Goal: Ask a question: Seek information or help from site administrators or community

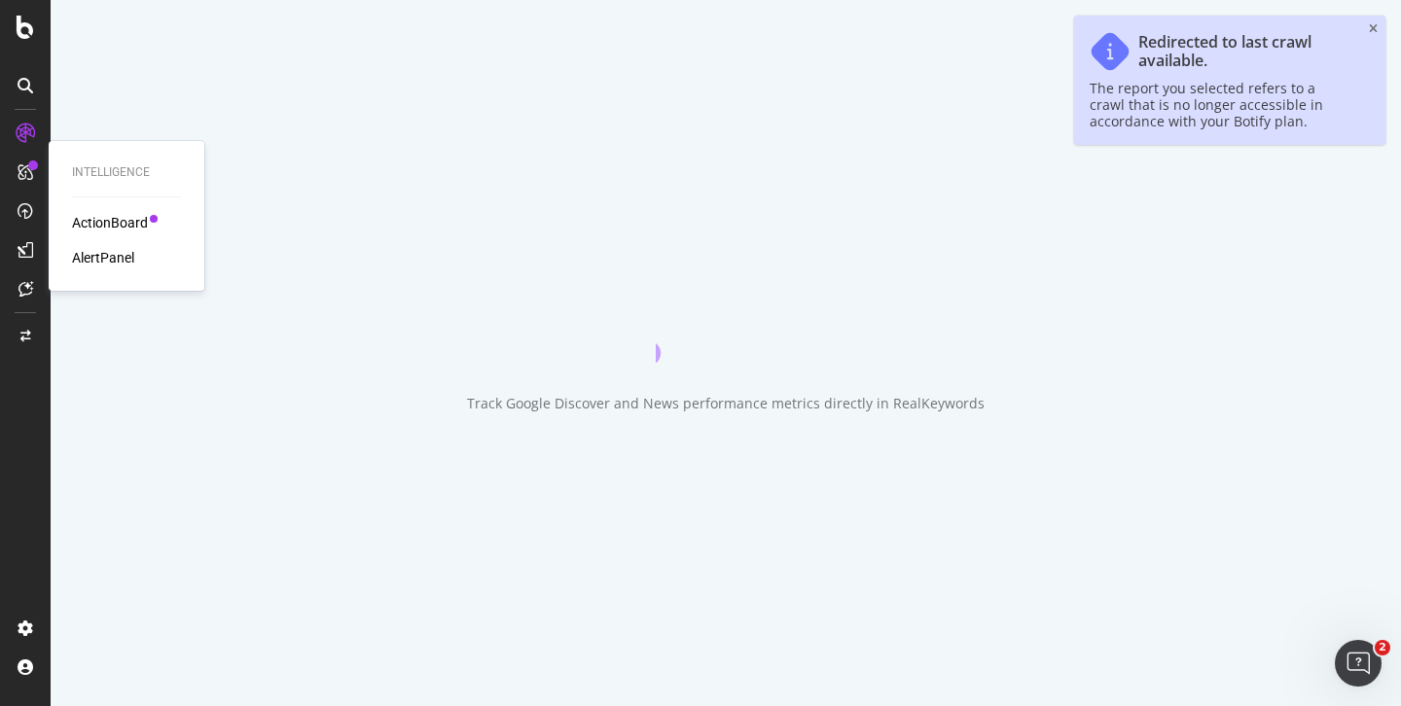
click at [88, 255] on div "AlertPanel" at bounding box center [103, 257] width 62 height 19
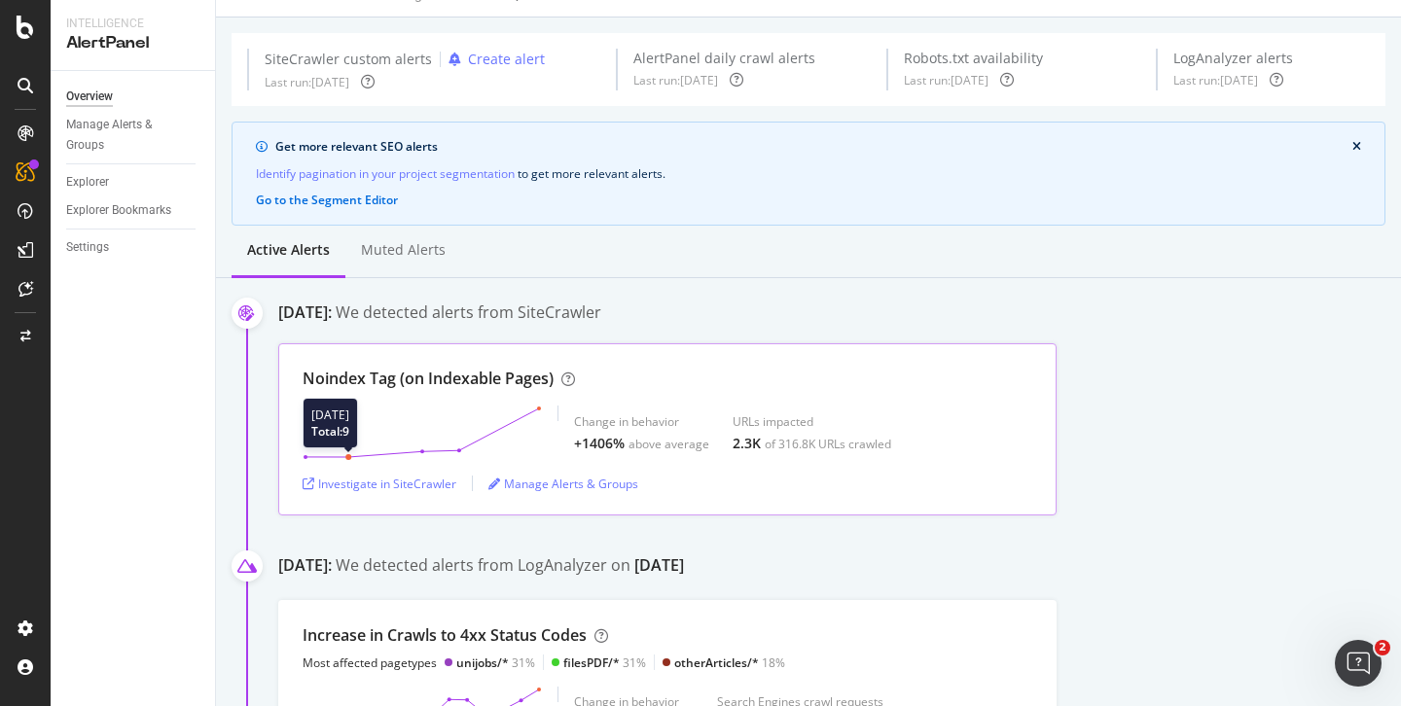
scroll to position [39, 0]
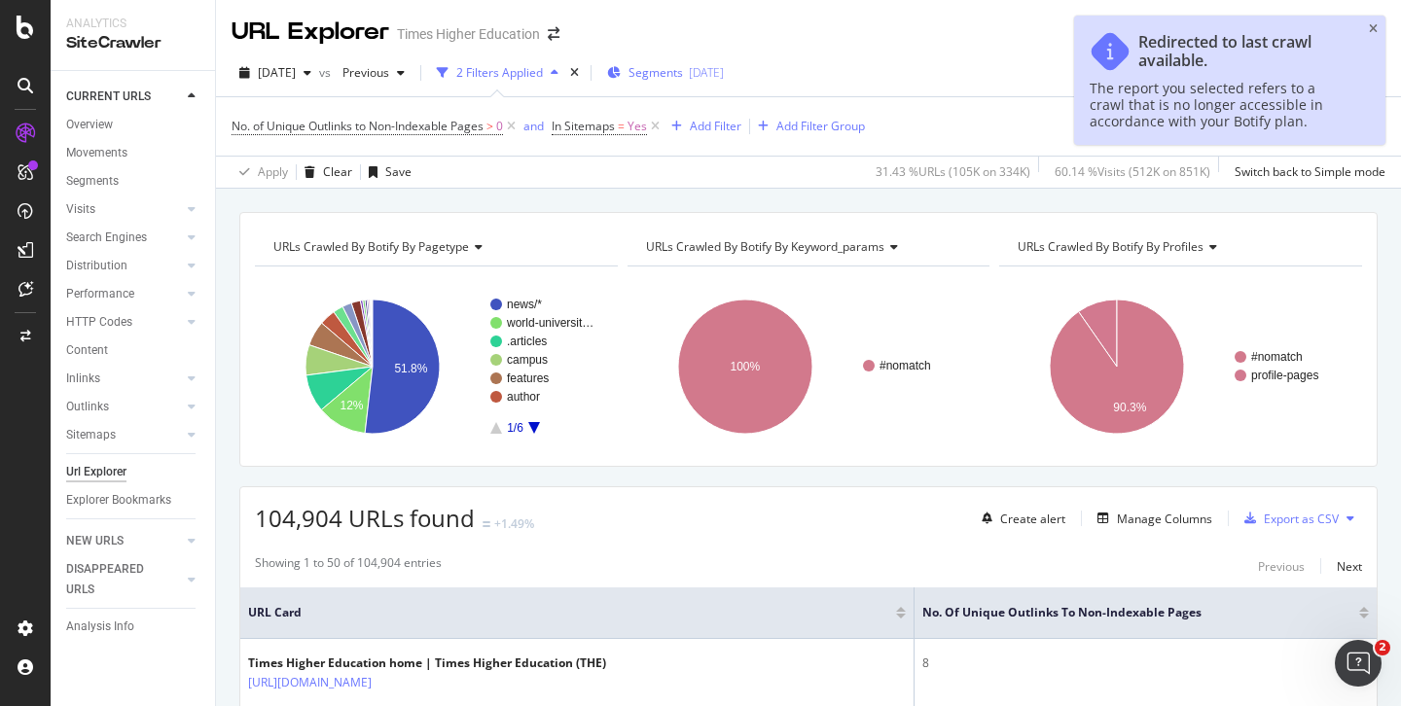
click at [669, 75] on span "Segments" at bounding box center [656, 72] width 54 height 17
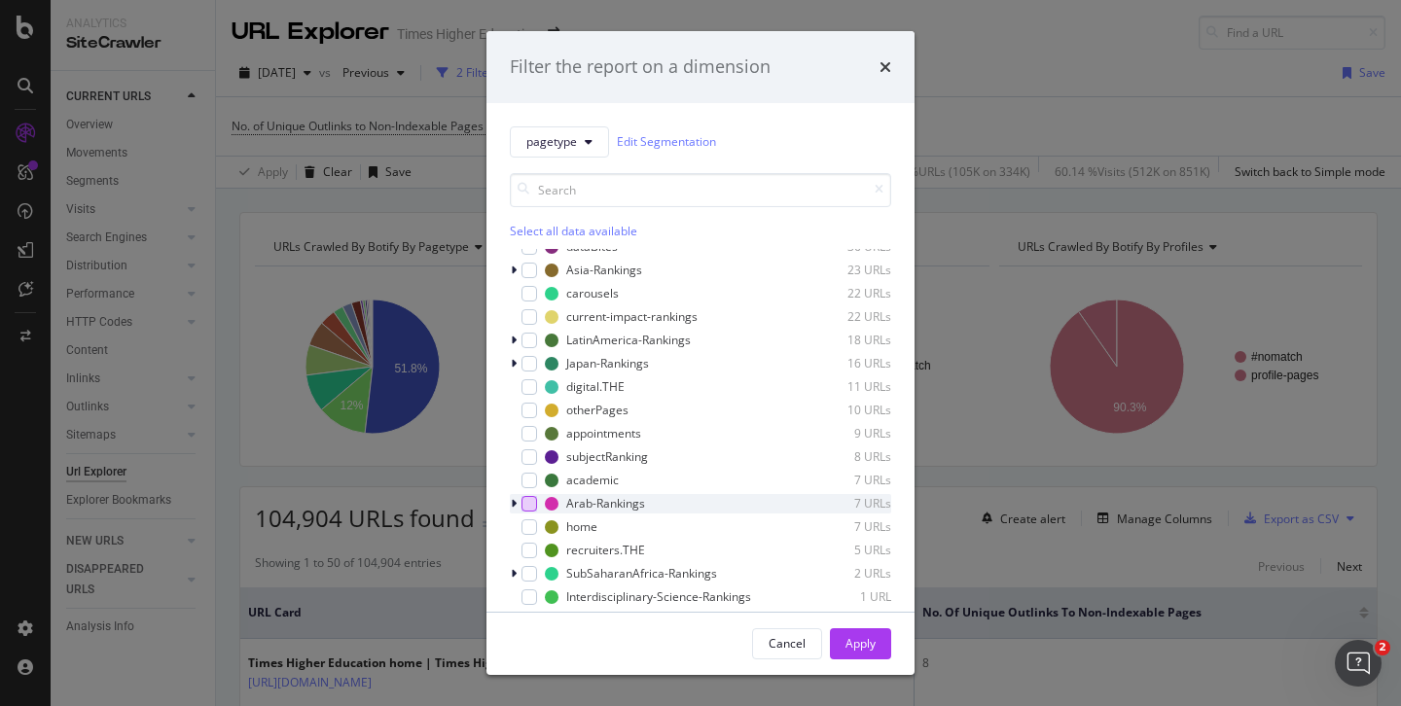
scroll to position [764, 0]
click at [528, 278] on div "modal" at bounding box center [530, 271] width 16 height 16
click at [854, 643] on div "Apply" at bounding box center [861, 643] width 30 height 17
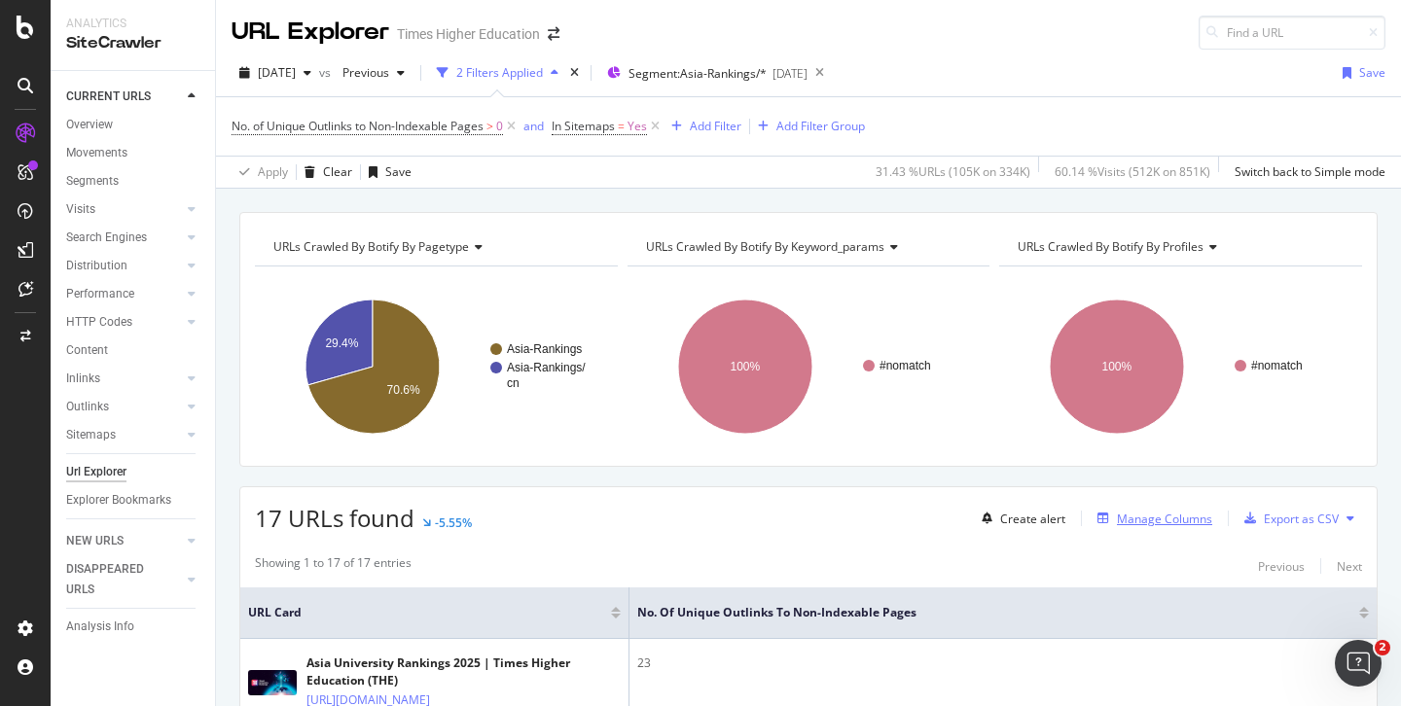
click at [1136, 522] on div "Manage Columns" at bounding box center [1164, 519] width 95 height 17
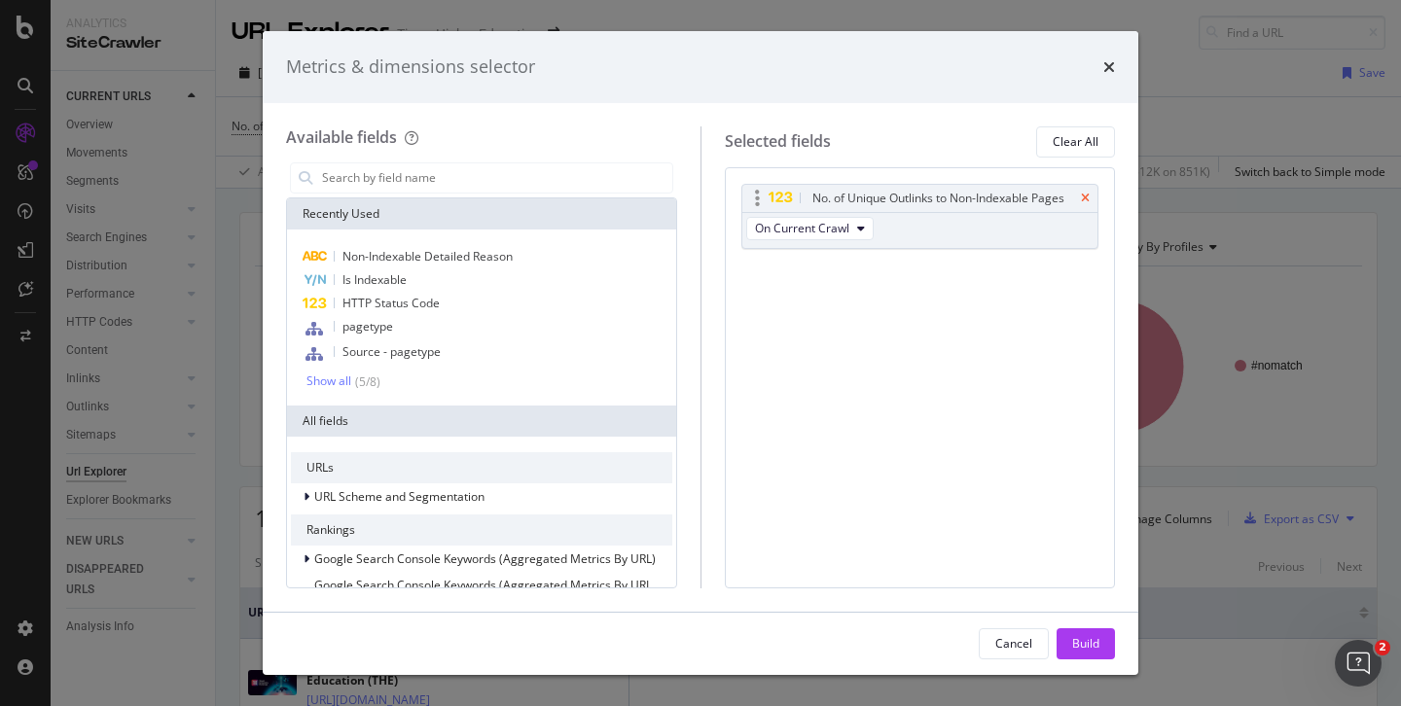
click at [1085, 196] on icon "times" at bounding box center [1085, 199] width 9 height 12
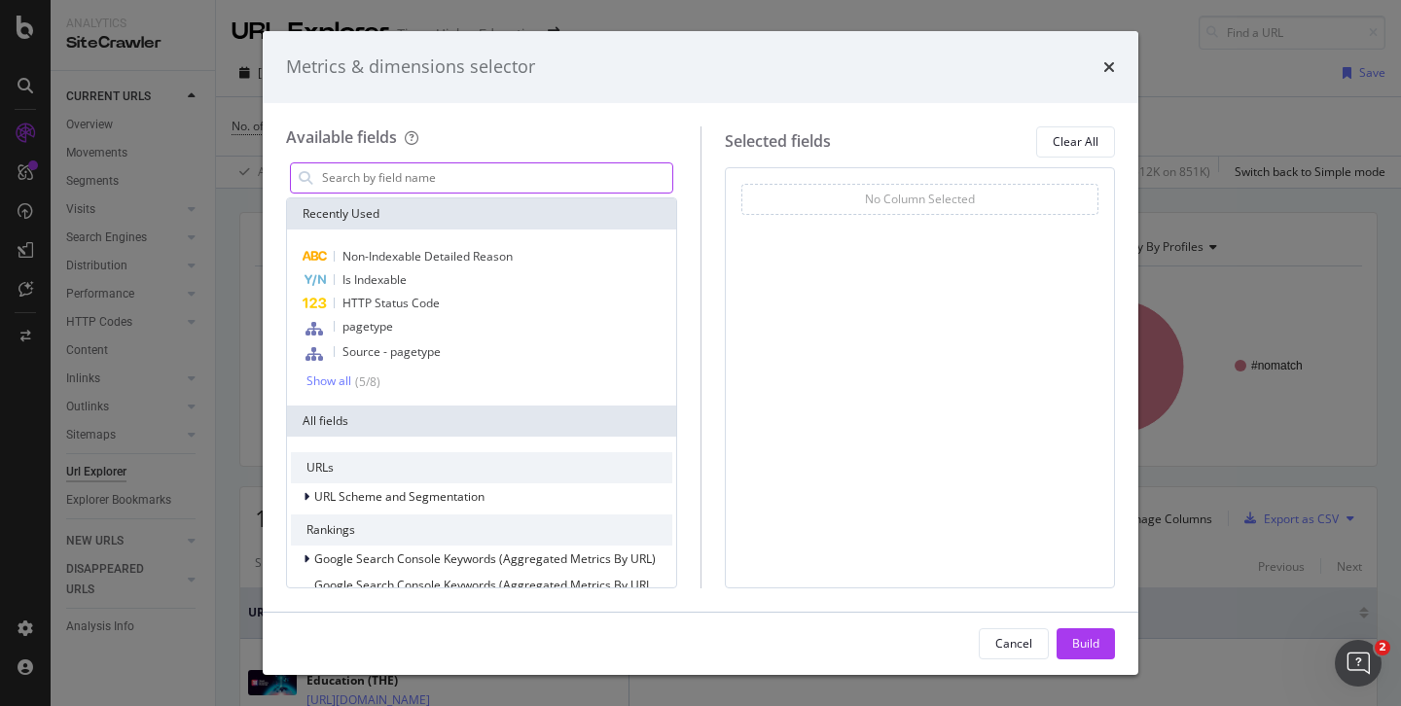
click at [430, 179] on input "modal" at bounding box center [496, 177] width 352 height 29
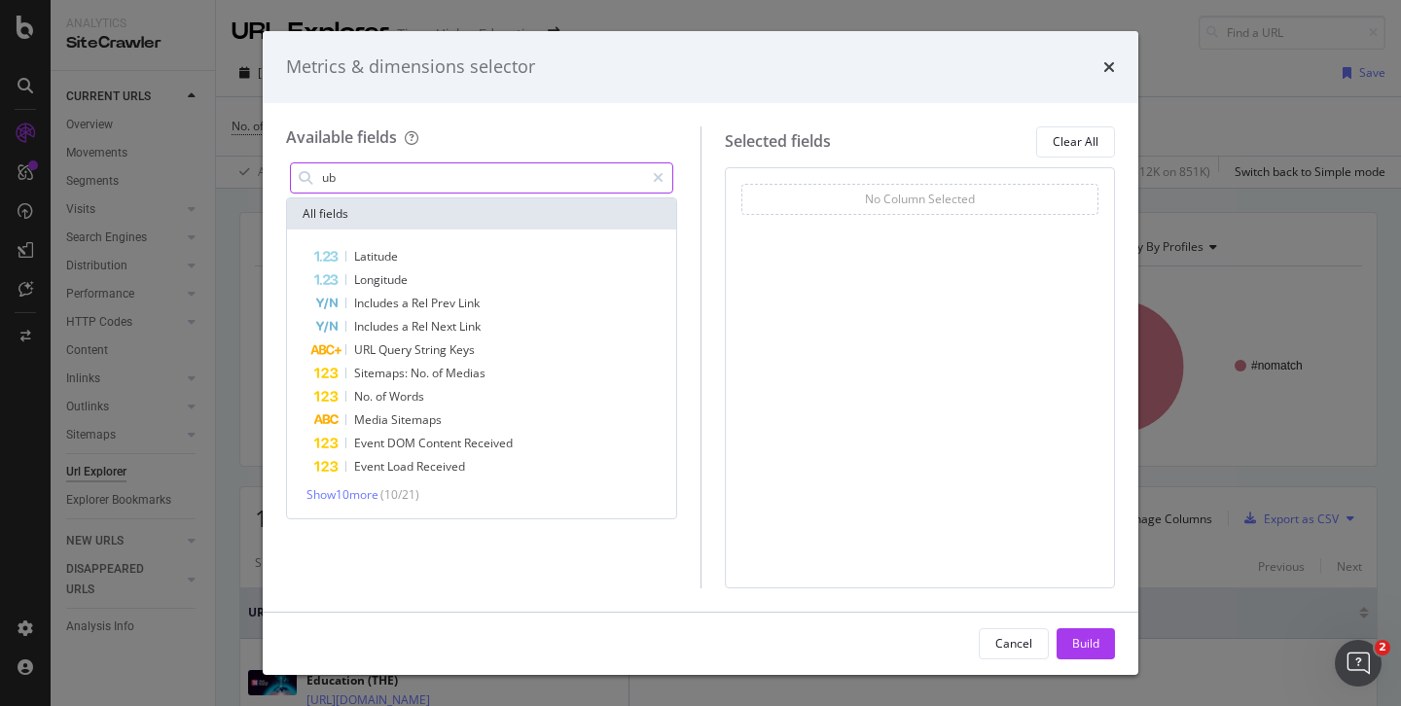
type input "u"
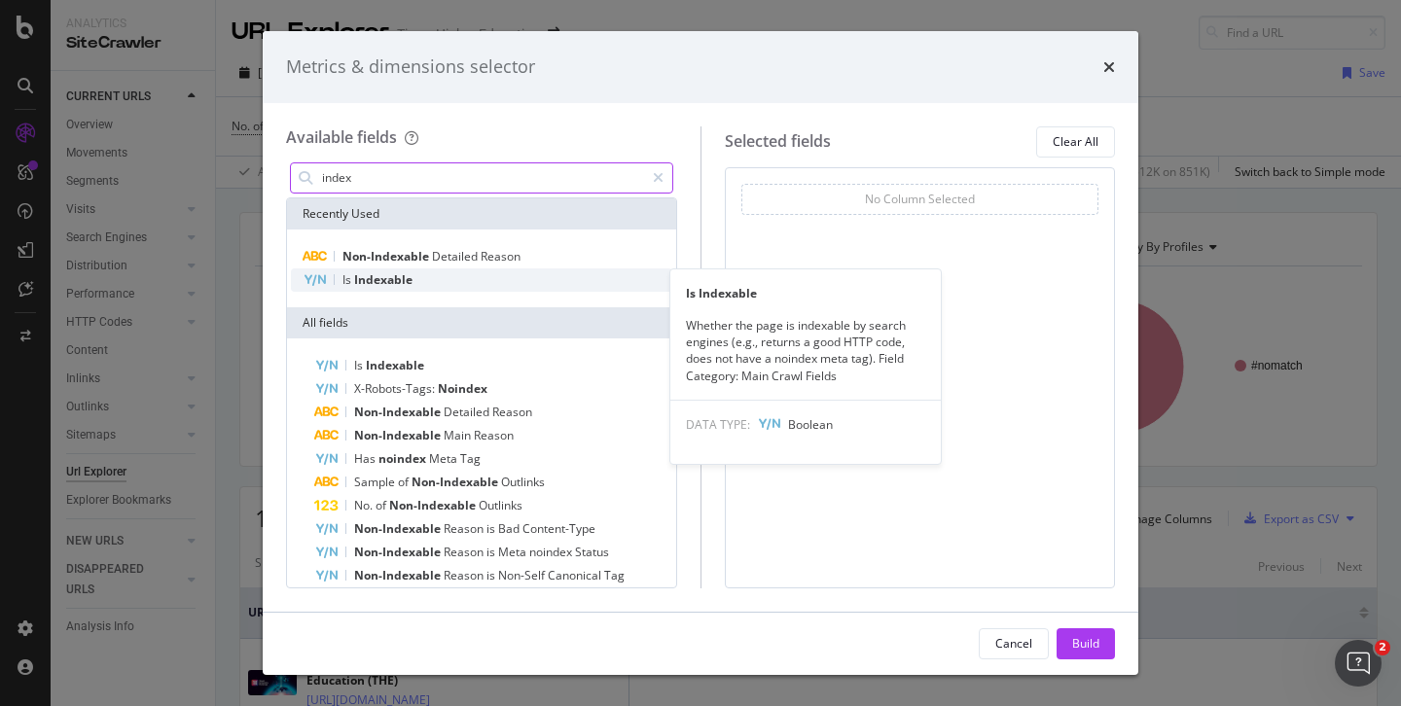
type input "index"
click at [394, 283] on span "Indexable" at bounding box center [383, 279] width 58 height 17
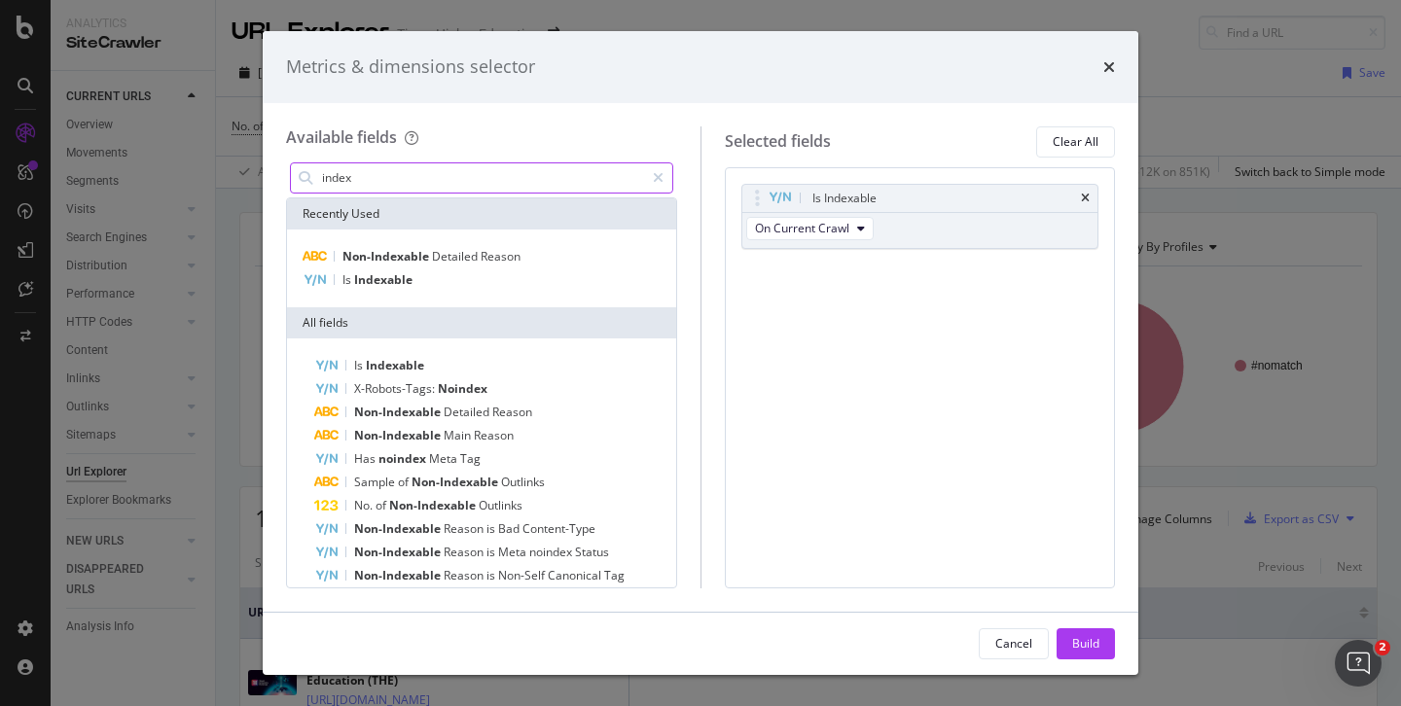
click at [371, 174] on input "index" at bounding box center [482, 177] width 324 height 29
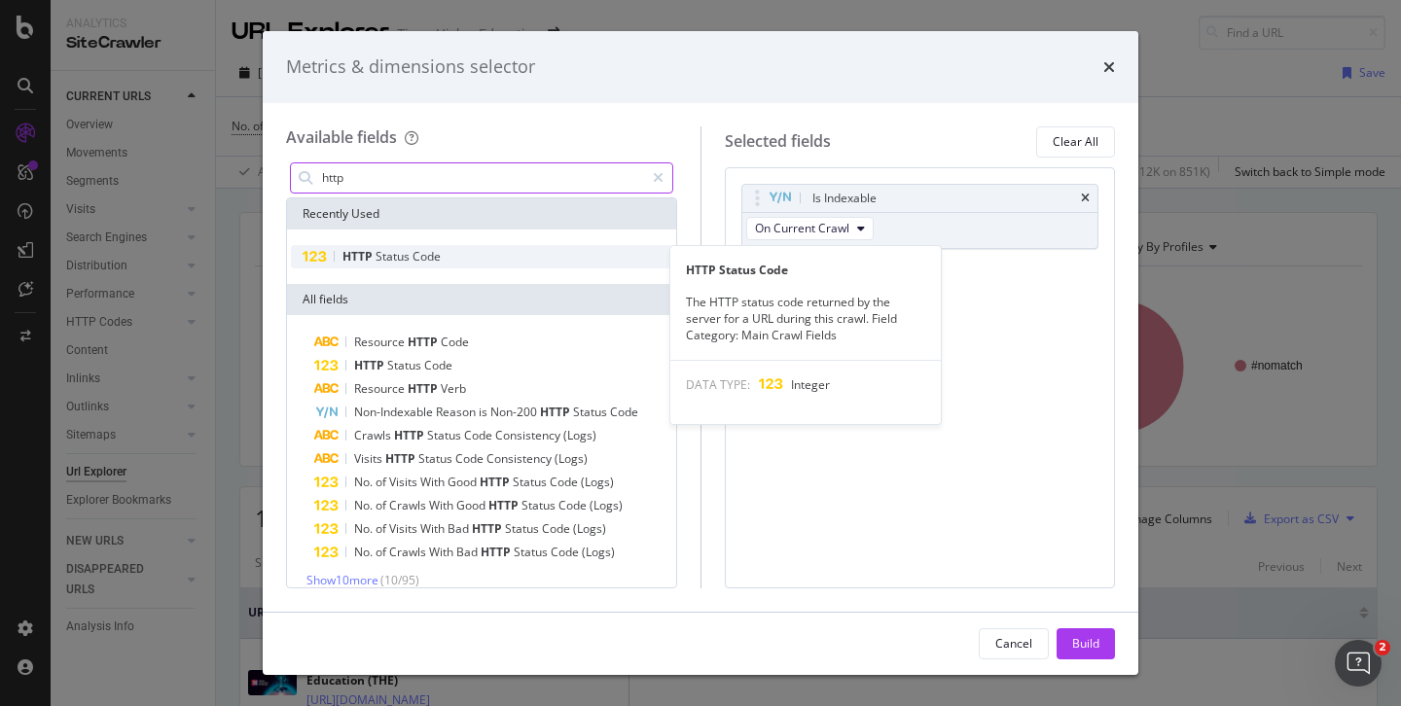
type input "http"
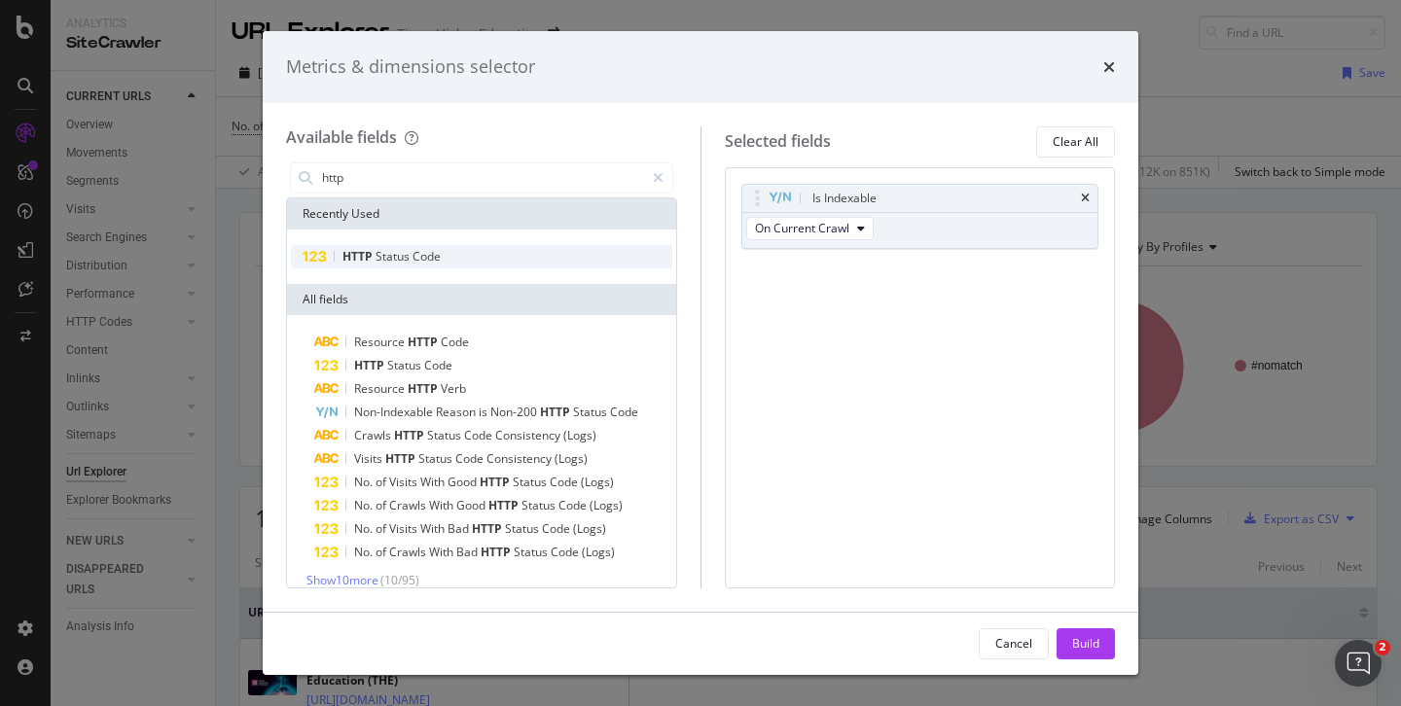
click at [378, 261] on span "Status" at bounding box center [394, 256] width 37 height 17
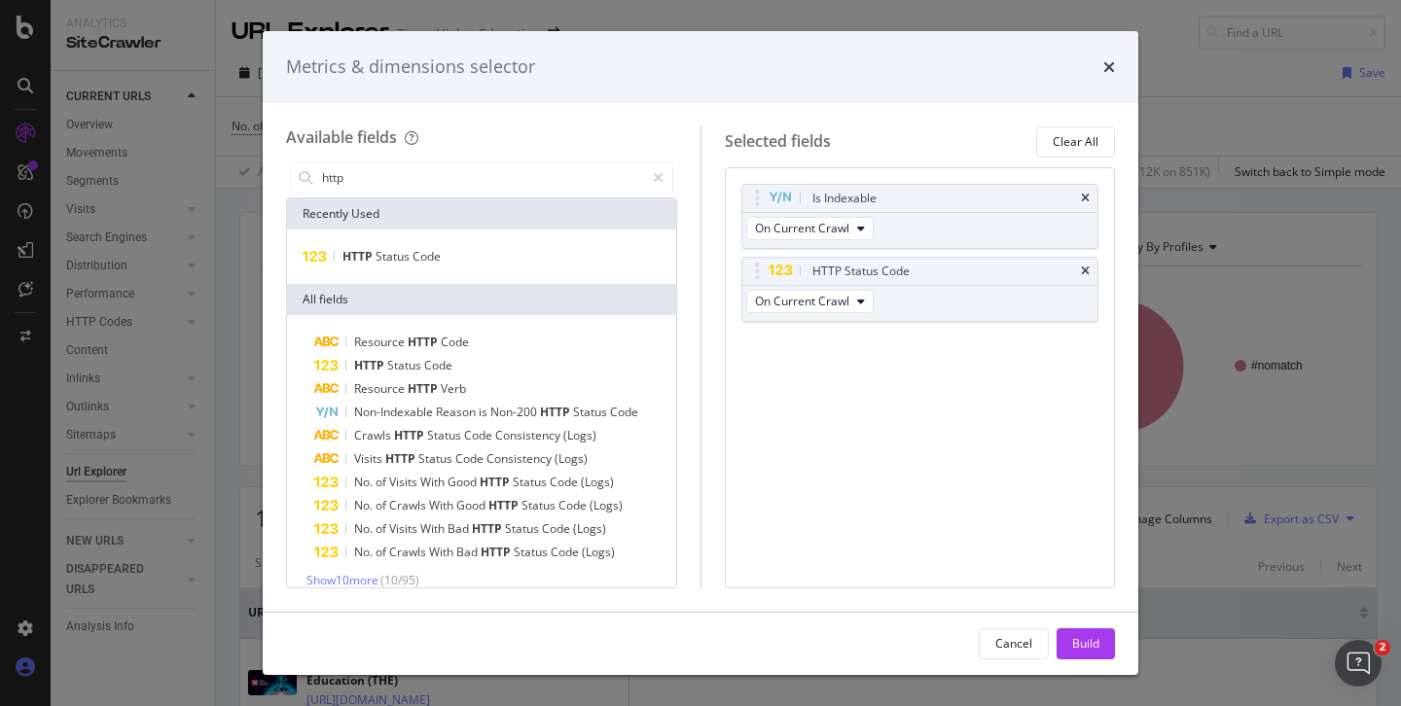
drag, startPoint x: 1079, startPoint y: 637, endPoint x: 7, endPoint y: 683, distance: 1073.2
click at [1079, 637] on div "Build" at bounding box center [1085, 643] width 27 height 17
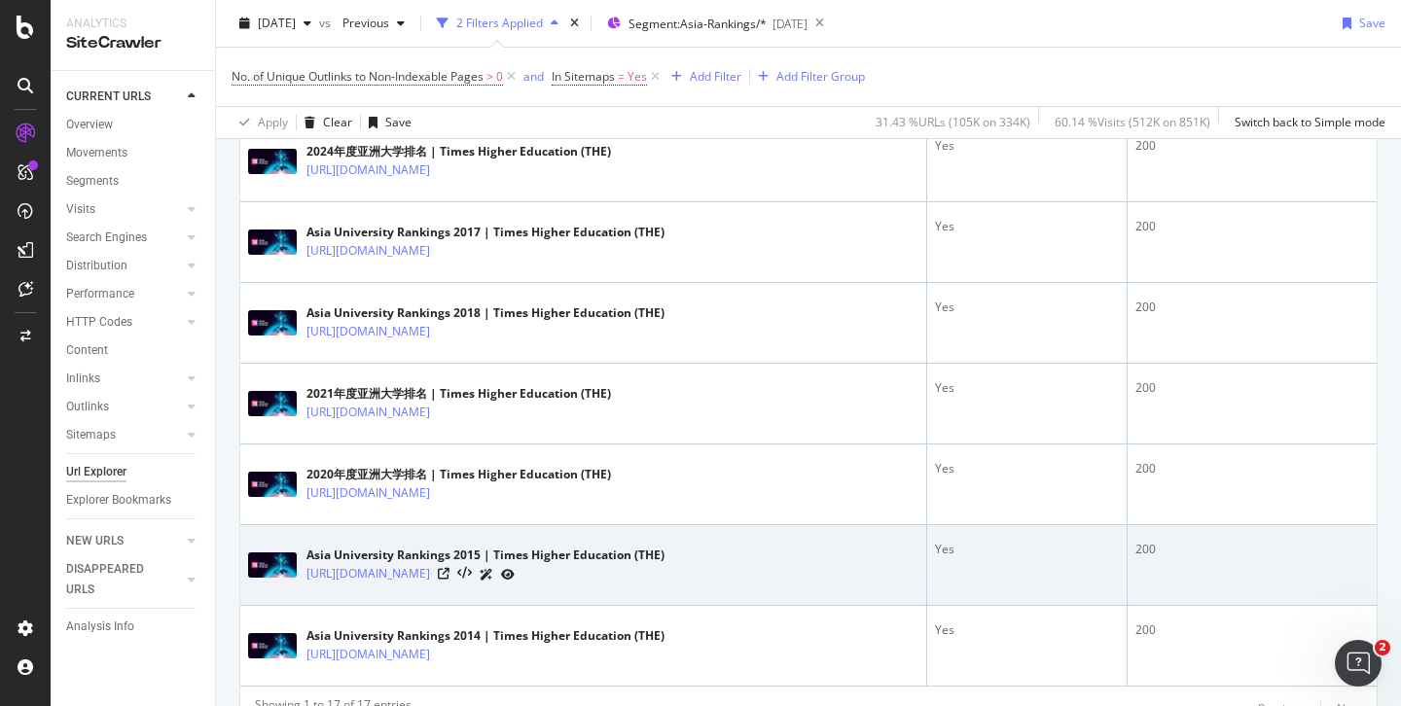
scroll to position [1318, 0]
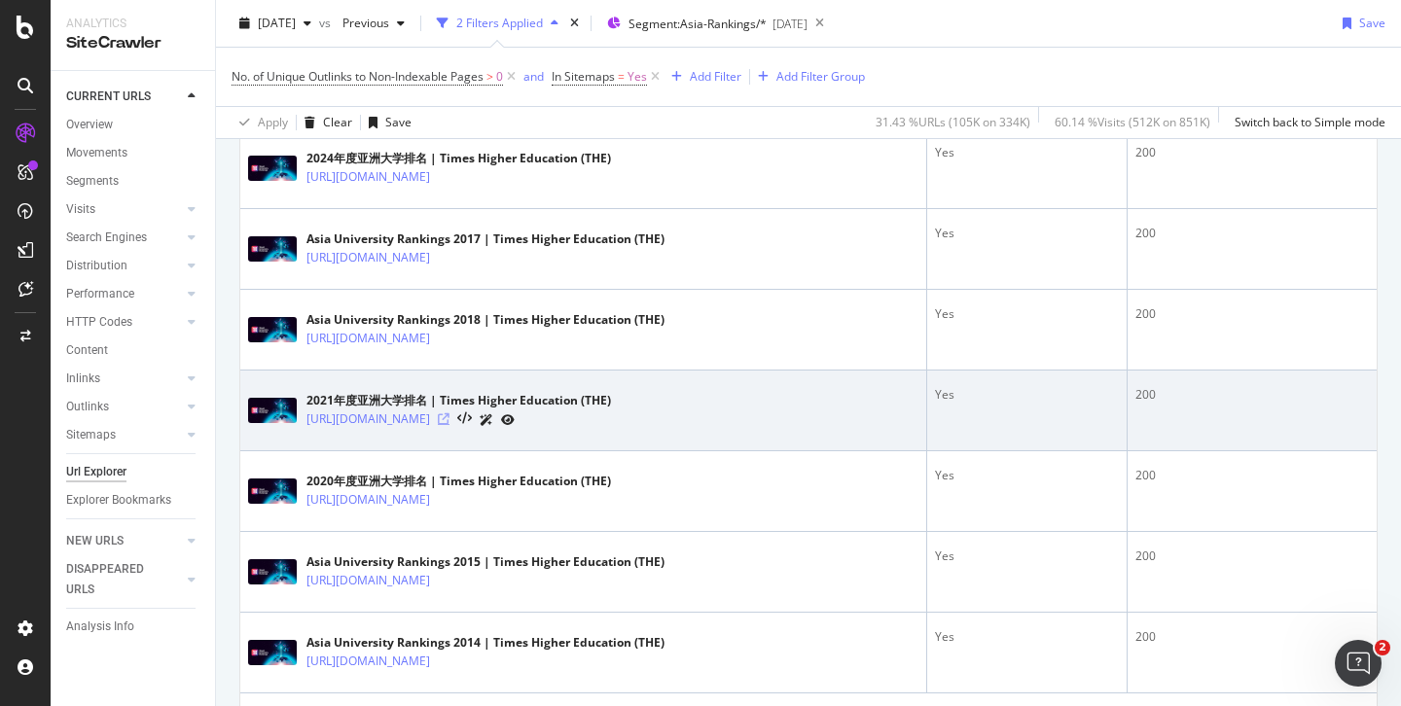
click at [450, 417] on icon at bounding box center [444, 420] width 12 height 12
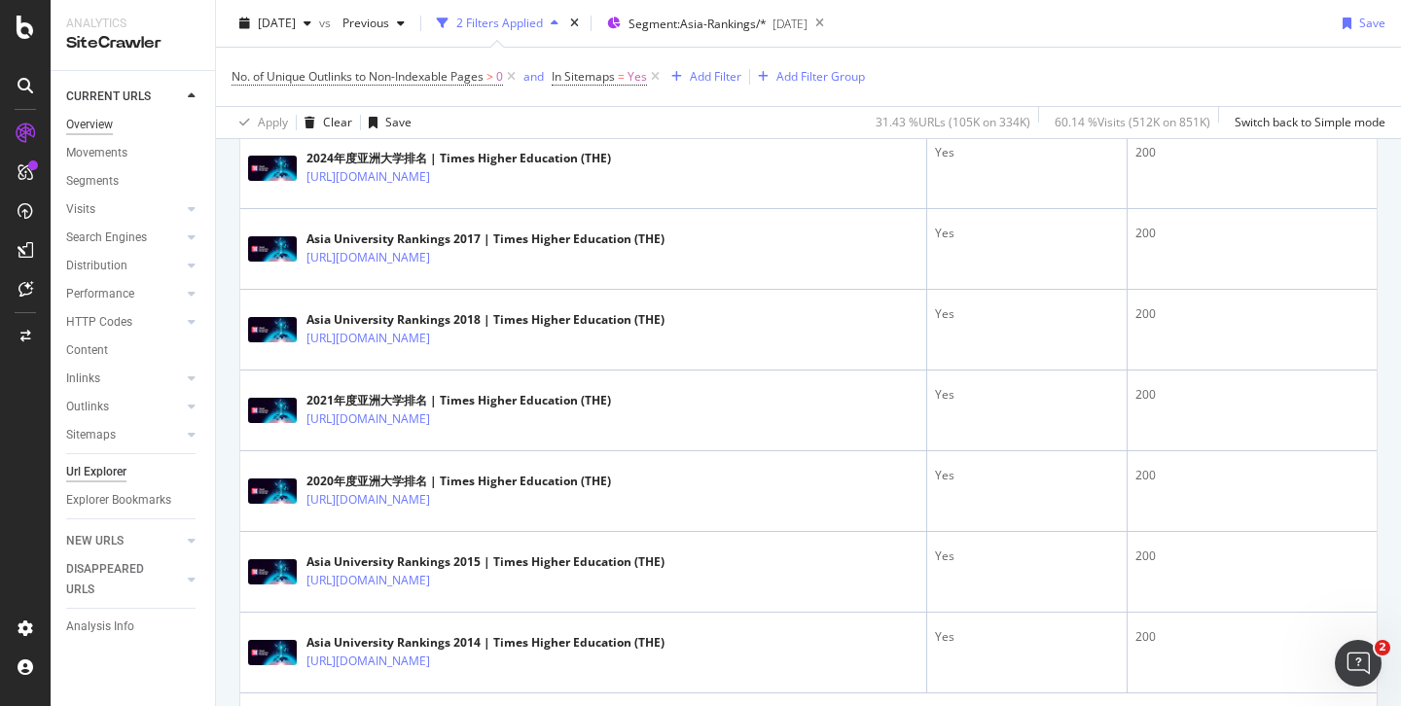
click at [90, 121] on div "Overview" at bounding box center [89, 125] width 47 height 20
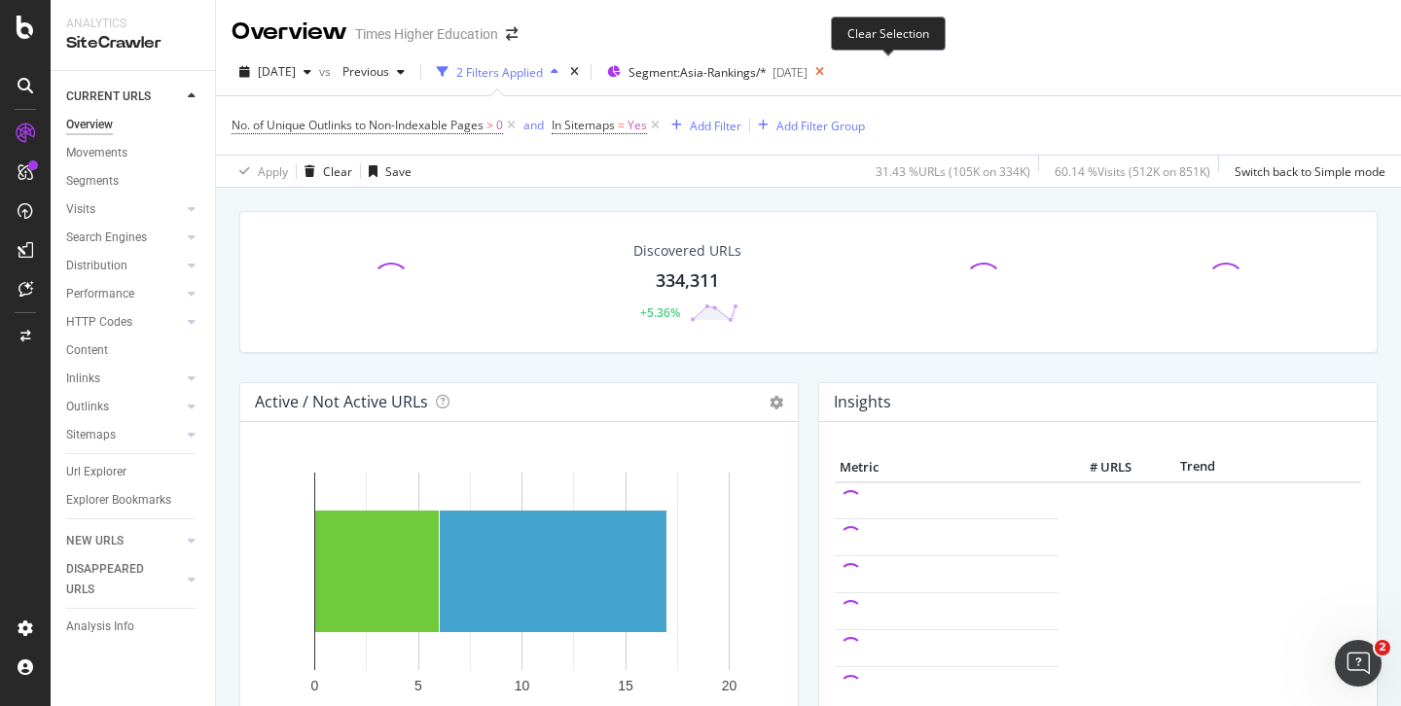
click at [832, 70] on icon at bounding box center [820, 71] width 24 height 27
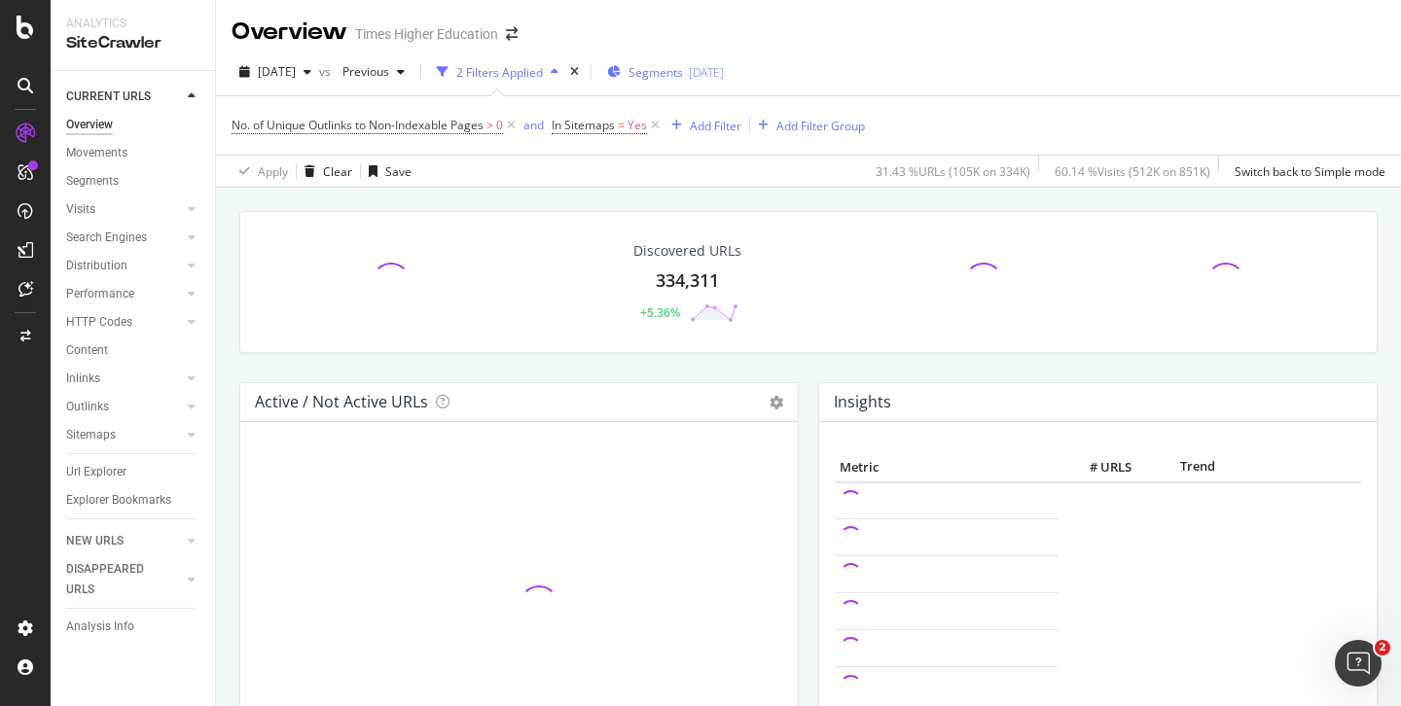
click at [683, 72] on span "Segments" at bounding box center [656, 72] width 54 height 17
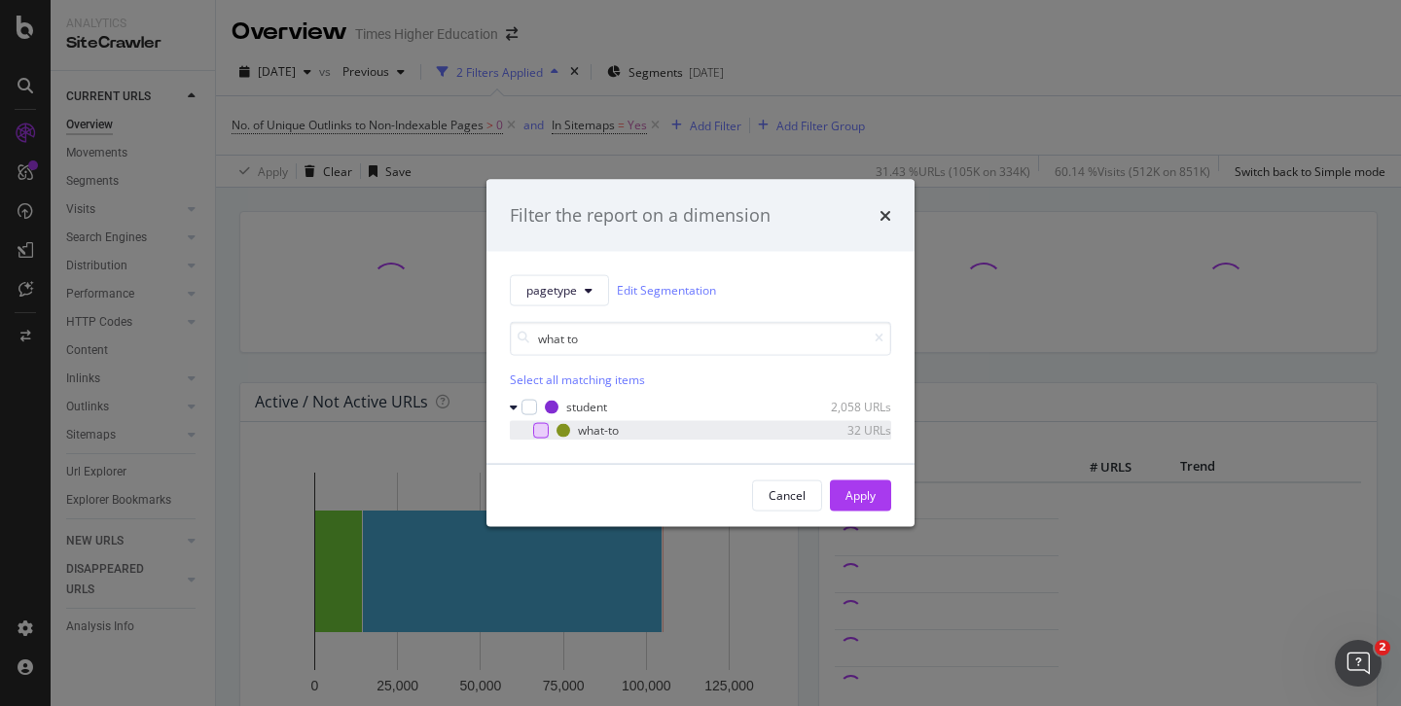
type input "what to"
click at [538, 436] on div "modal" at bounding box center [541, 430] width 16 height 16
click at [855, 493] on div "Apply" at bounding box center [861, 495] width 30 height 17
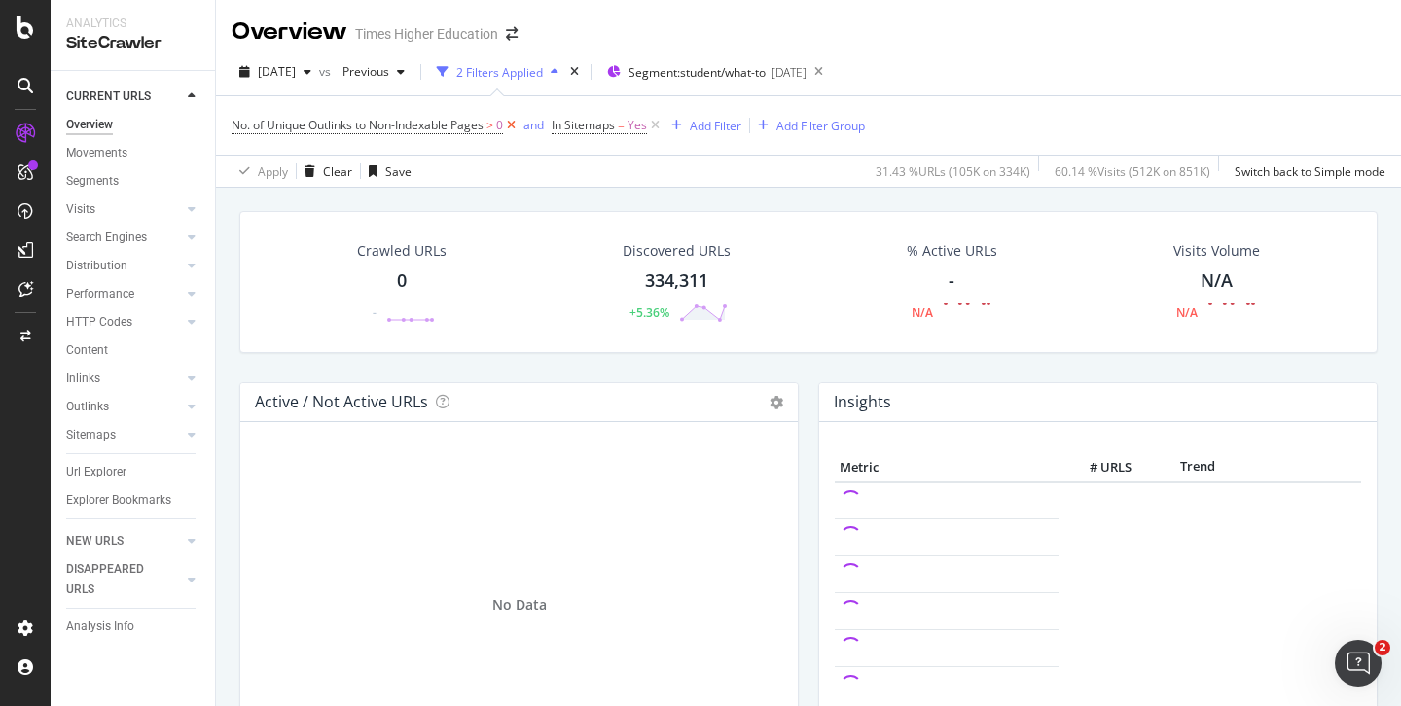
click at [516, 126] on icon at bounding box center [511, 125] width 17 height 19
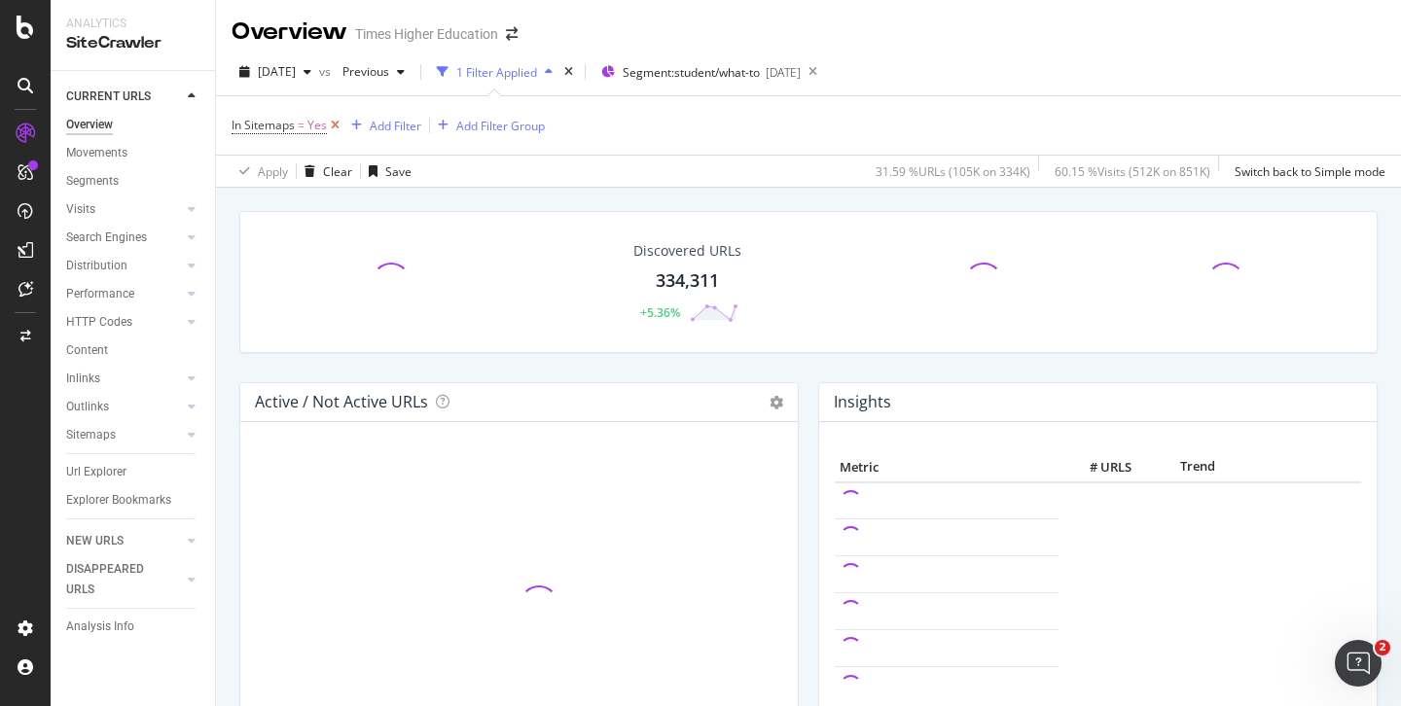
click at [335, 122] on icon at bounding box center [335, 125] width 17 height 19
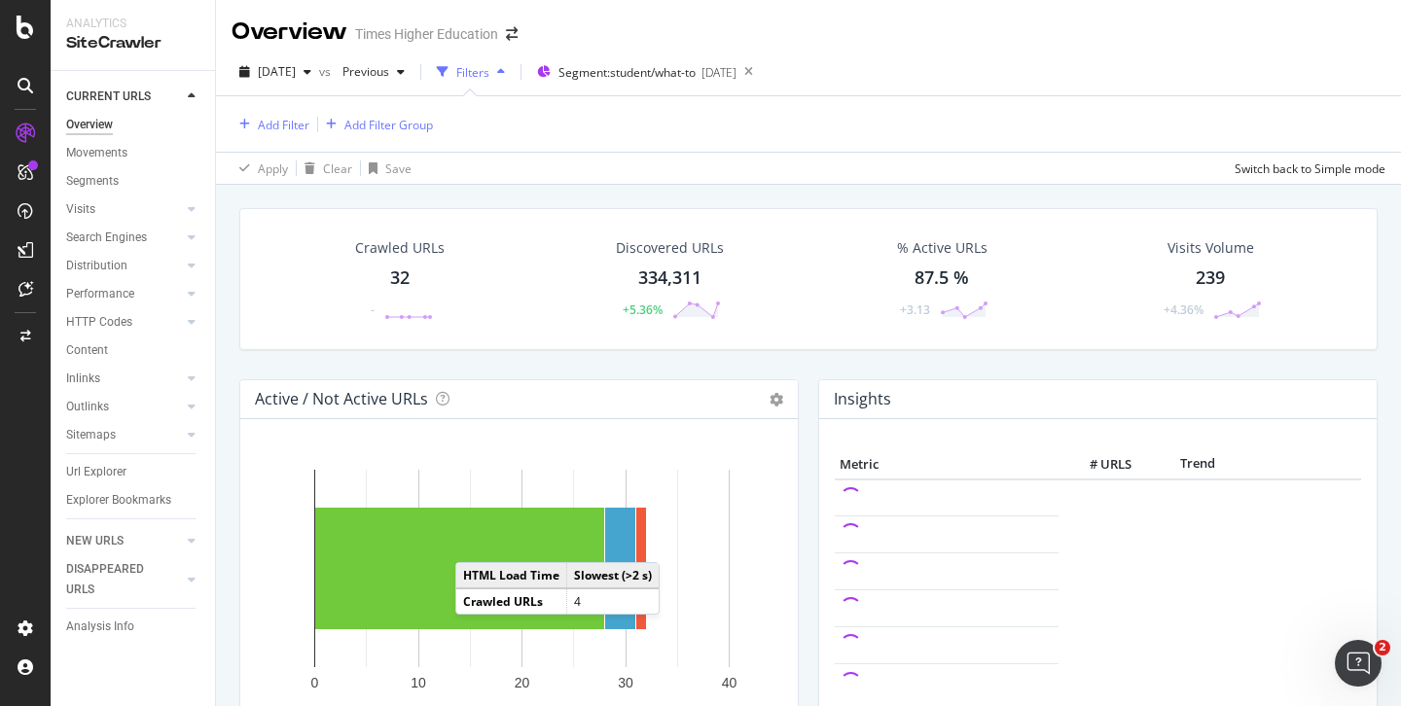
click at [399, 274] on div "32" at bounding box center [399, 278] width 19 height 25
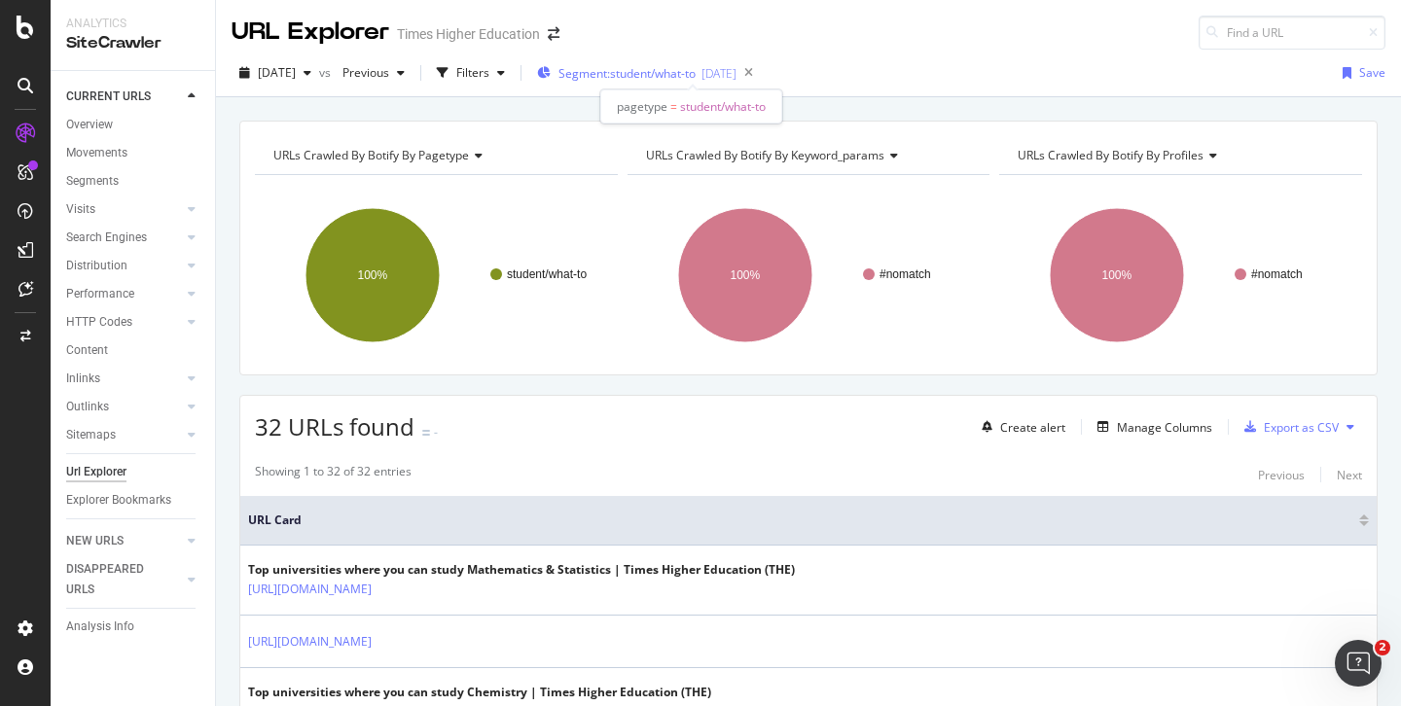
click at [680, 74] on span "Segment: student/what-to" at bounding box center [627, 73] width 137 height 17
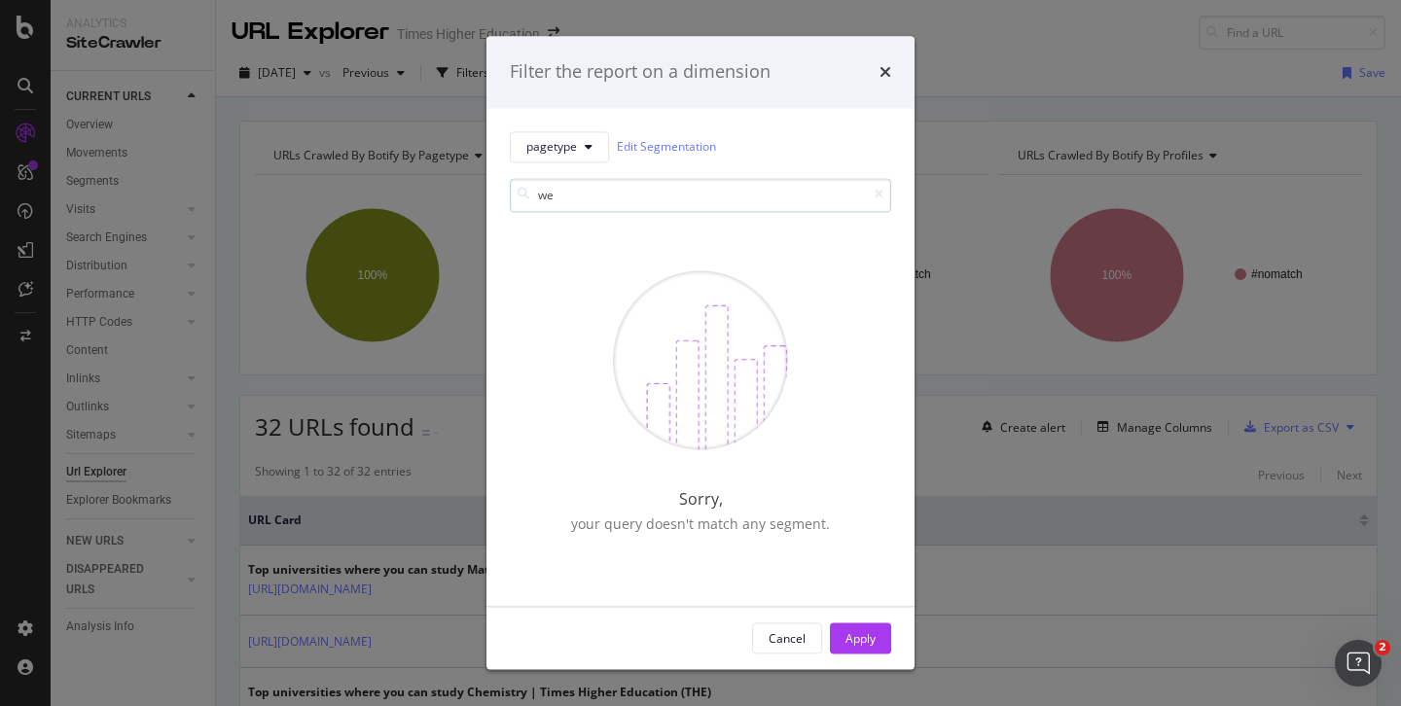
type input "w"
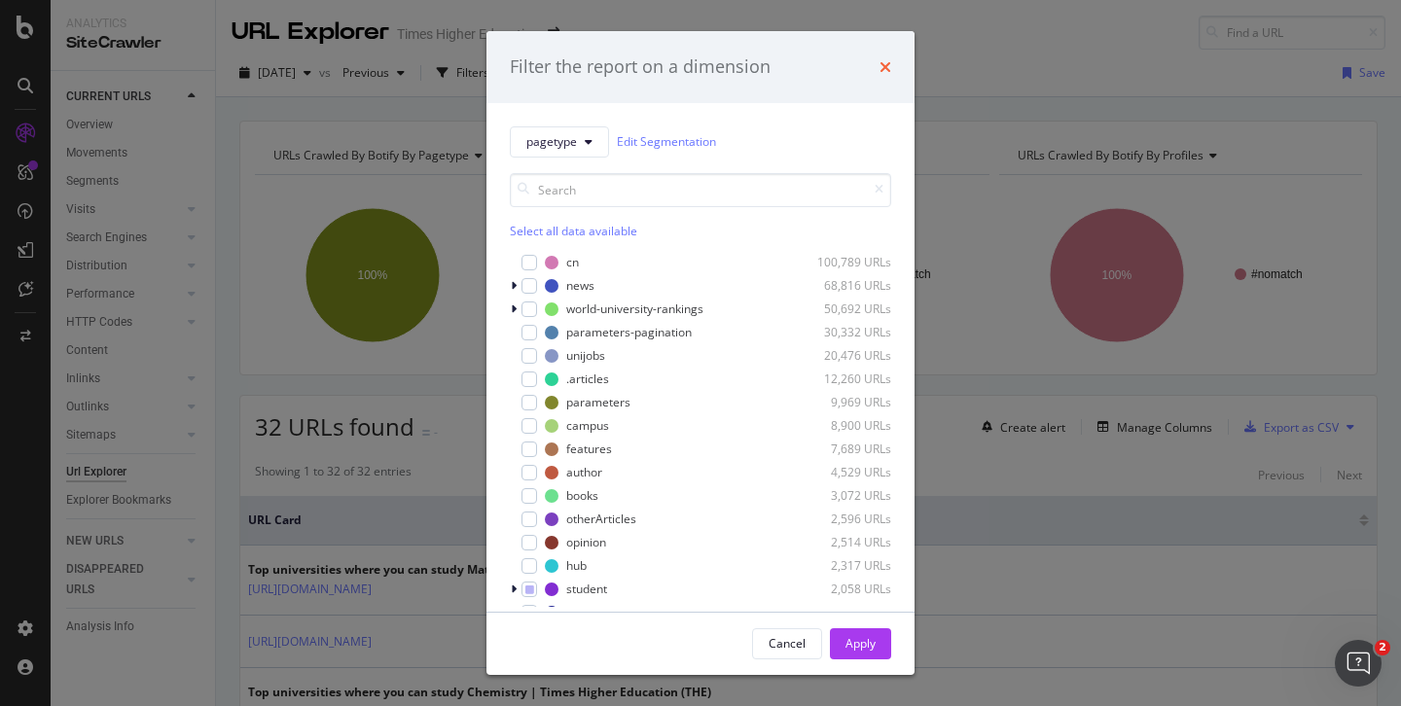
click at [880, 67] on icon "times" at bounding box center [886, 67] width 12 height 16
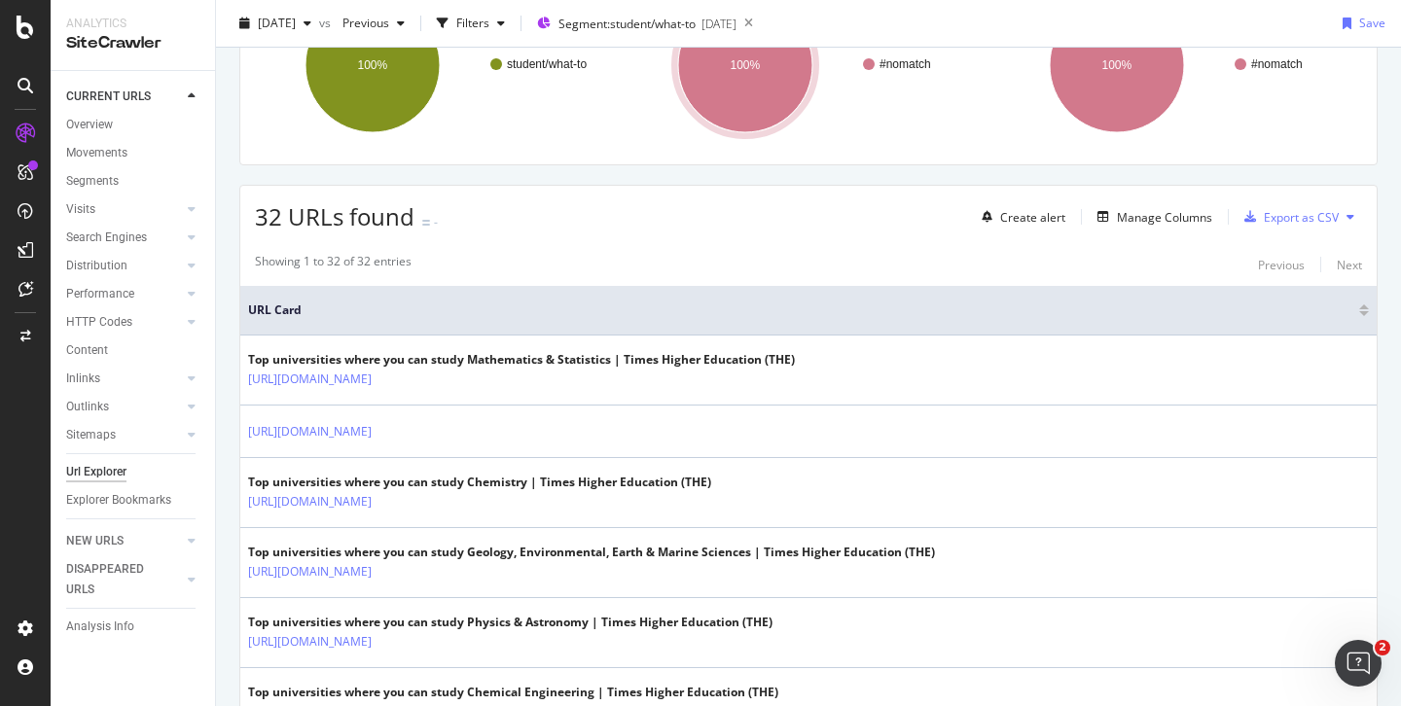
scroll to position [237, 0]
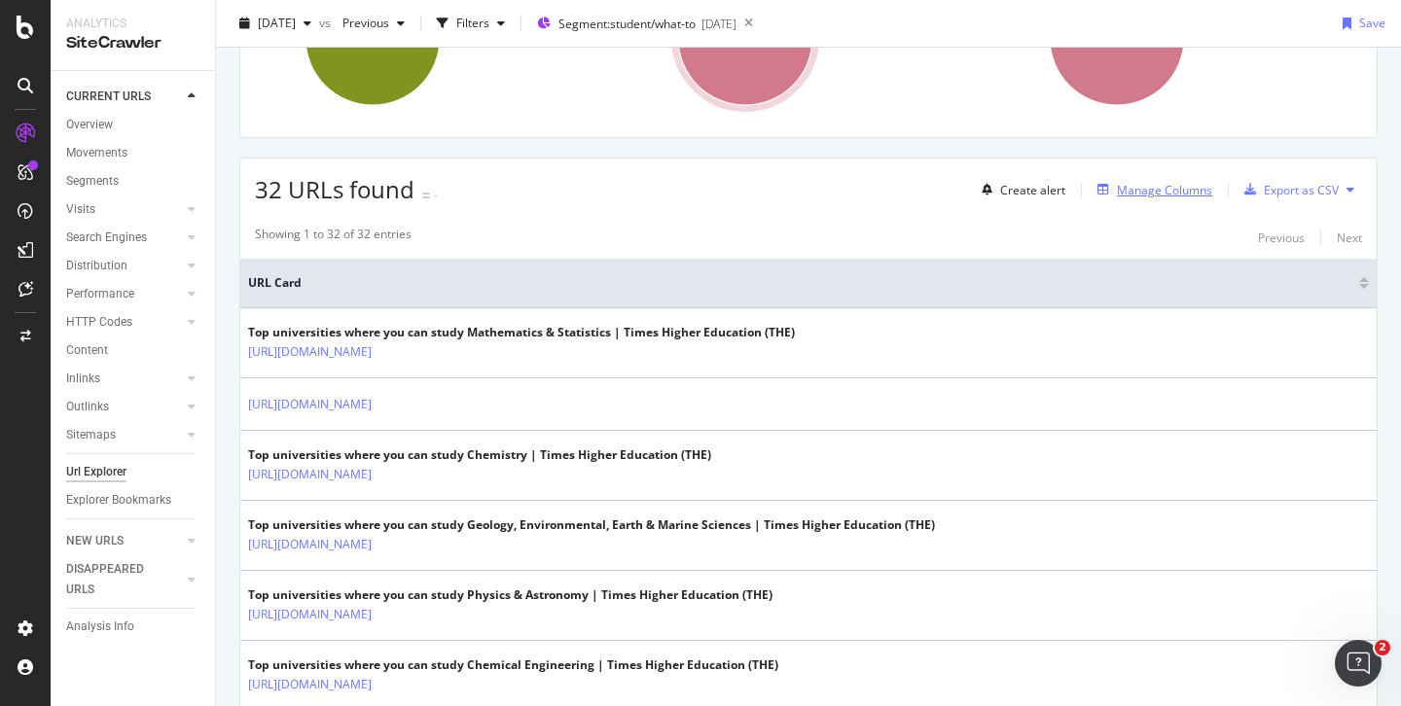
click at [1118, 194] on div "Manage Columns" at bounding box center [1164, 190] width 95 height 17
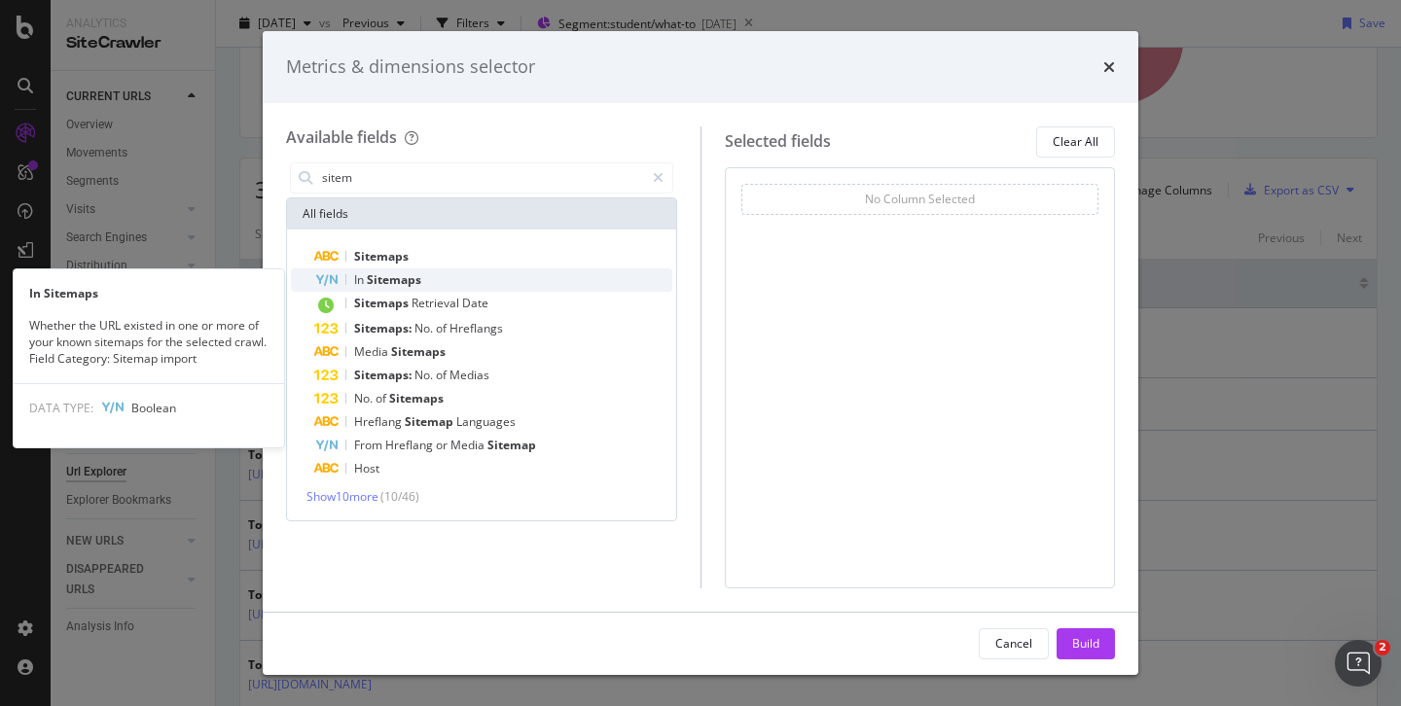
type input "sitem"
click at [386, 280] on span "Sitemaps" at bounding box center [394, 279] width 54 height 17
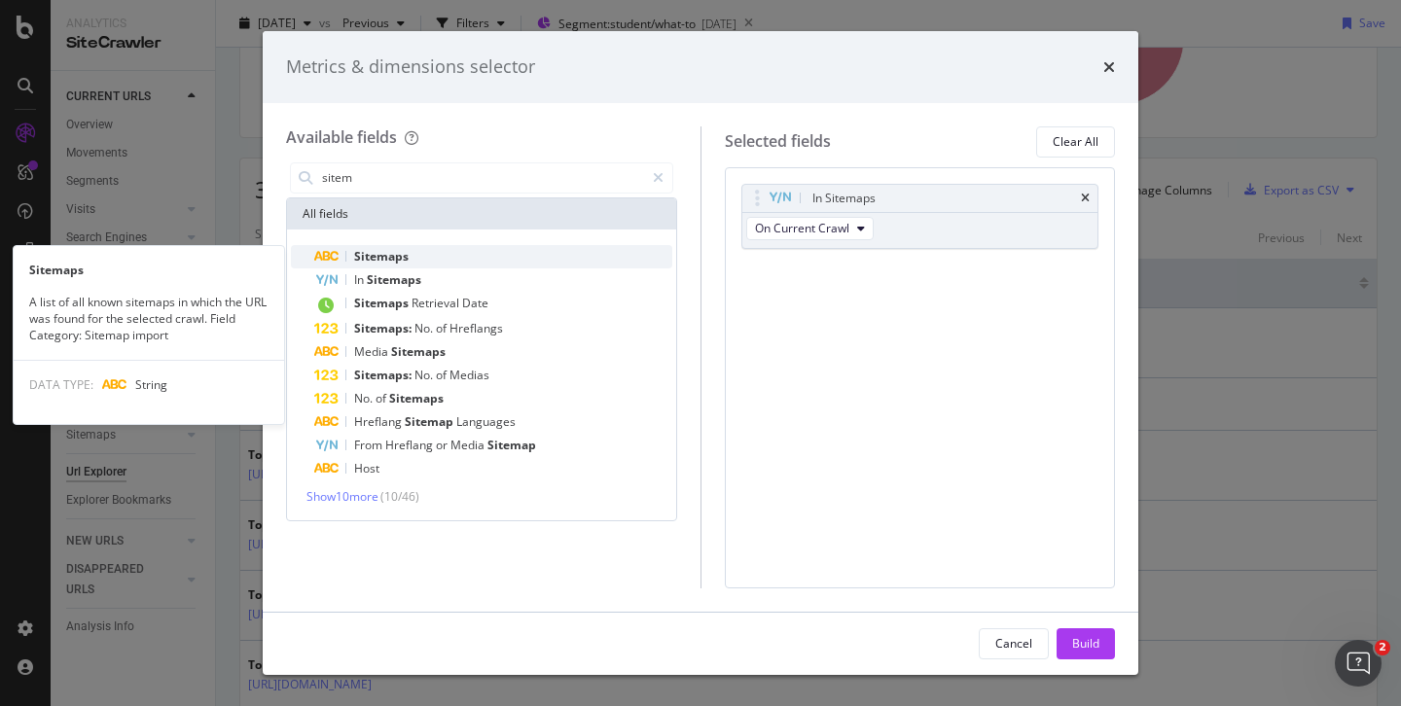
click at [386, 253] on span "Sitemaps" at bounding box center [381, 256] width 54 height 17
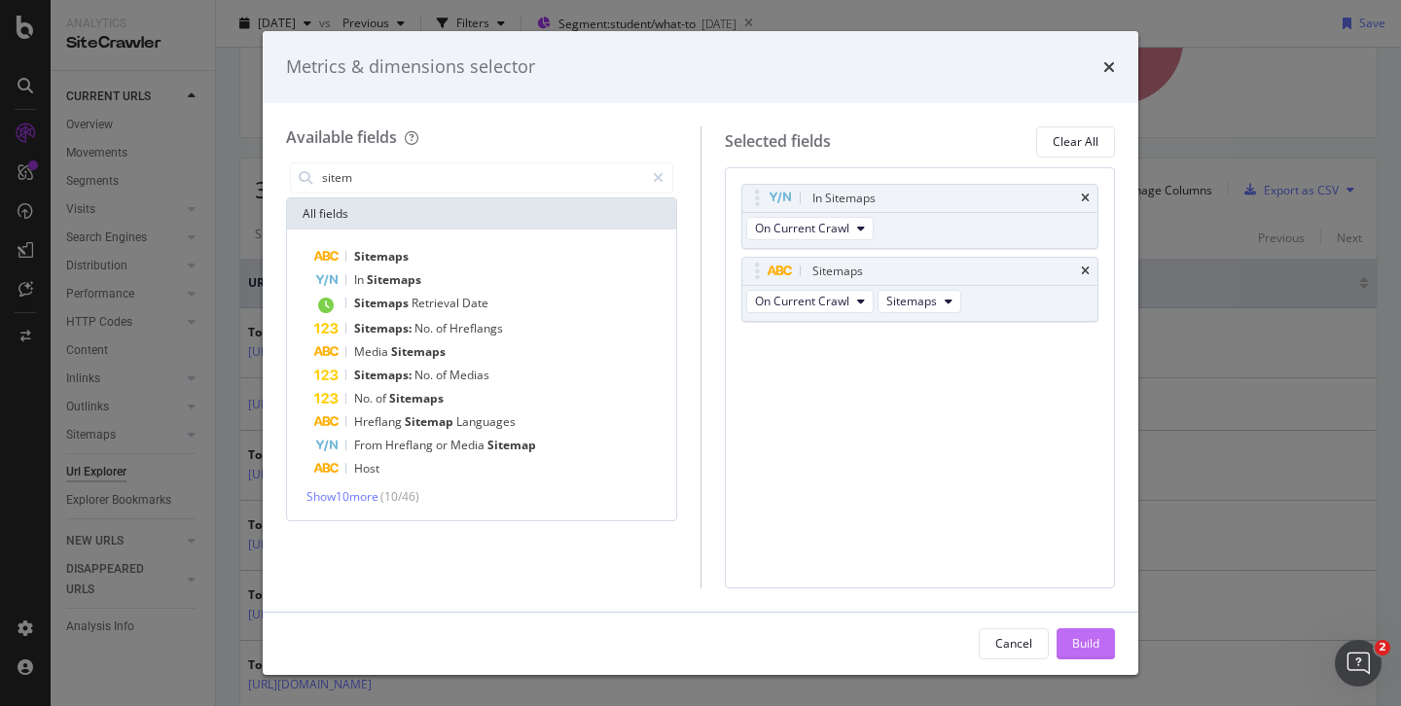
click at [1069, 643] on button "Build" at bounding box center [1086, 644] width 58 height 31
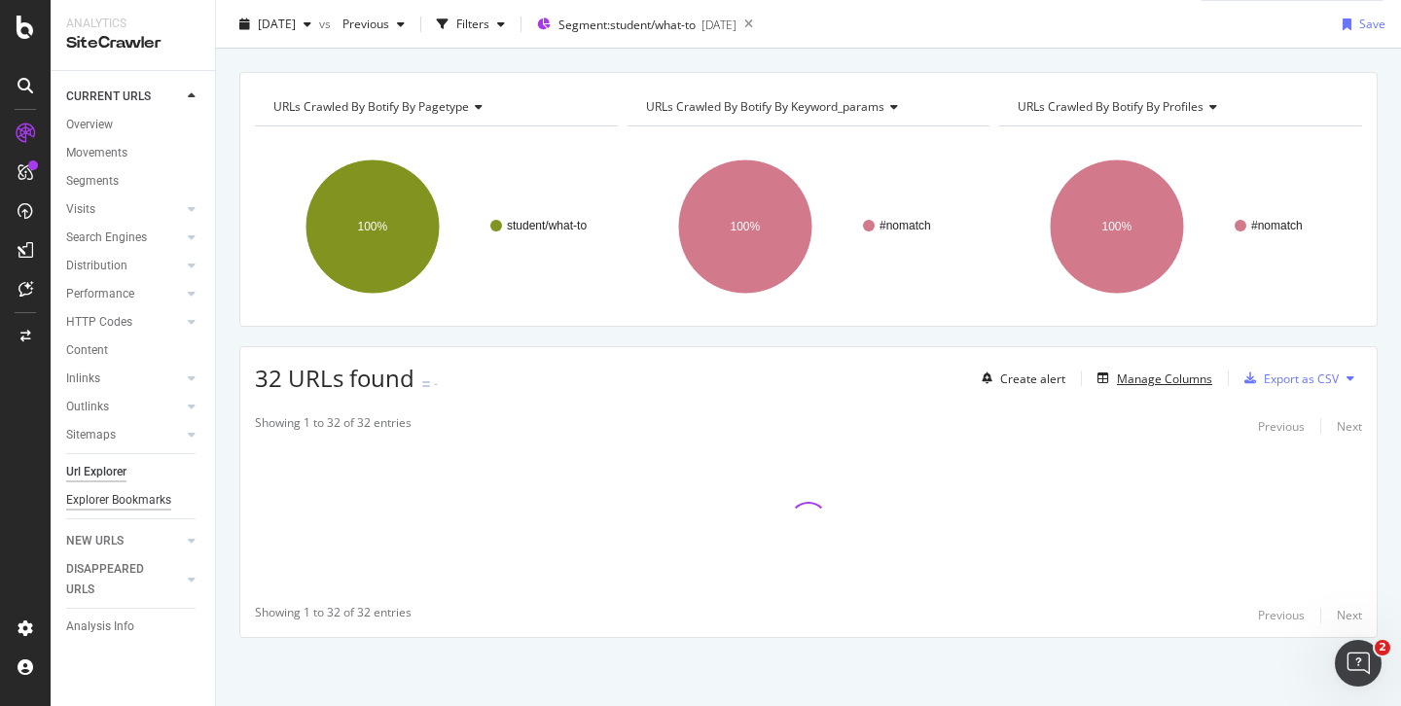
scroll to position [49, 0]
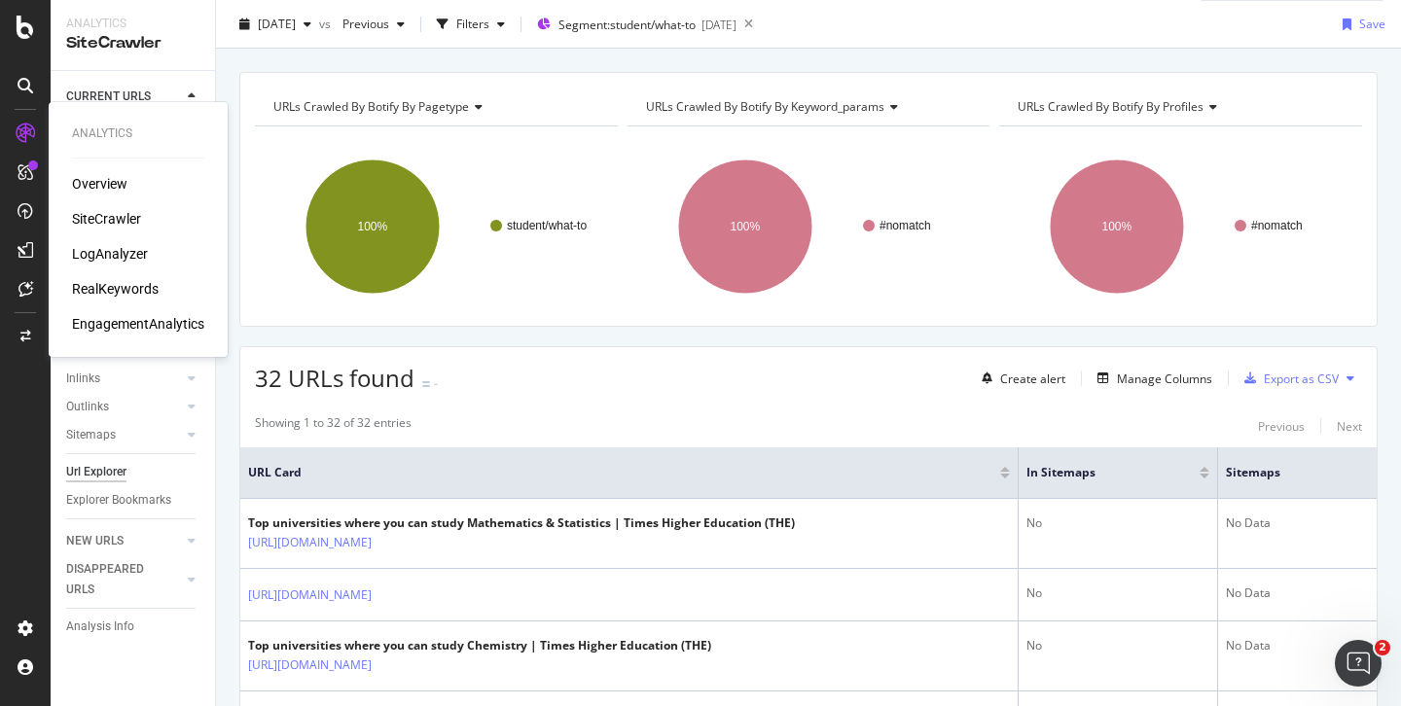
click at [120, 288] on div "RealKeywords" at bounding box center [115, 288] width 87 height 19
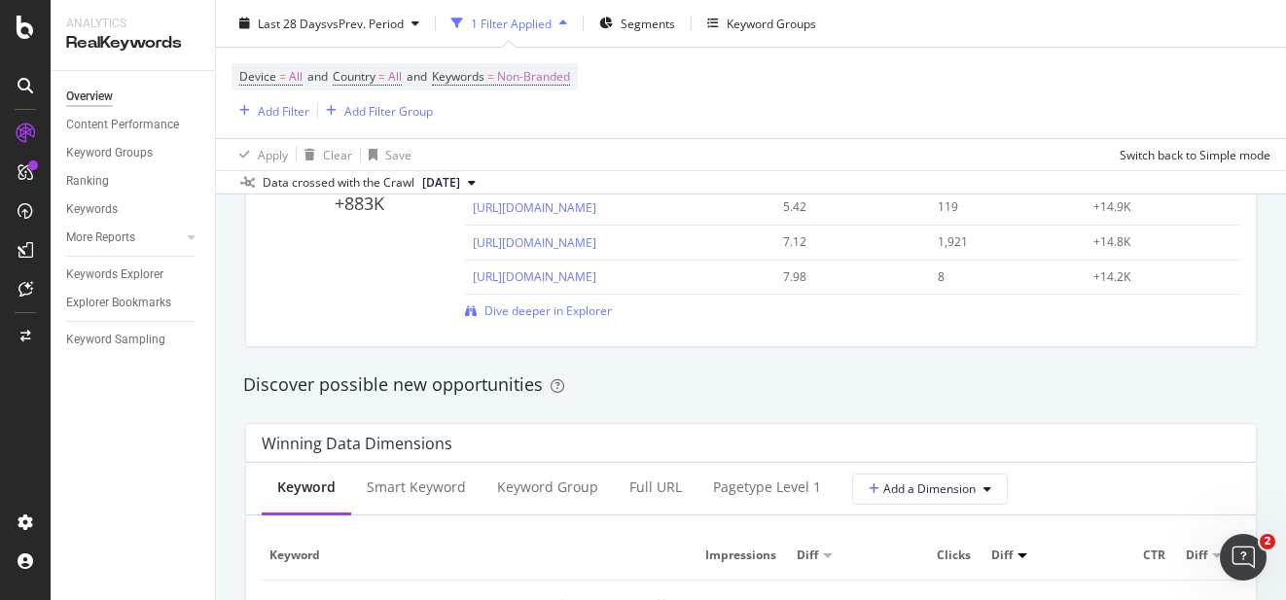
scroll to position [1502, 0]
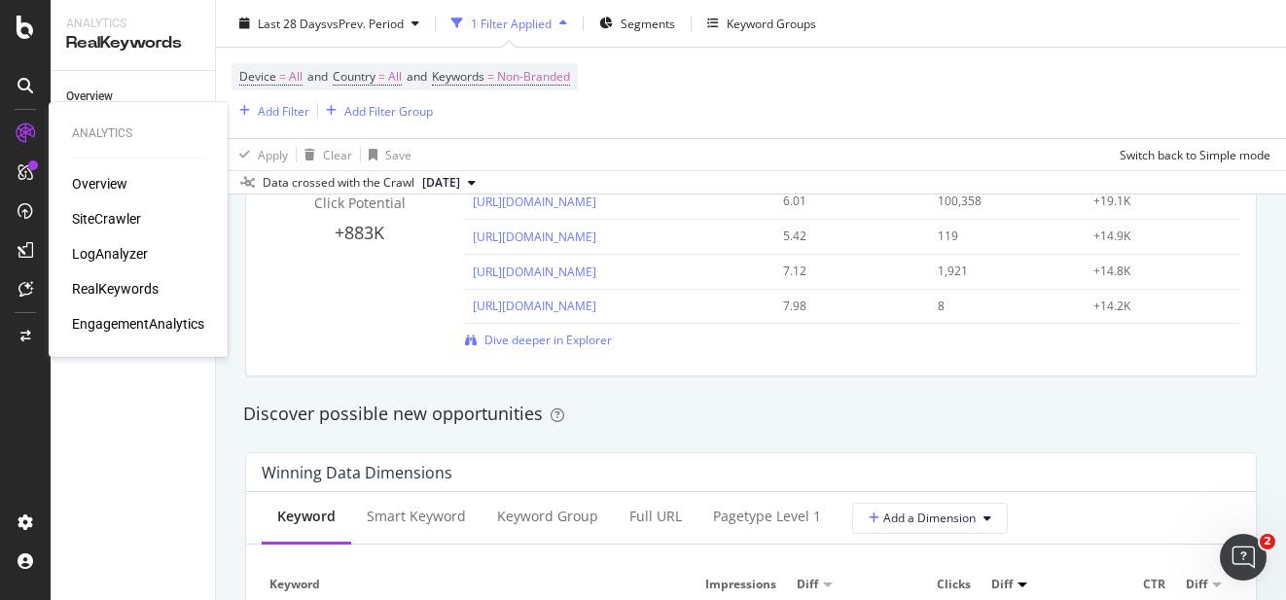
click at [107, 223] on div "SiteCrawler" at bounding box center [106, 218] width 69 height 19
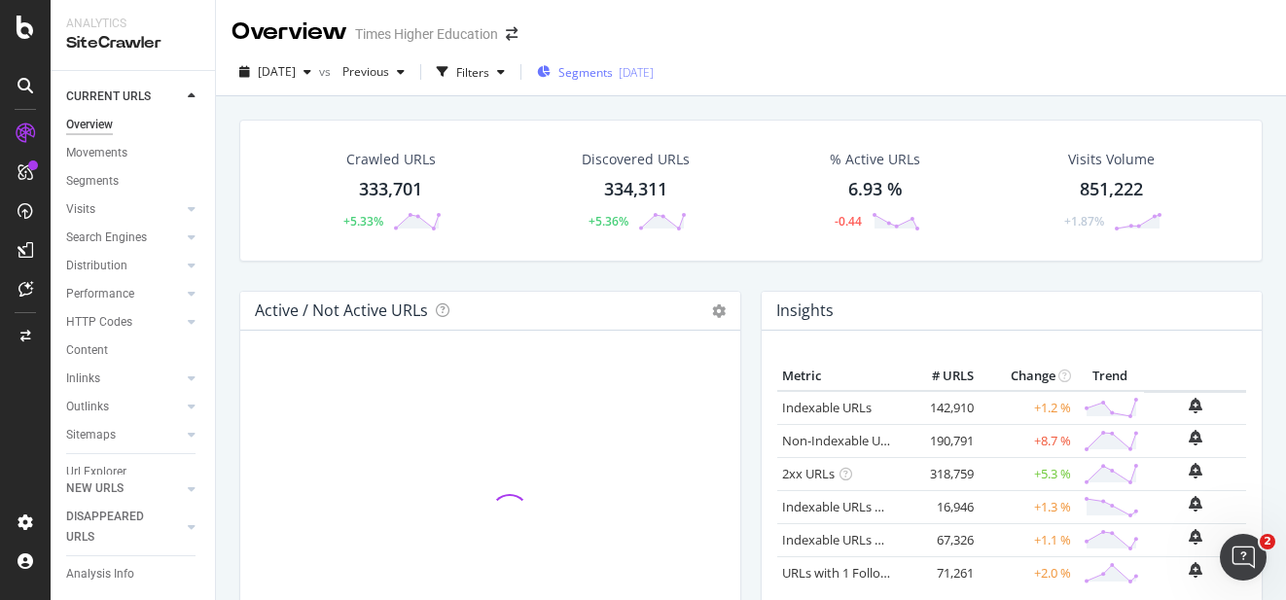
click at [613, 75] on span "Segments" at bounding box center [586, 72] width 54 height 17
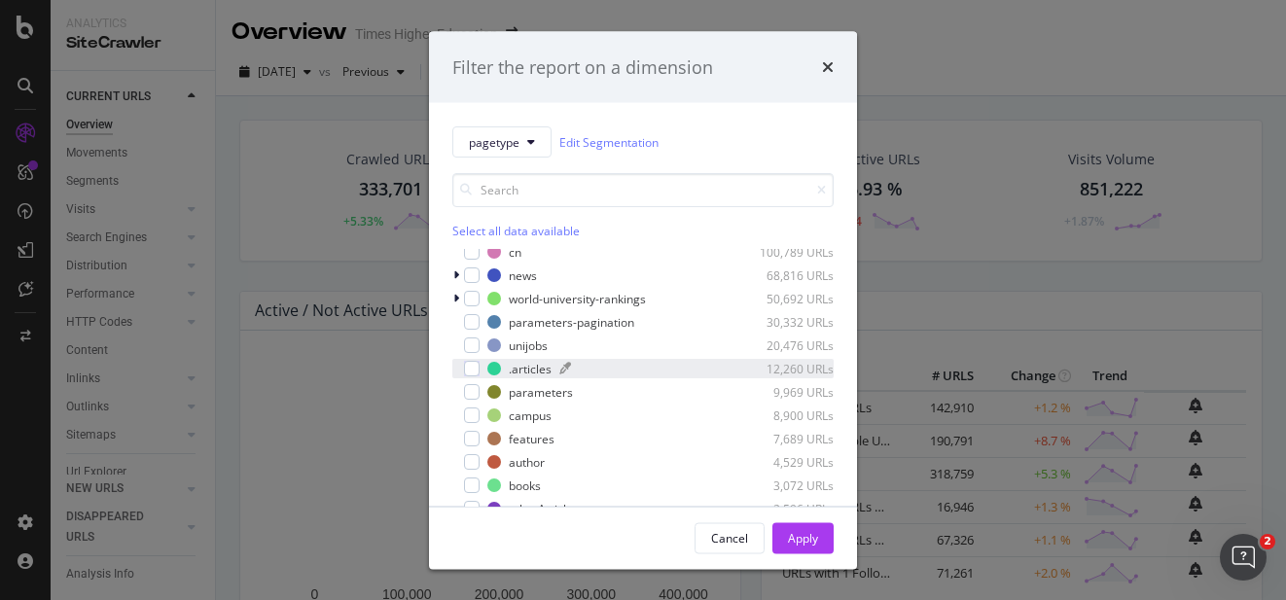
scroll to position [15, 0]
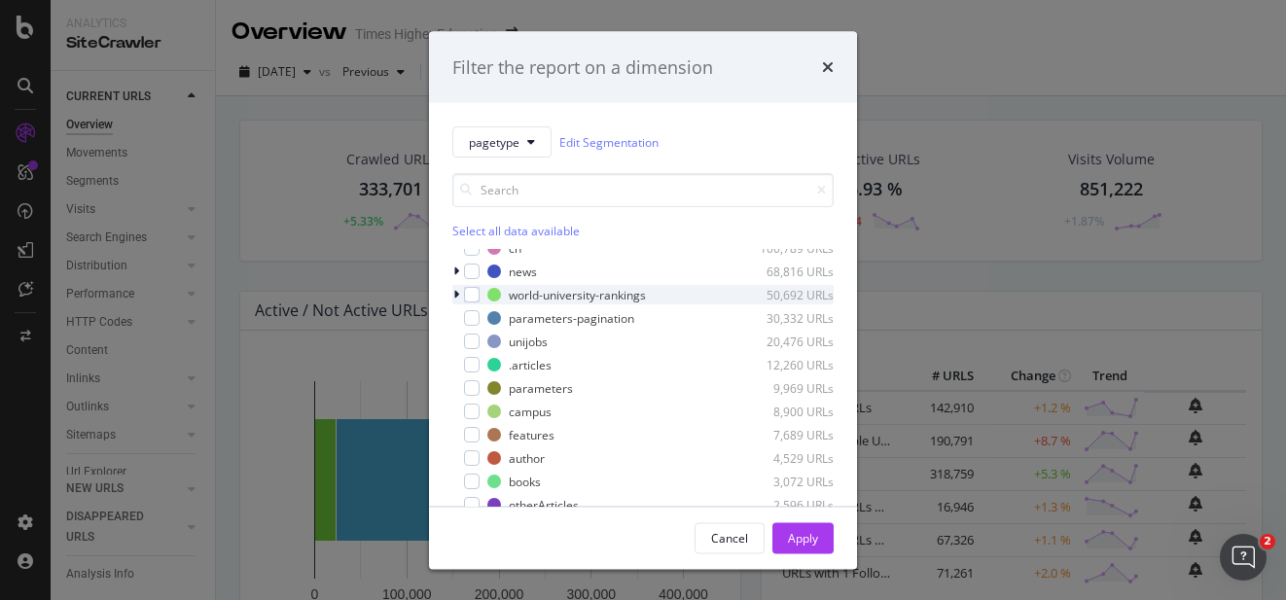
click at [458, 294] on icon "modal" at bounding box center [456, 295] width 6 height 12
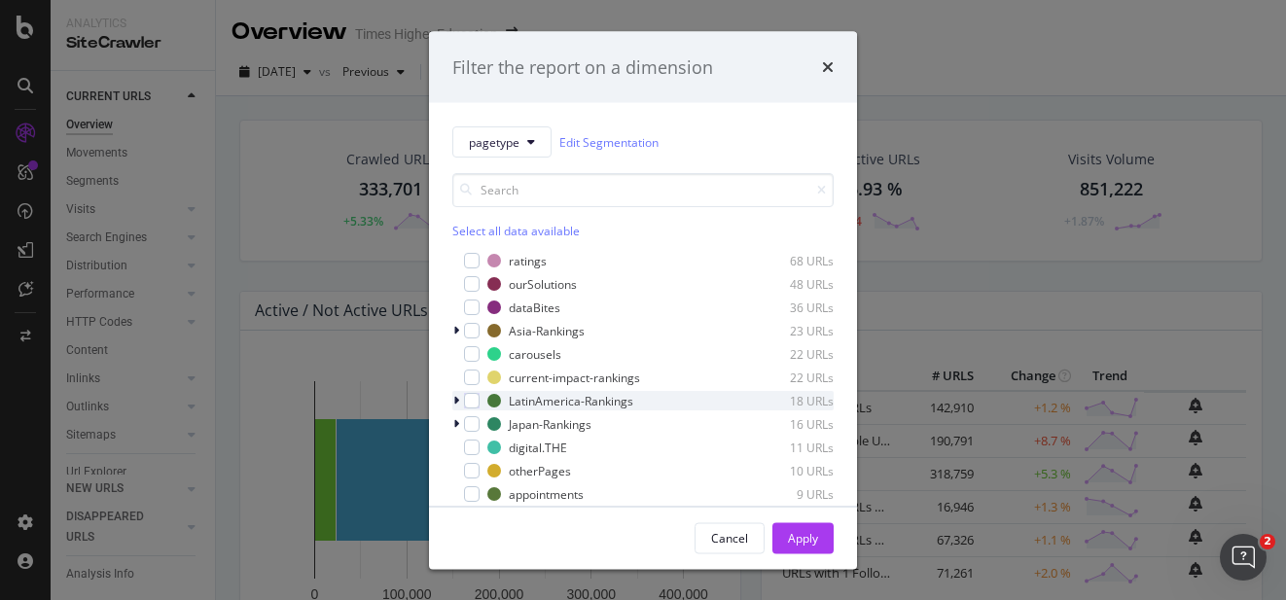
scroll to position [930, 0]
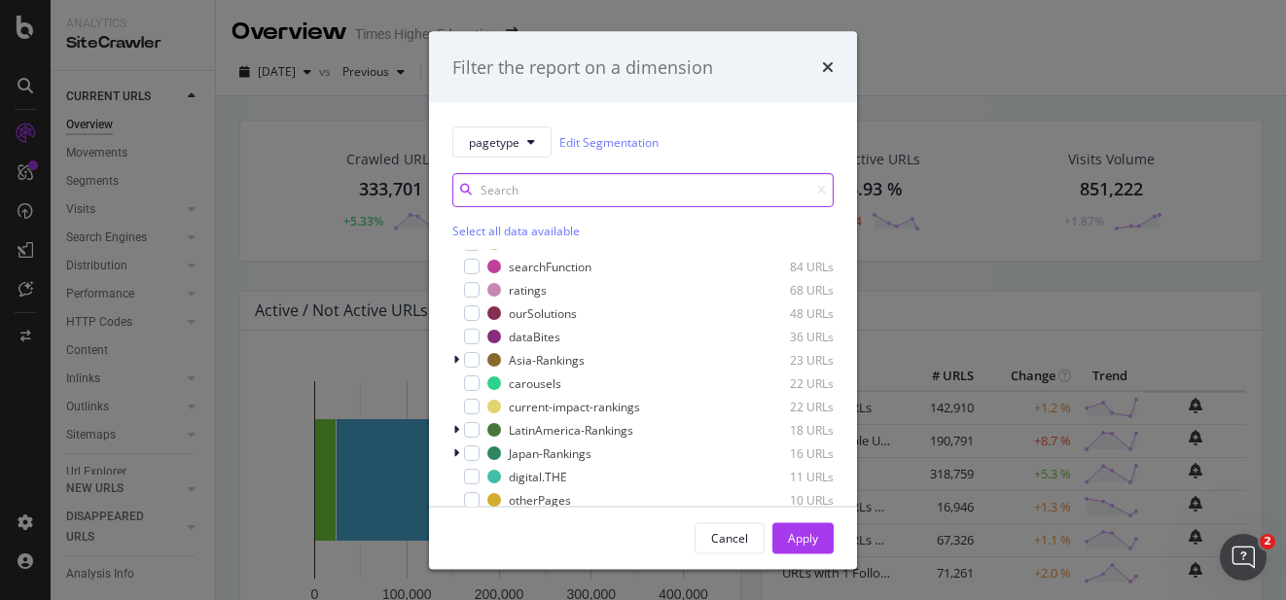
click at [545, 197] on input "modal" at bounding box center [642, 190] width 381 height 34
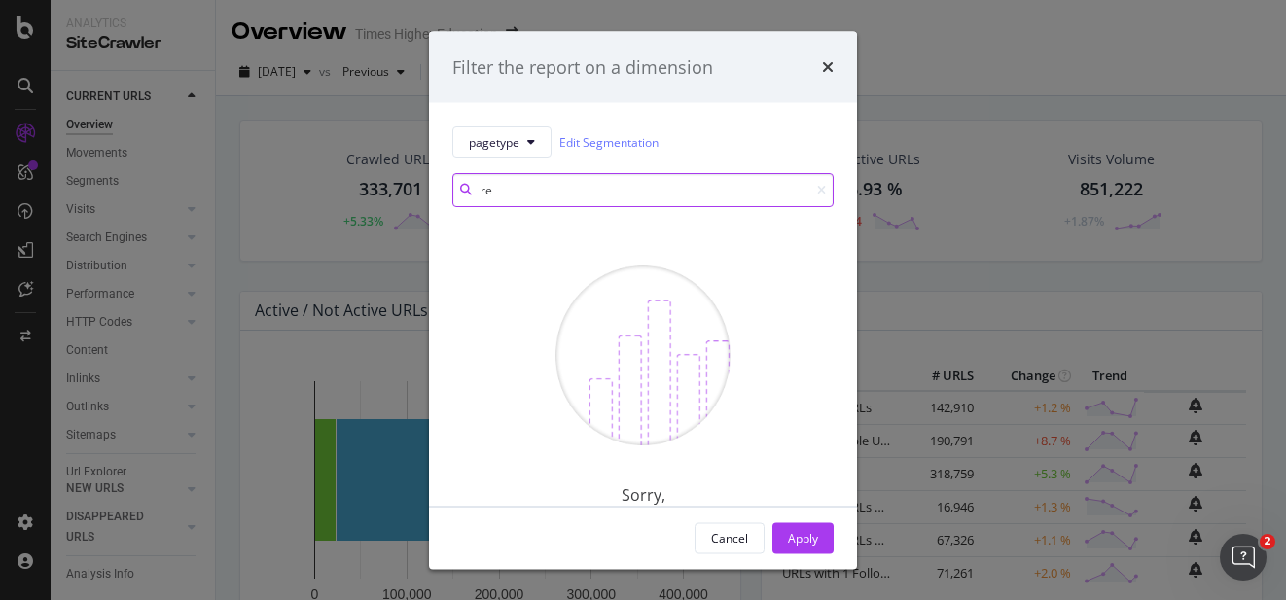
type input "r"
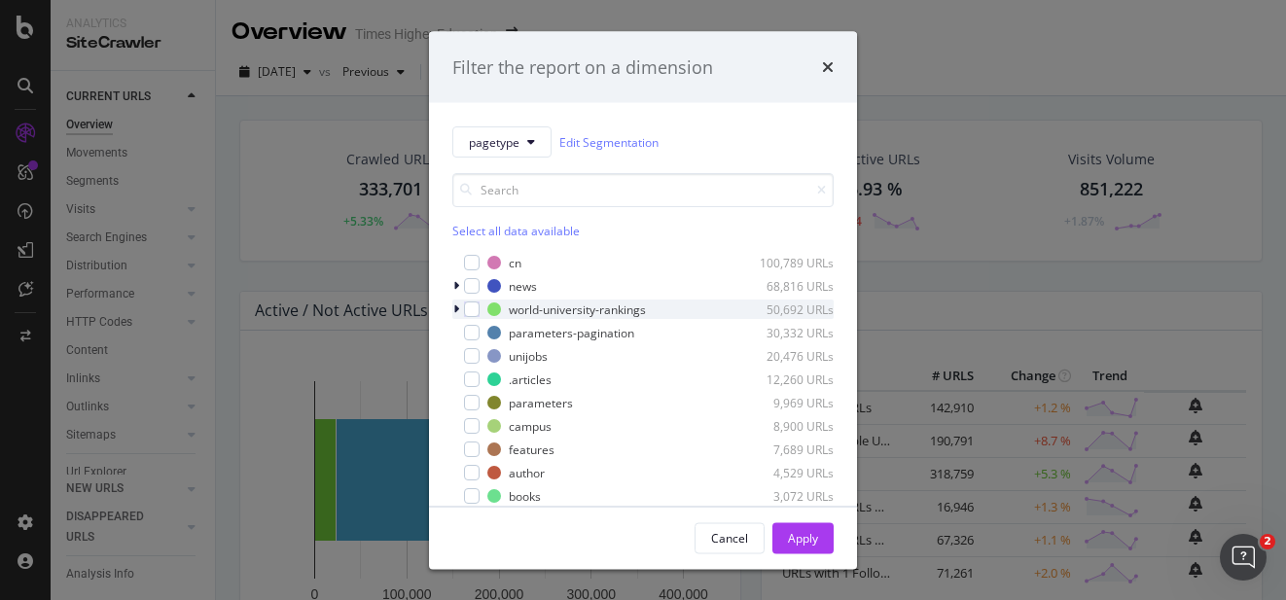
click at [458, 308] on icon "modal" at bounding box center [456, 310] width 6 height 12
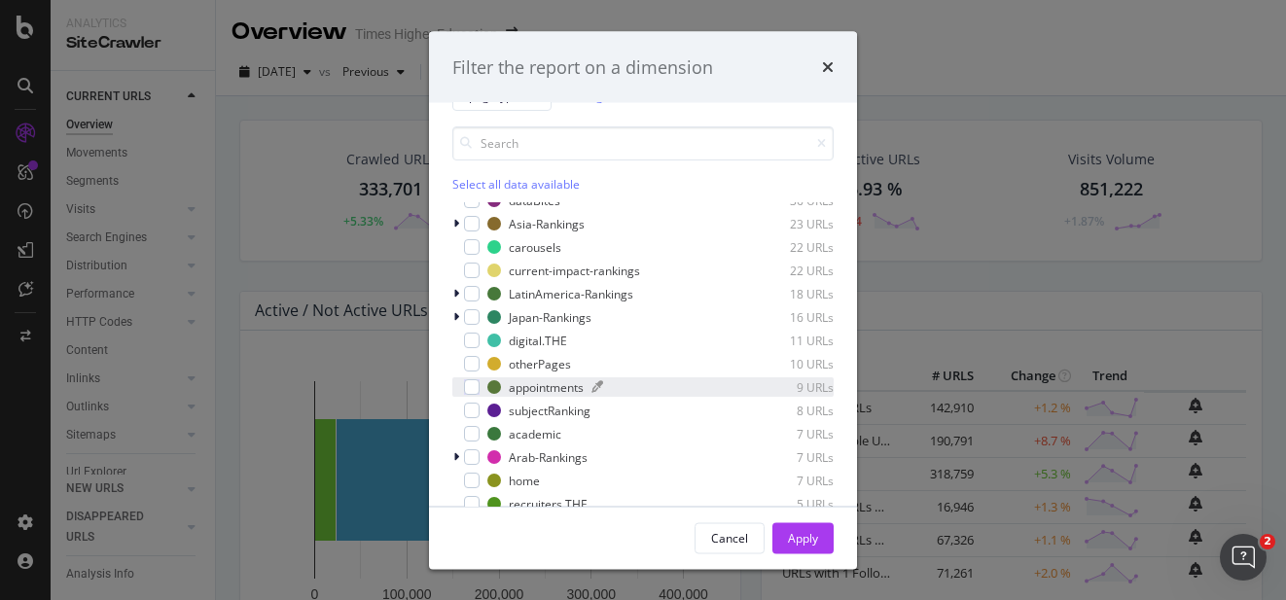
scroll to position [124, 0]
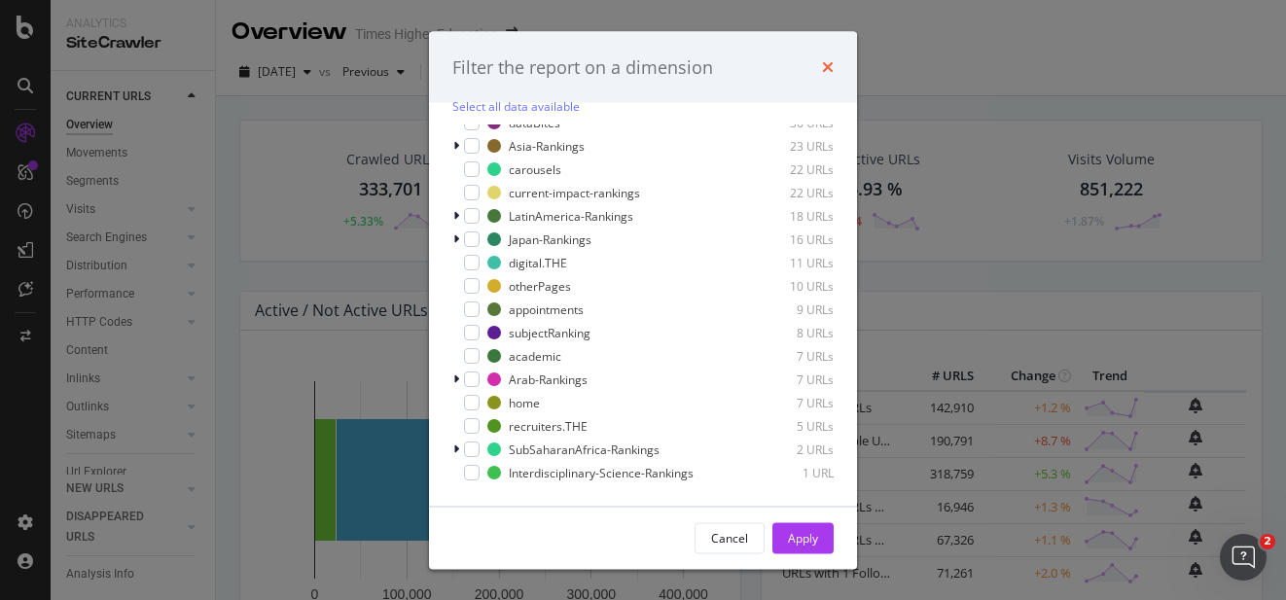
click at [829, 66] on icon "times" at bounding box center [828, 67] width 12 height 16
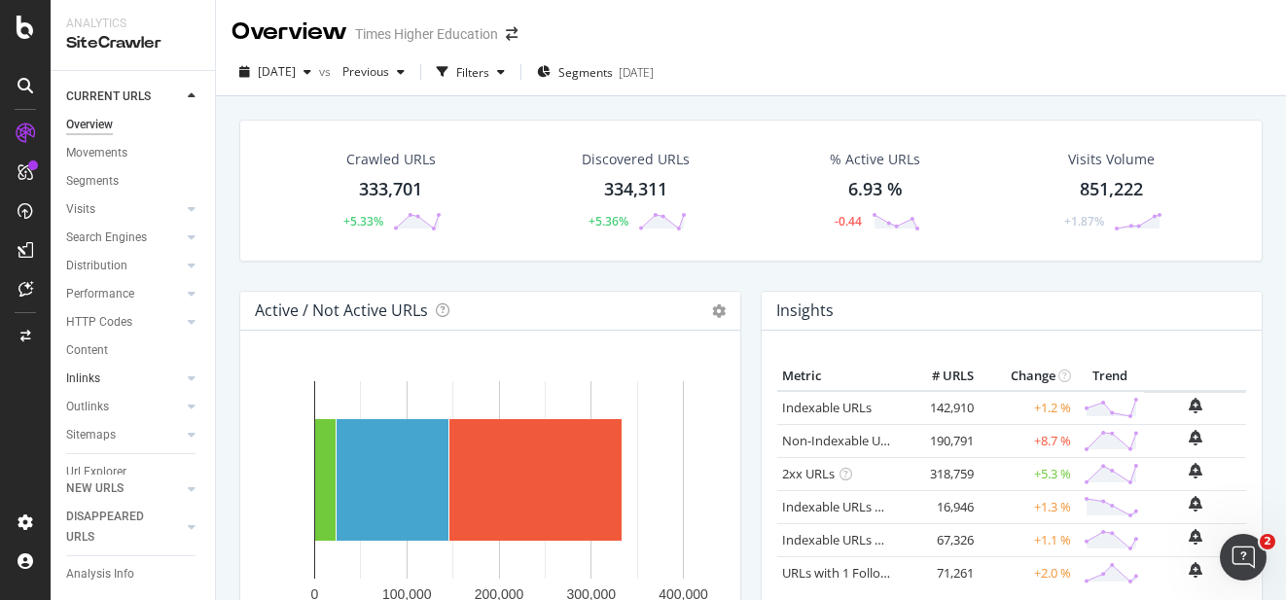
scroll to position [72, 0]
click at [12, 442] on div at bounding box center [25, 312] width 47 height 389
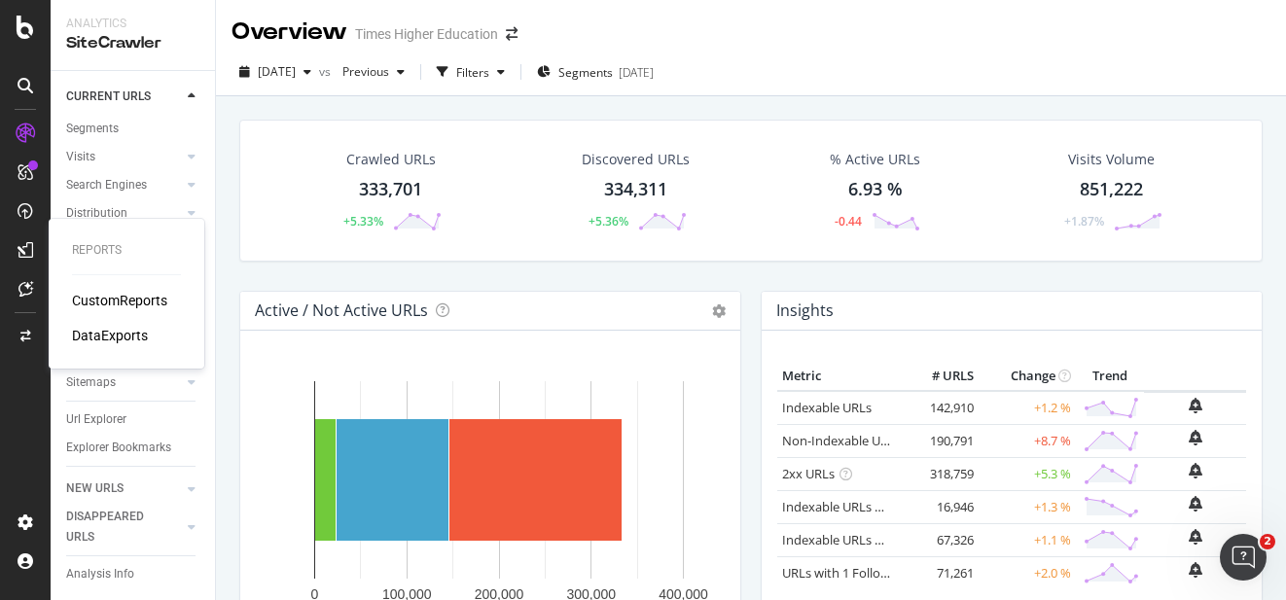
click at [108, 306] on div "CustomReports" at bounding box center [119, 300] width 95 height 19
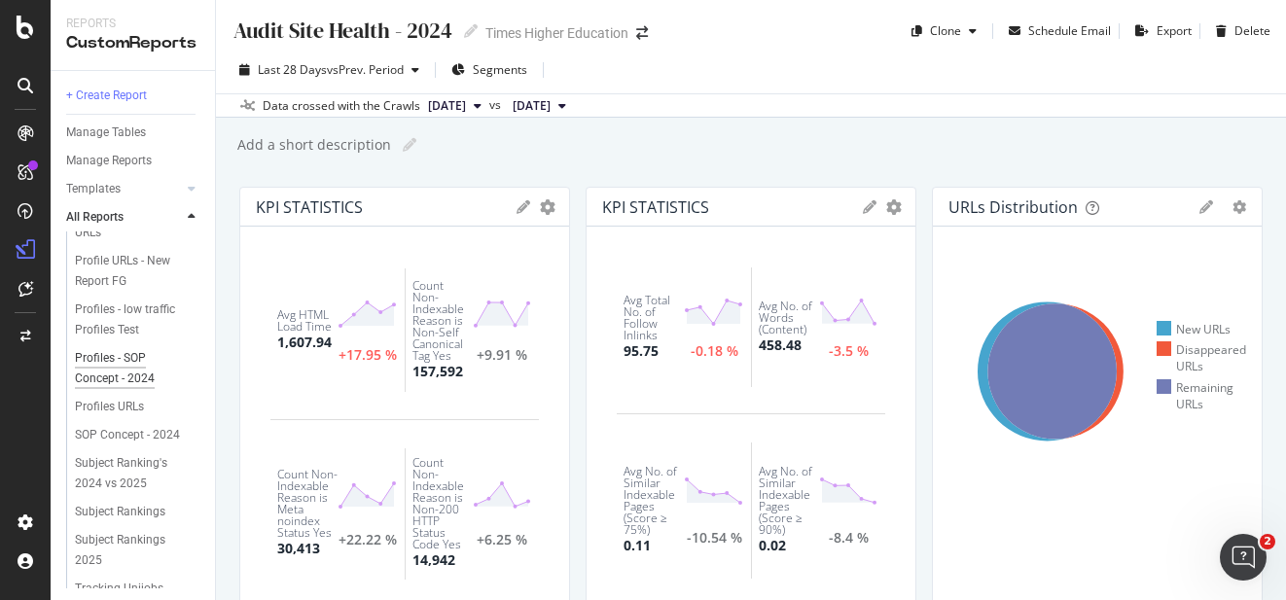
scroll to position [810, 0]
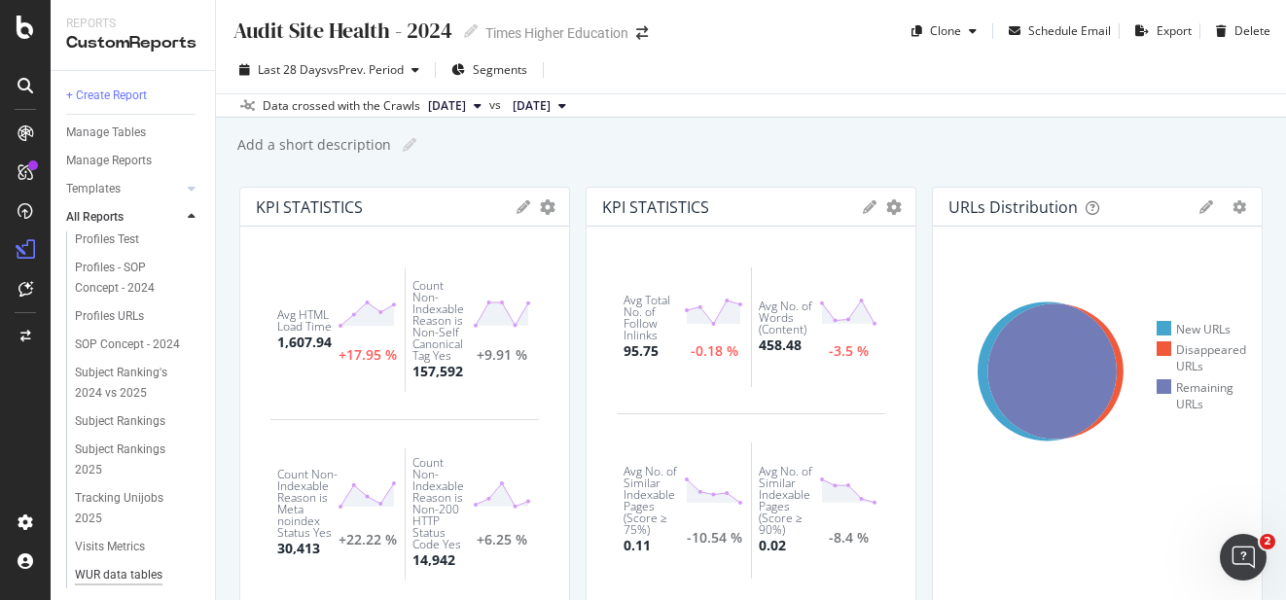
click at [98, 565] on div "WUR data tables dashboard" at bounding box center [131, 585] width 112 height 41
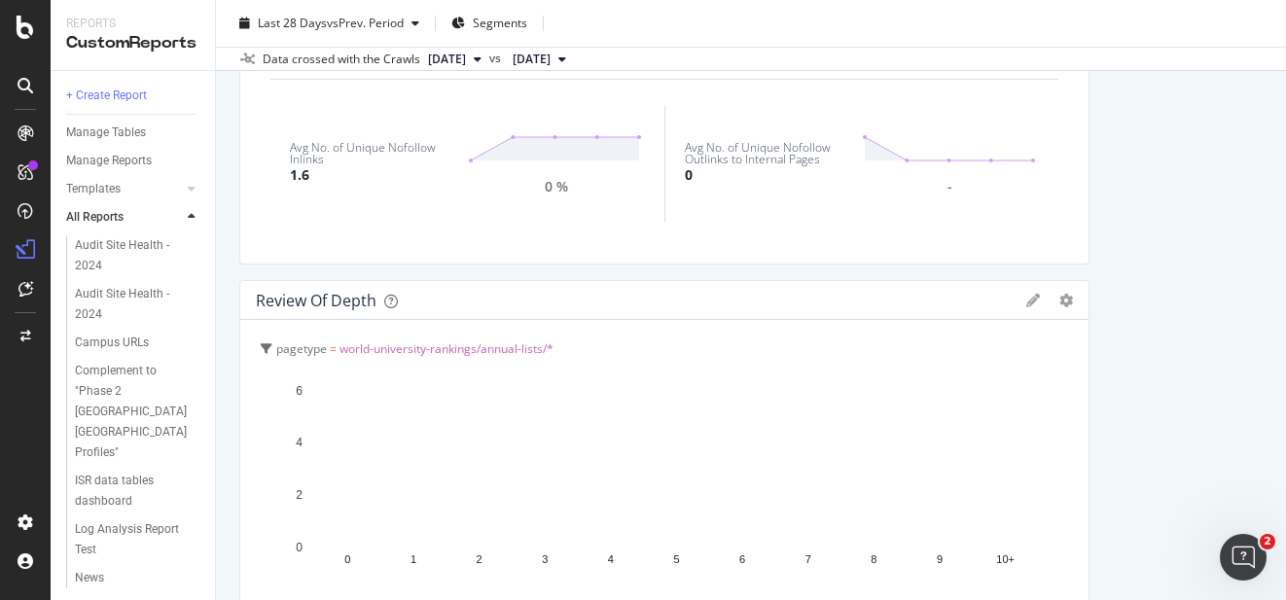
scroll to position [1669, 0]
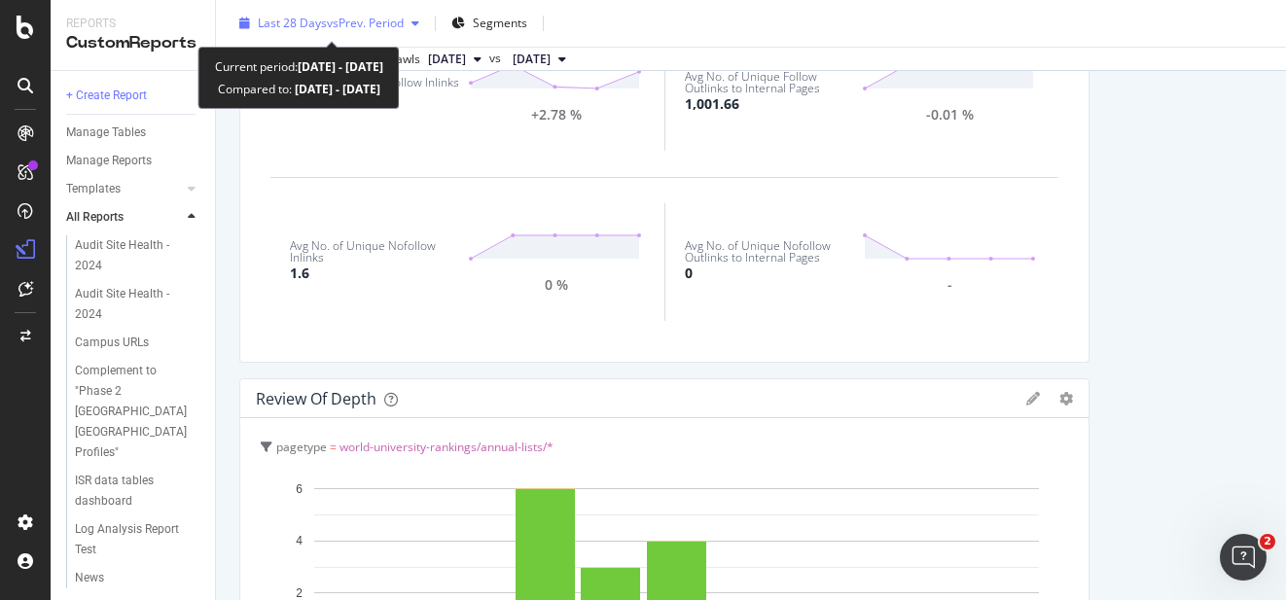
click at [330, 26] on span "vs Prev. Period" at bounding box center [365, 23] width 77 height 17
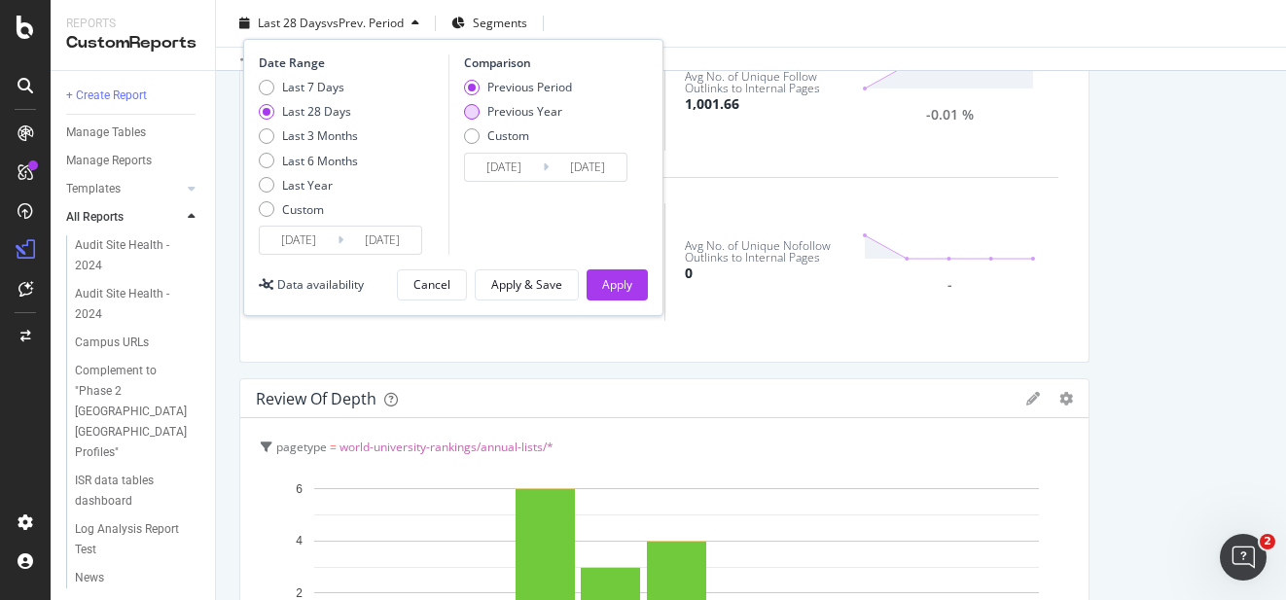
click at [468, 114] on div "Previous Year" at bounding box center [472, 112] width 16 height 16
type input "2024/08/18"
type input "2024/09/14"
click at [615, 283] on div "Apply" at bounding box center [617, 284] width 30 height 17
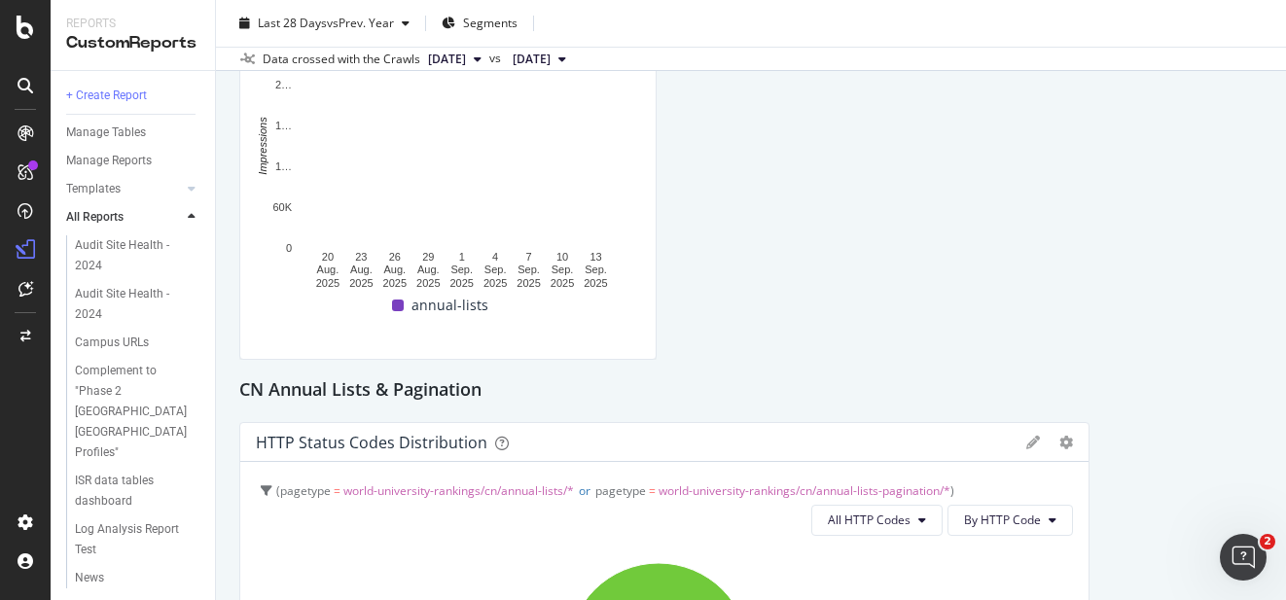
scroll to position [3673, 0]
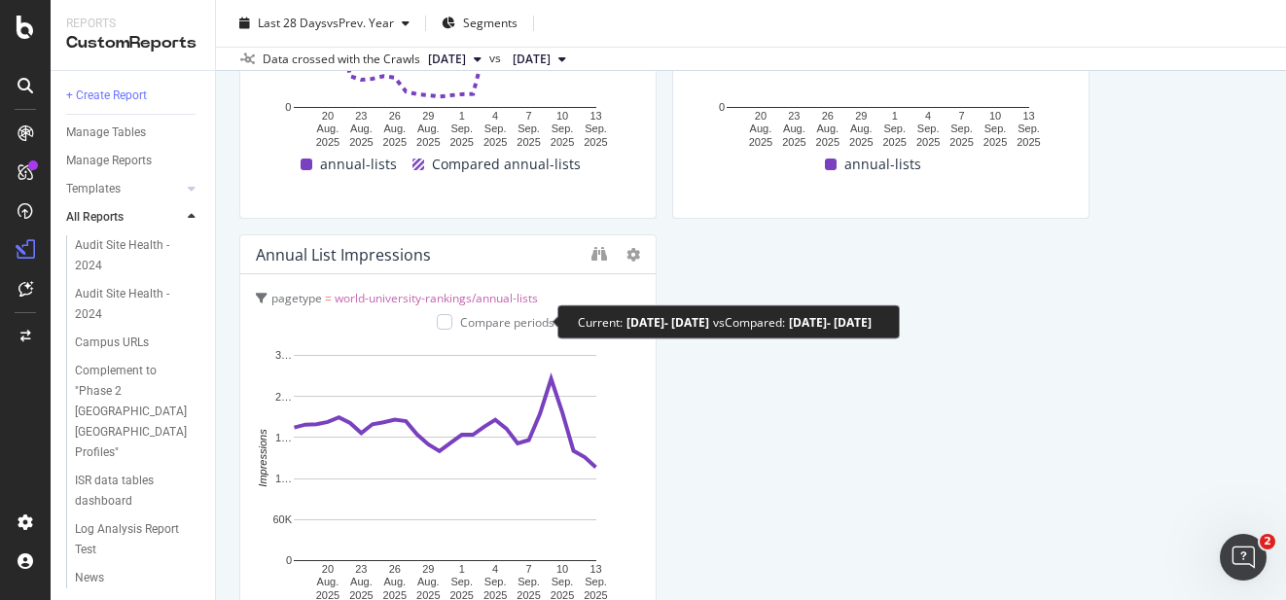
click at [488, 326] on div "Compare periods" at bounding box center [507, 322] width 94 height 17
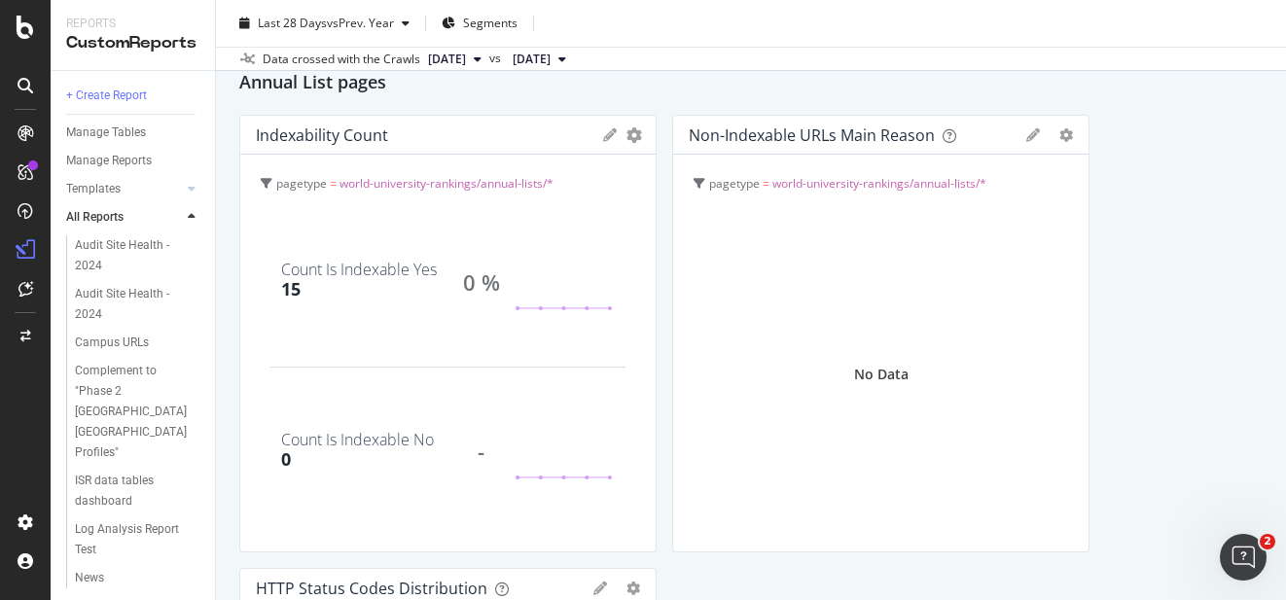
scroll to position [0, 0]
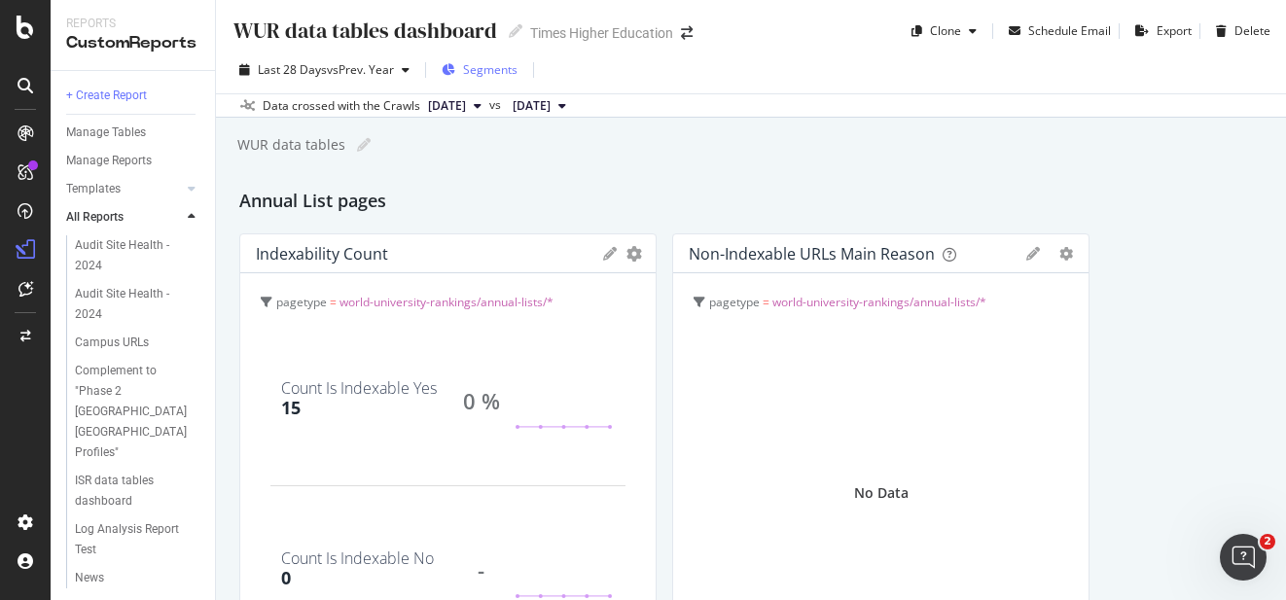
click at [482, 65] on span "Segments" at bounding box center [490, 69] width 54 height 17
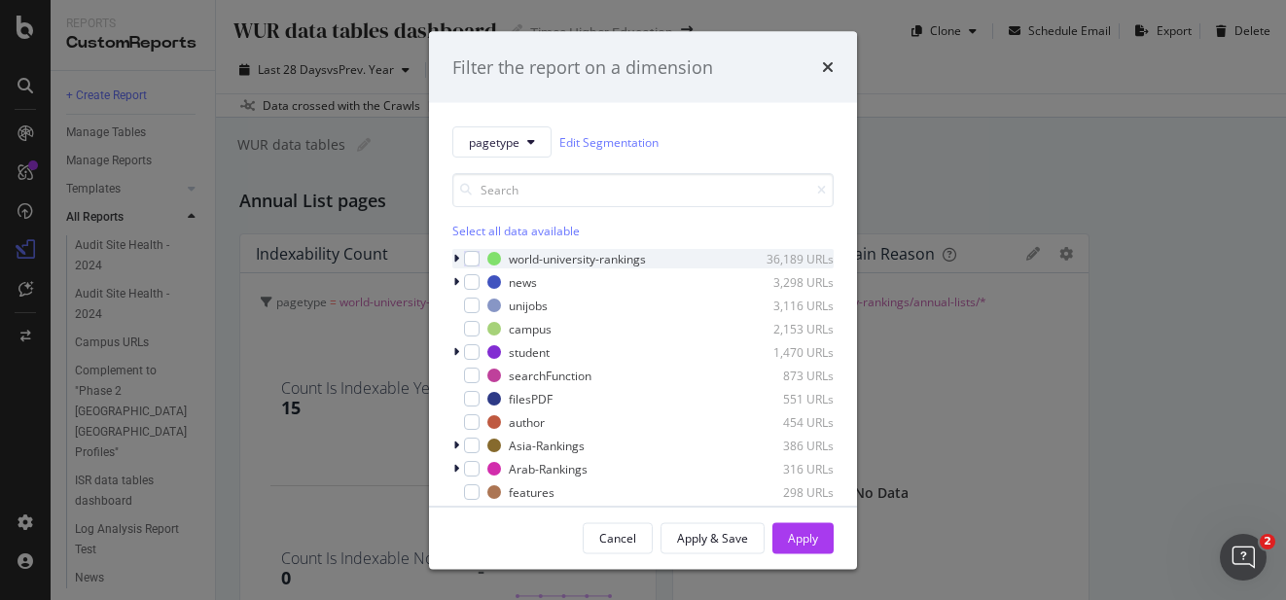
click at [456, 254] on icon "modal" at bounding box center [456, 259] width 6 height 12
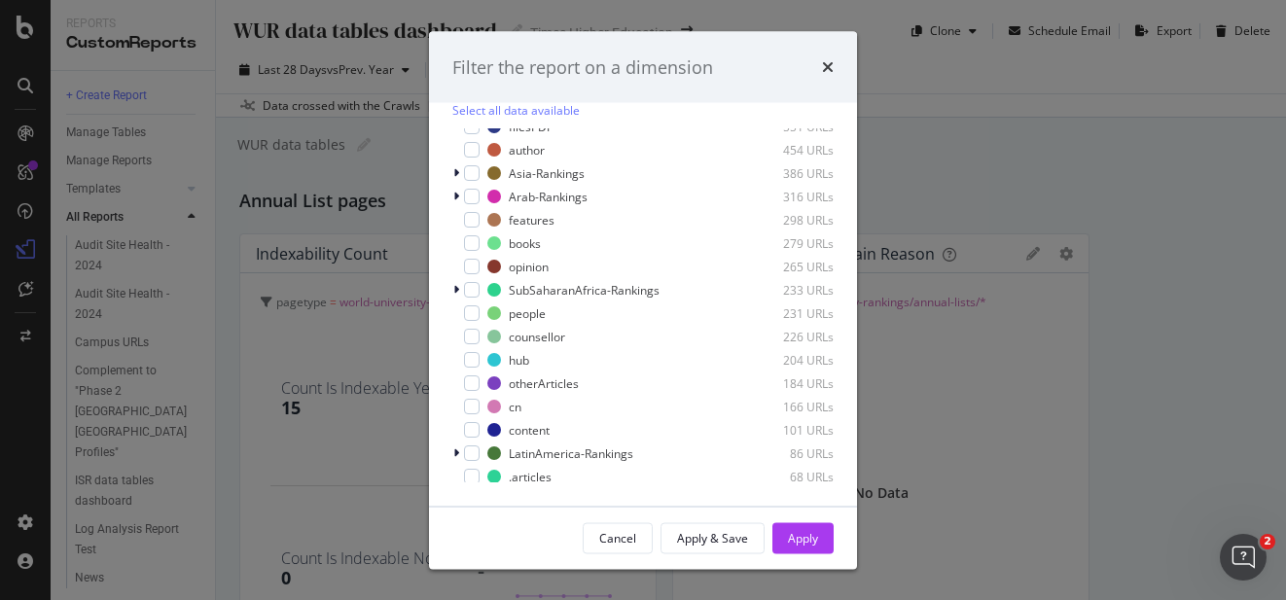
scroll to position [385, 0]
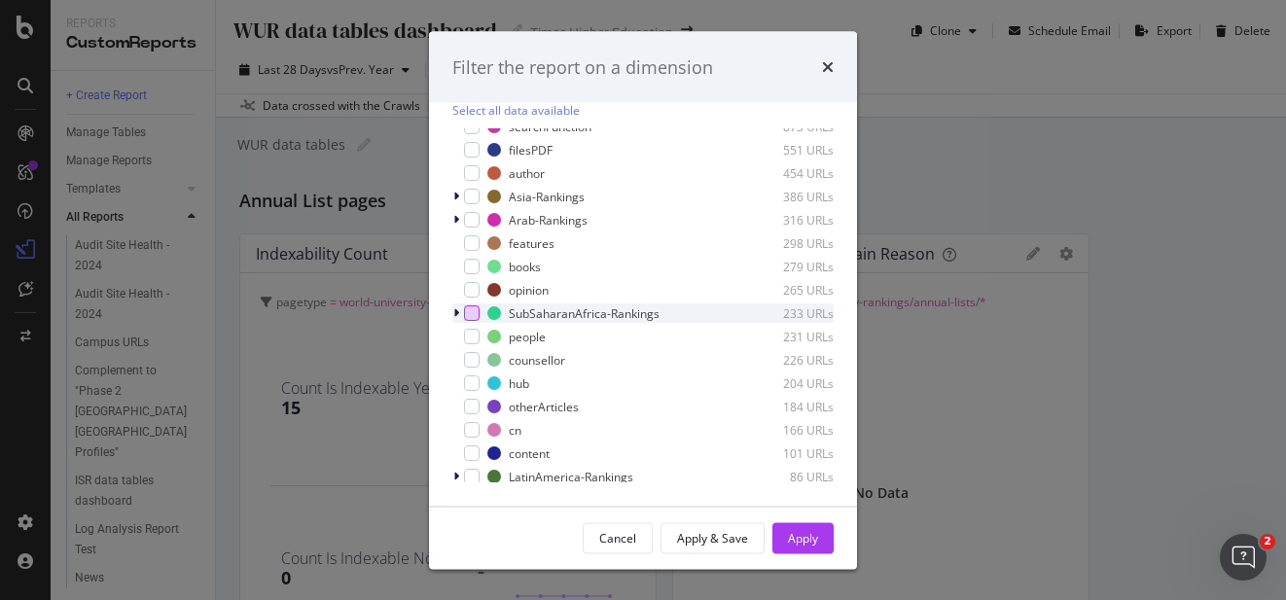
click at [471, 309] on div "modal" at bounding box center [472, 315] width 16 height 16
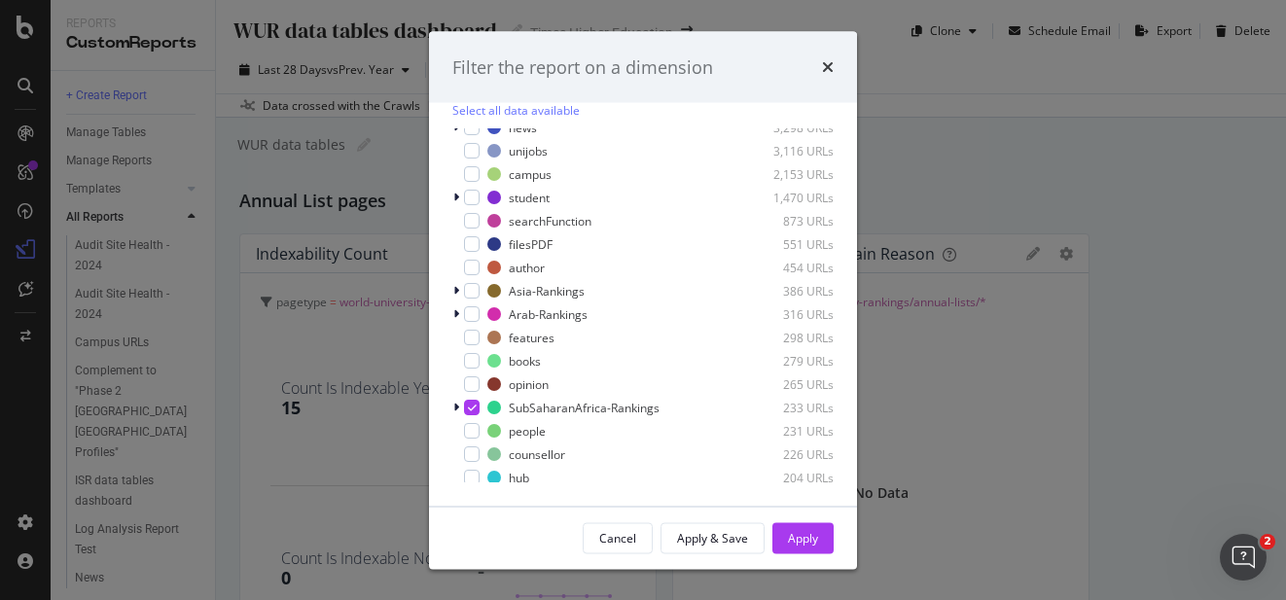
scroll to position [287, 0]
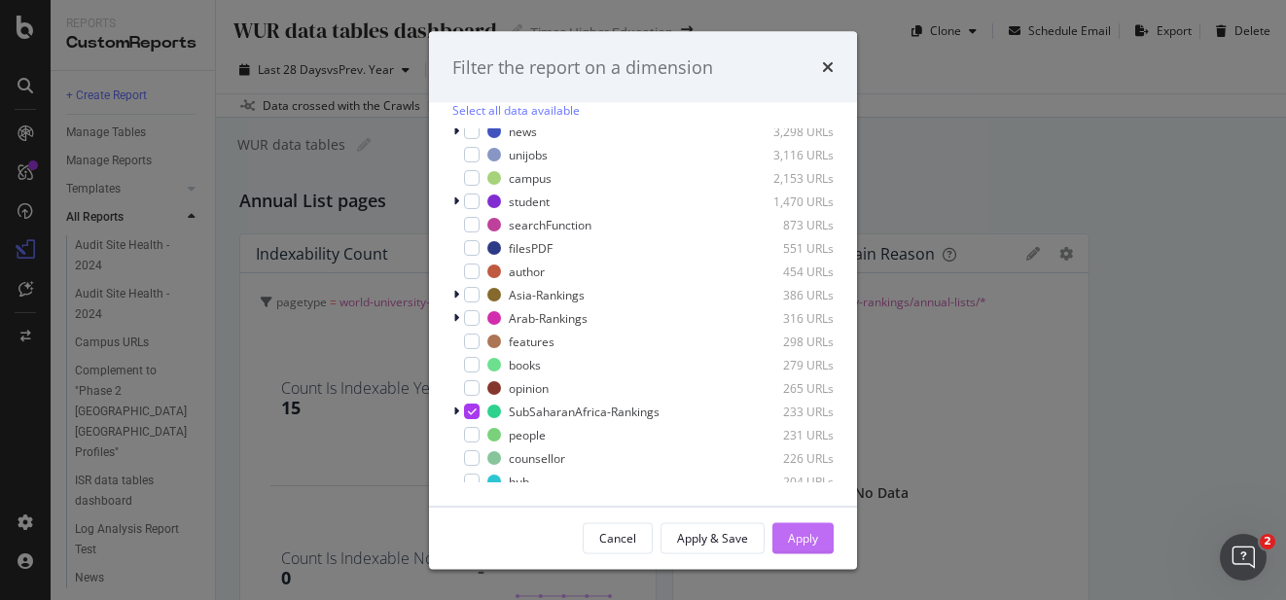
click at [791, 535] on div "Apply" at bounding box center [803, 537] width 30 height 17
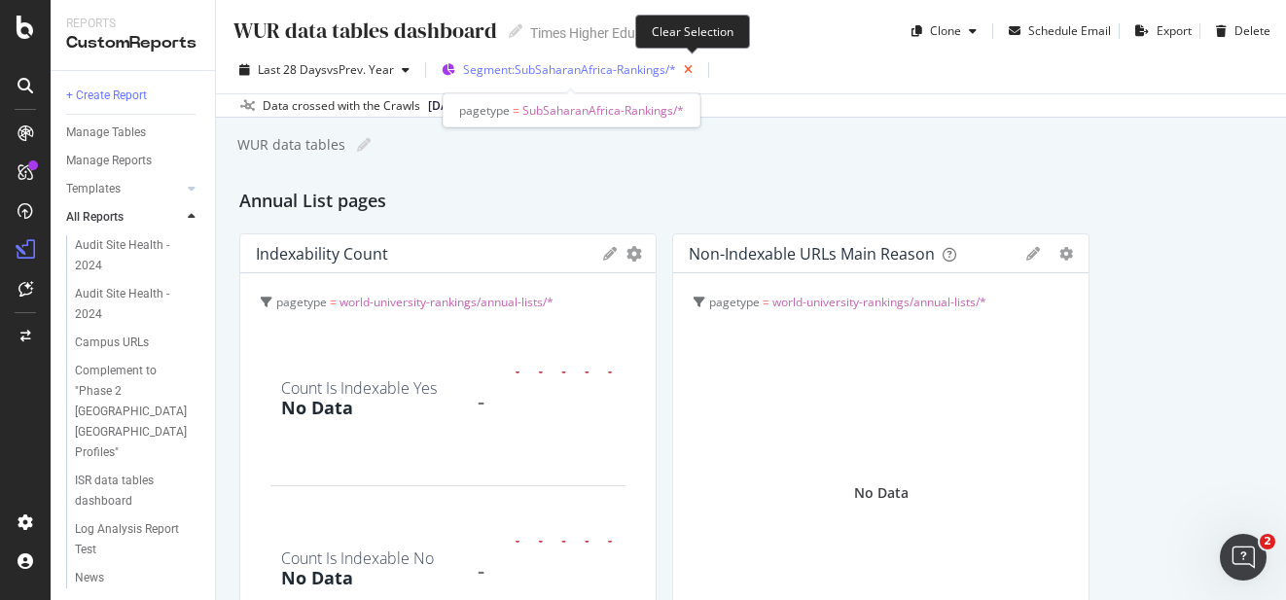
click at [688, 68] on icon "button" at bounding box center [688, 69] width 24 height 27
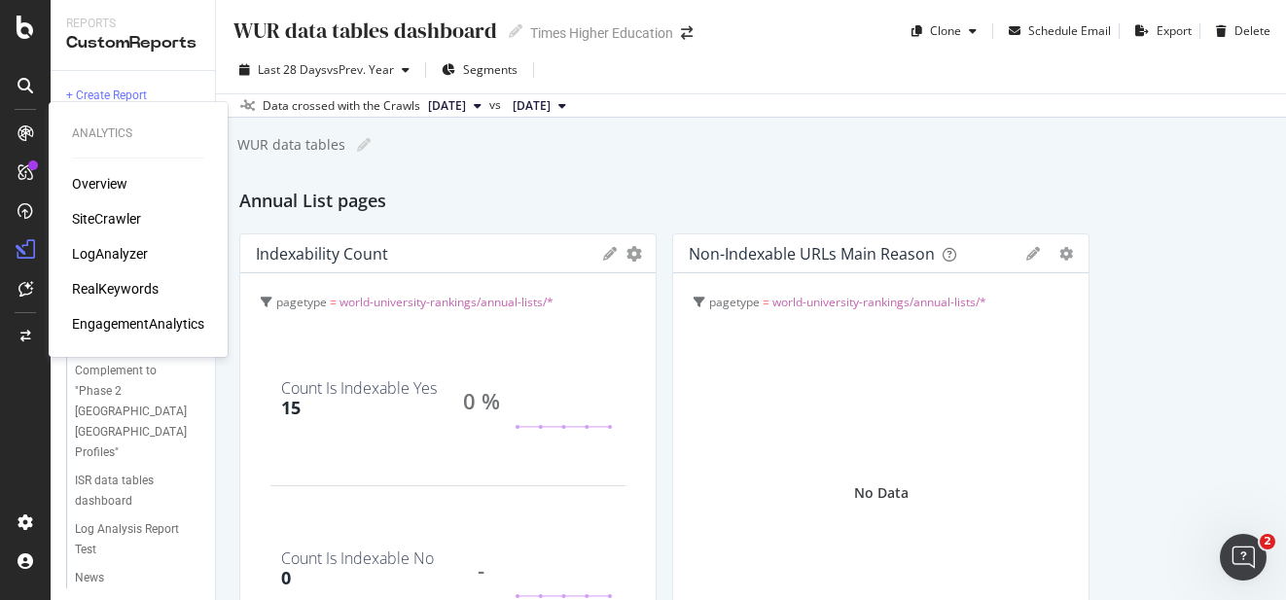
click at [88, 223] on div "SiteCrawler" at bounding box center [106, 218] width 69 height 19
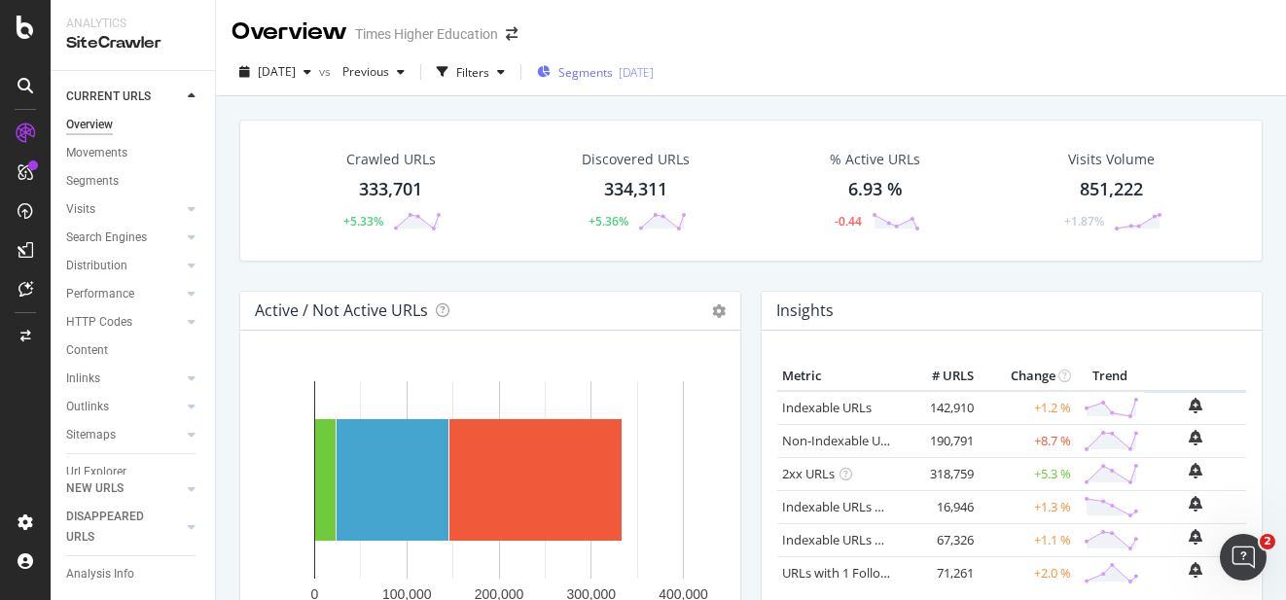
click at [613, 72] on span "Segments" at bounding box center [586, 72] width 54 height 17
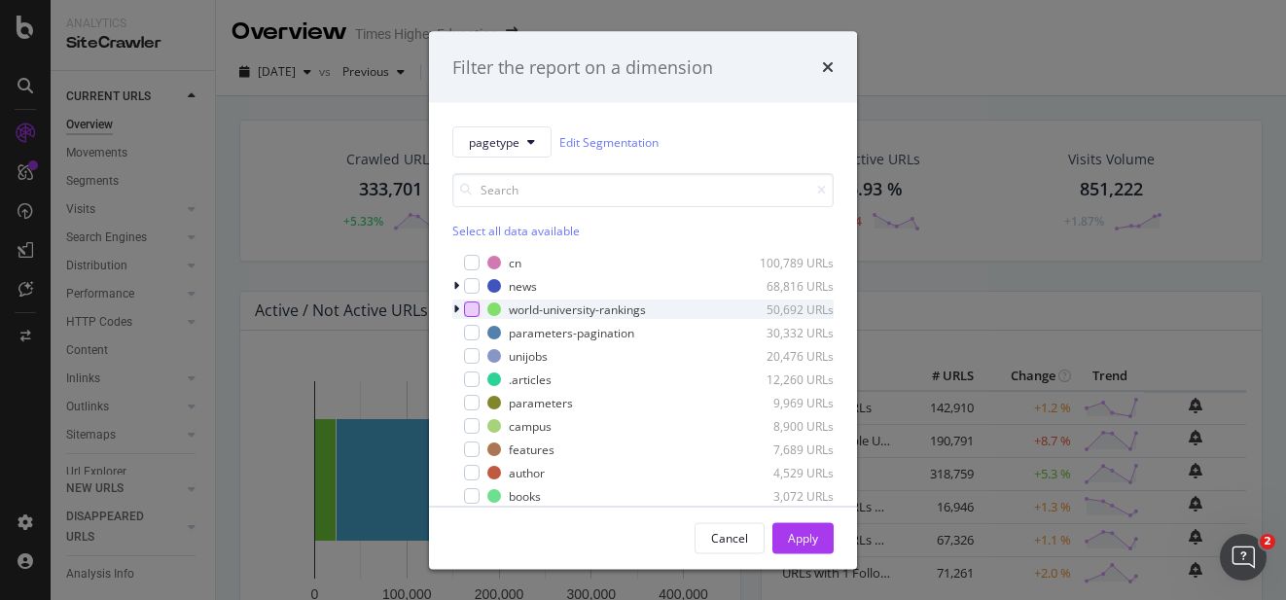
click at [464, 306] on div "modal" at bounding box center [472, 310] width 16 height 16
click at [521, 191] on input "modal" at bounding box center [642, 190] width 381 height 34
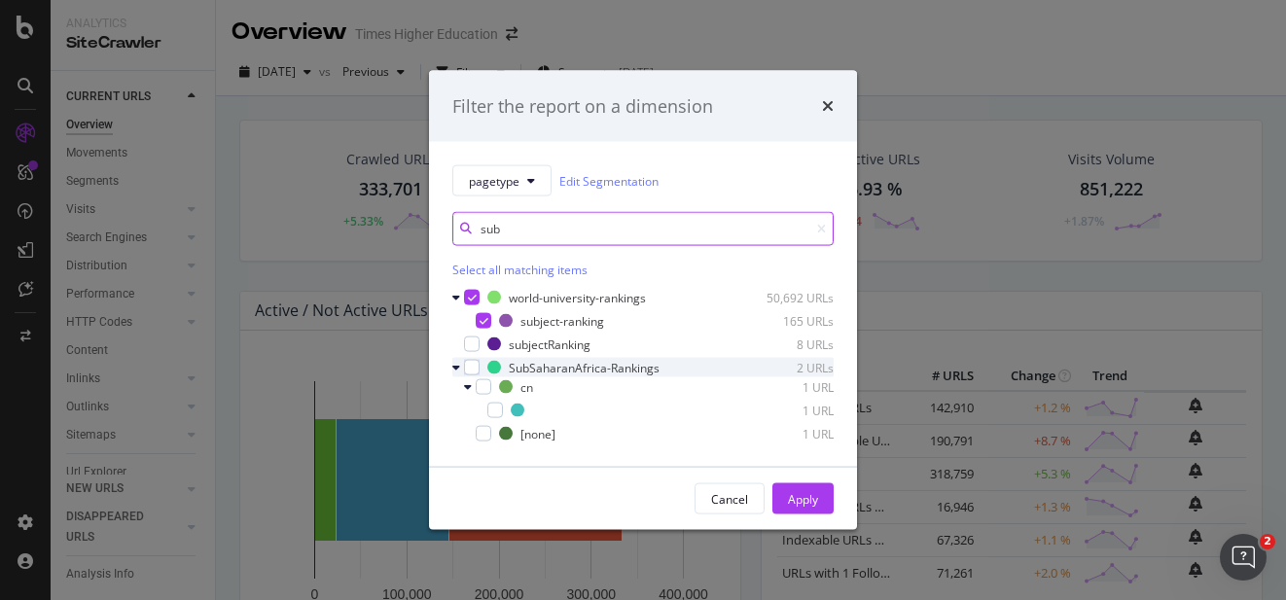
type input "sub"
click at [457, 367] on icon "modal" at bounding box center [456, 368] width 8 height 12
click at [470, 366] on div "modal" at bounding box center [472, 368] width 16 height 16
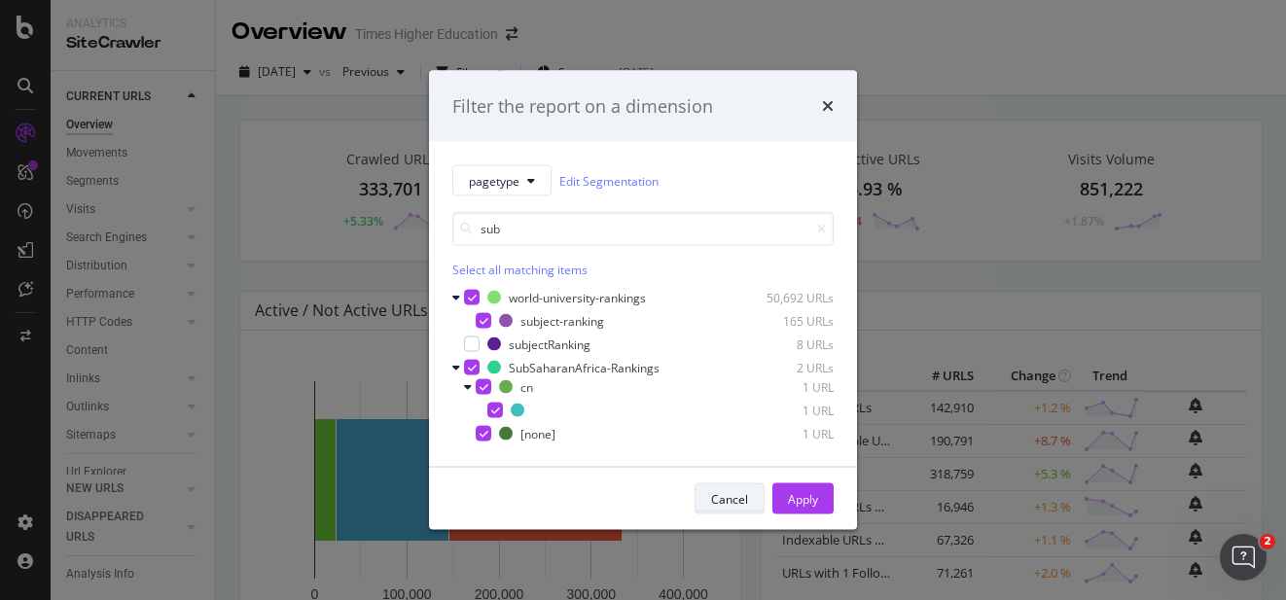
click at [728, 500] on div "Cancel" at bounding box center [729, 498] width 37 height 17
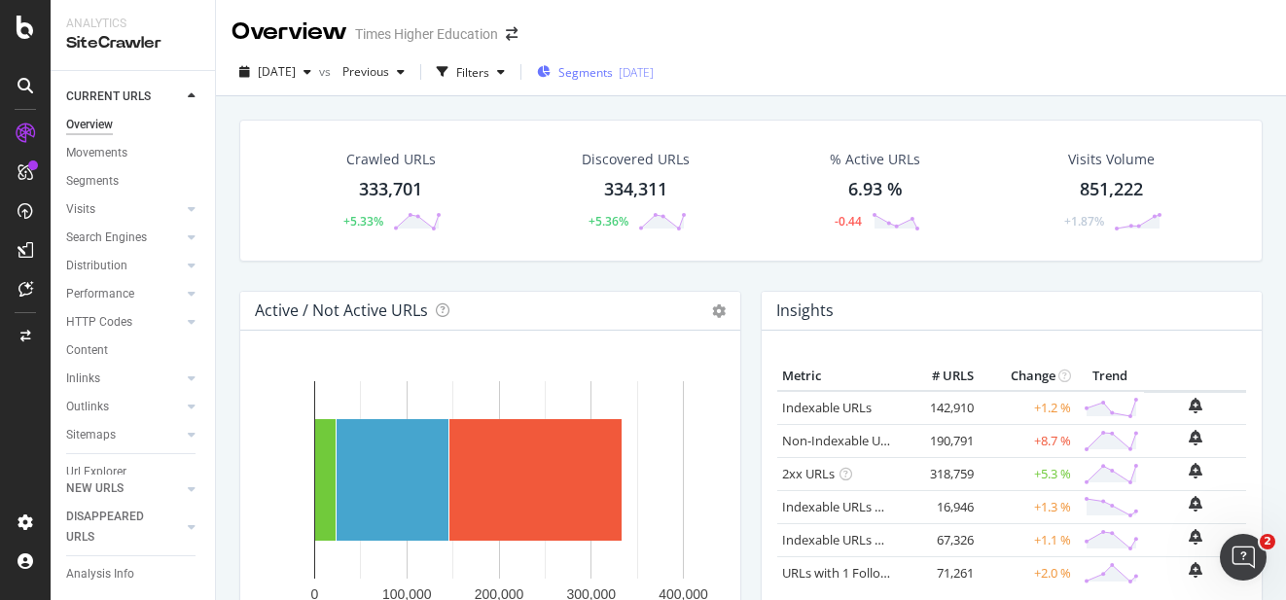
click at [613, 71] on span "Segments" at bounding box center [586, 72] width 54 height 17
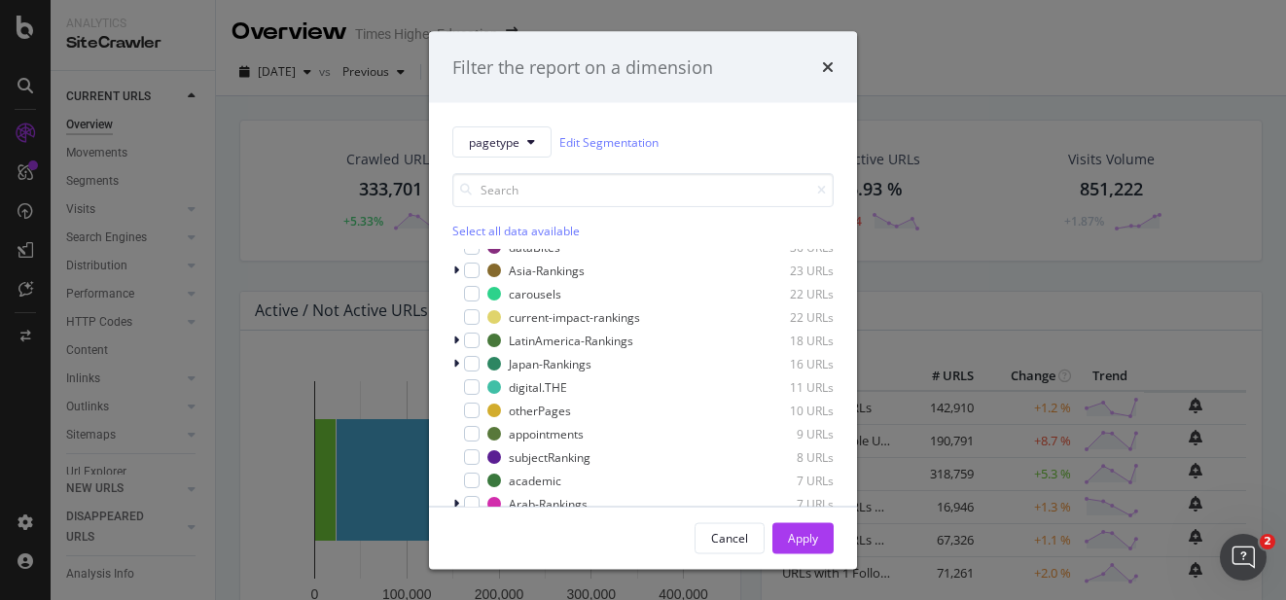
scroll to position [124, 0]
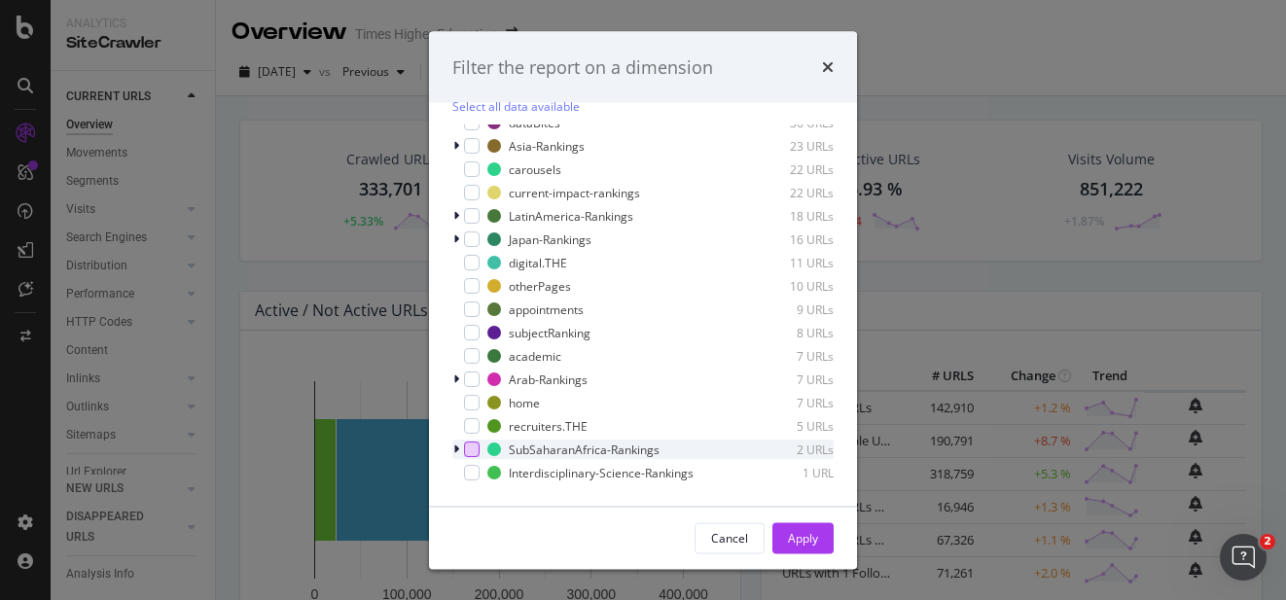
click at [470, 443] on div "modal" at bounding box center [472, 451] width 16 height 16
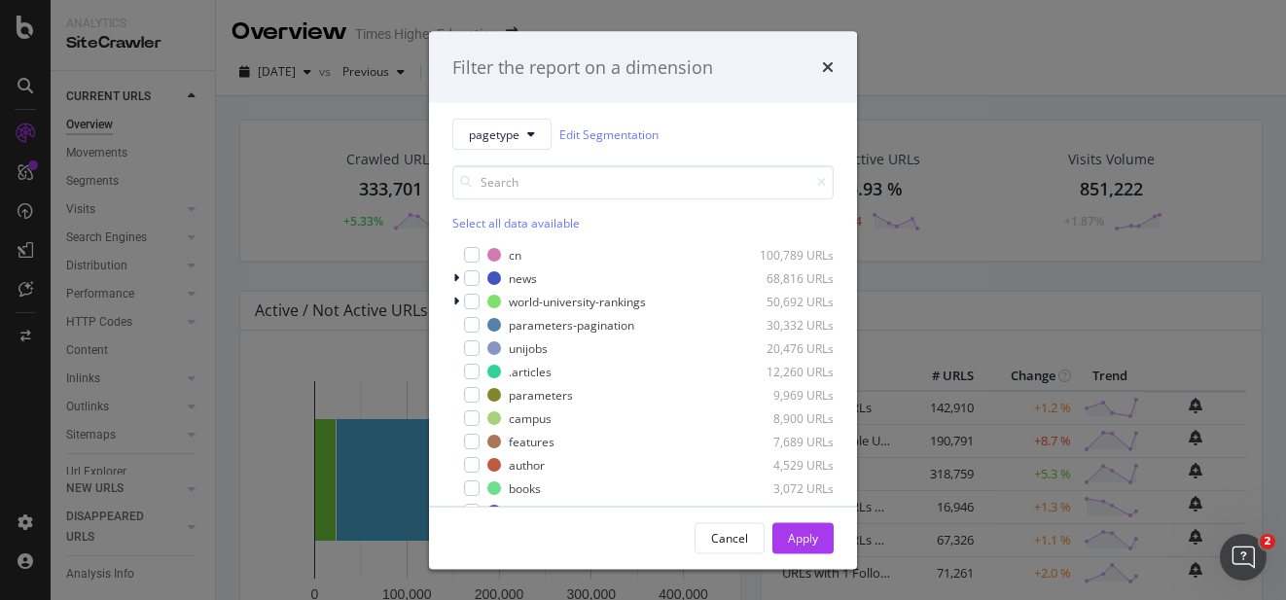
scroll to position [0, 0]
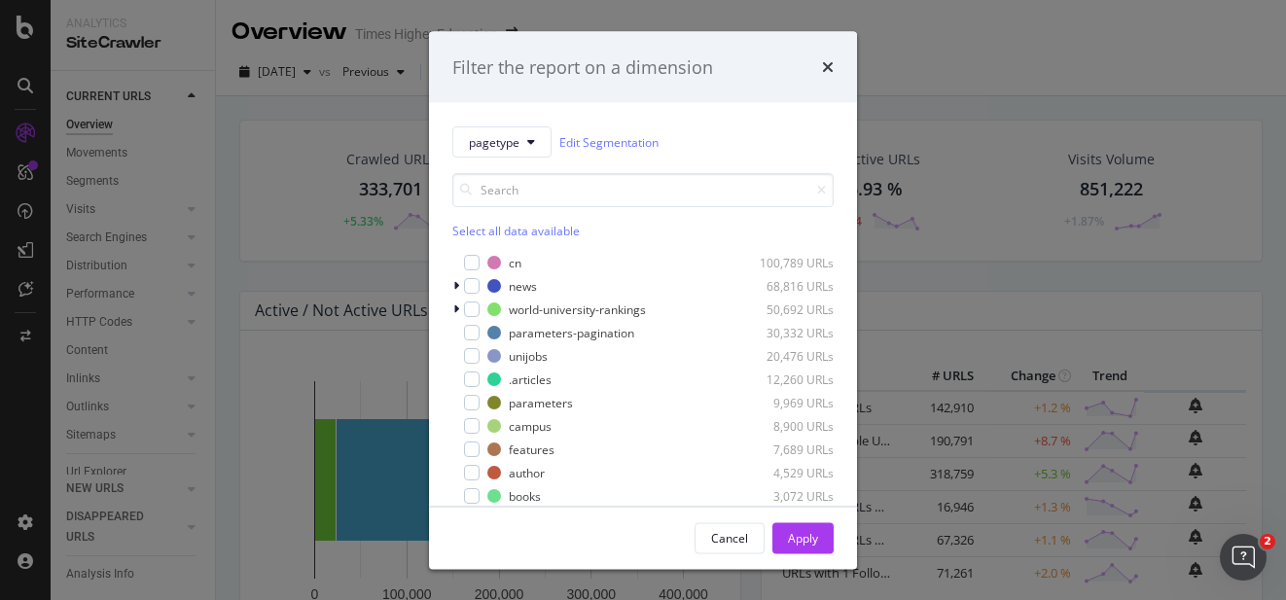
click at [482, 229] on div "Select all data available" at bounding box center [642, 231] width 381 height 17
drag, startPoint x: 823, startPoint y: 64, endPoint x: 855, endPoint y: 141, distance: 83.3
click at [855, 145] on div "Filter the report on a dimension pagetype Edit Segmentation Unselect all data a…" at bounding box center [643, 300] width 428 height 538
click at [457, 308] on icon "modal" at bounding box center [456, 310] width 6 height 12
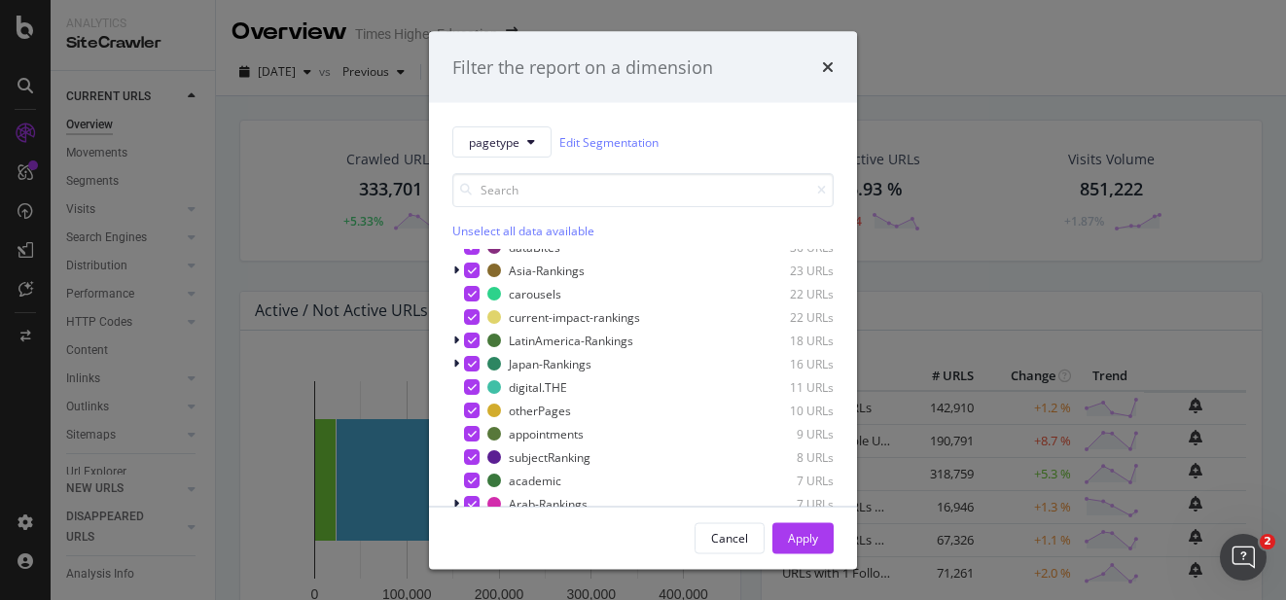
scroll to position [1047, 0]
click at [453, 498] on icon "modal" at bounding box center [456, 504] width 6 height 12
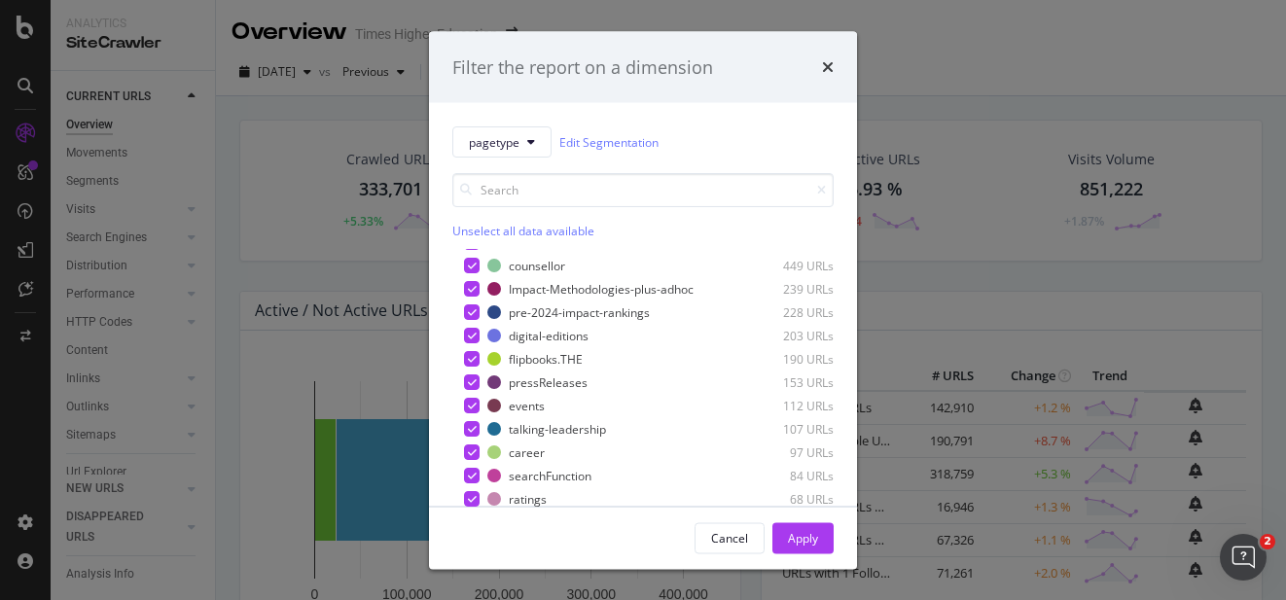
scroll to position [450, 0]
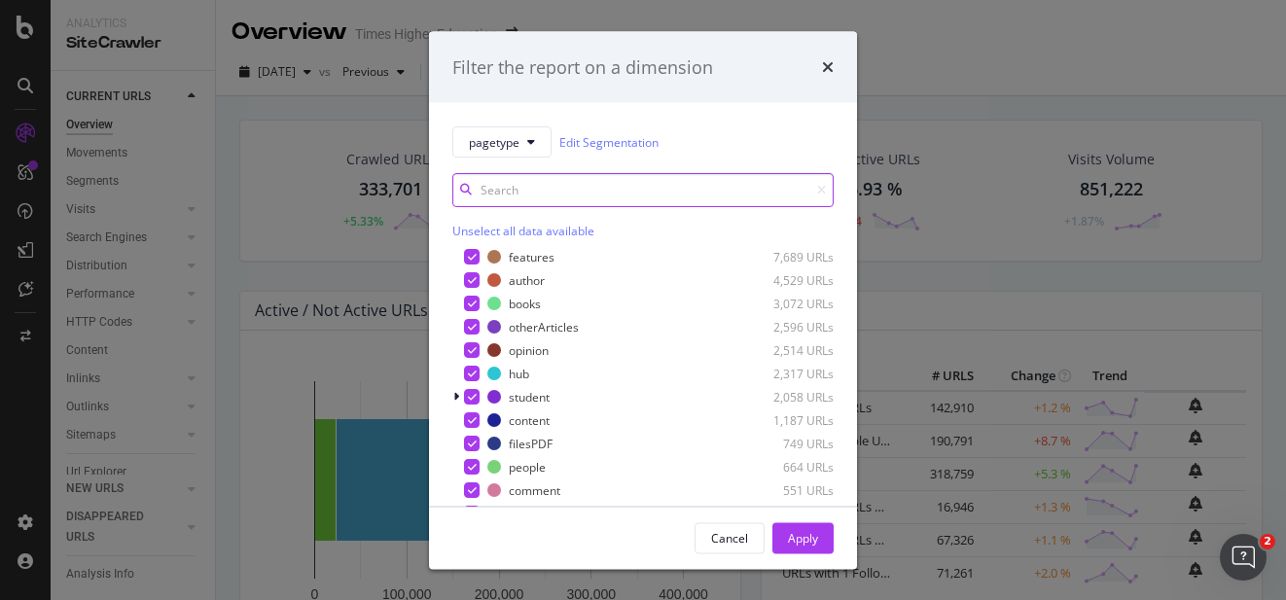
click at [523, 186] on input "modal" at bounding box center [642, 190] width 381 height 34
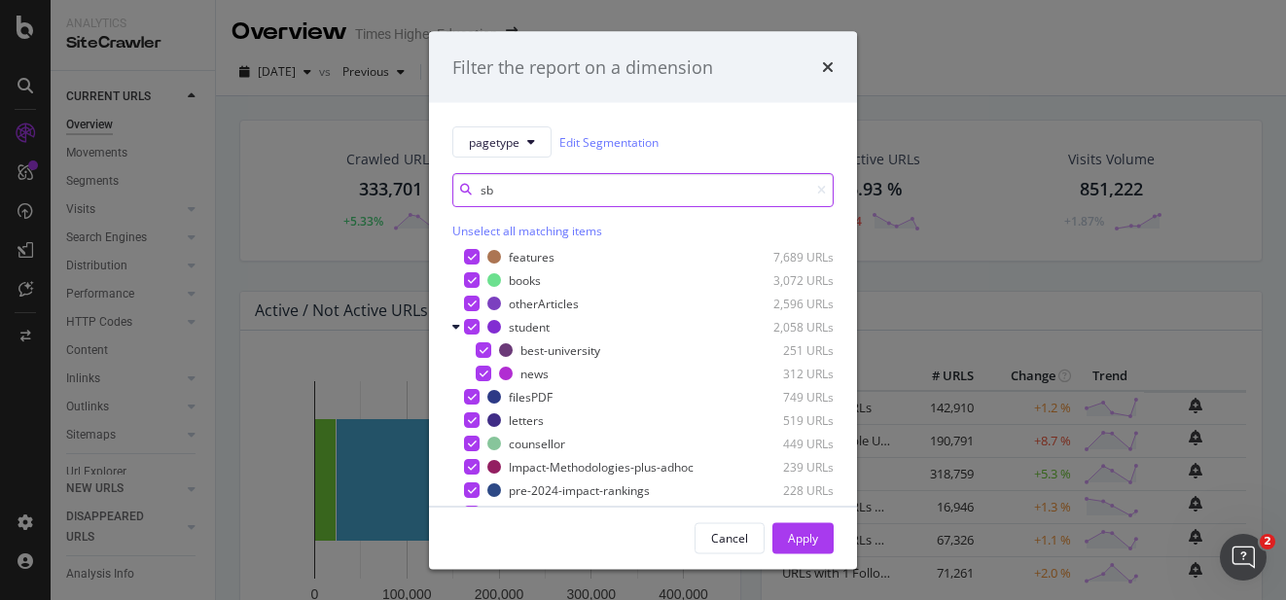
scroll to position [0, 0]
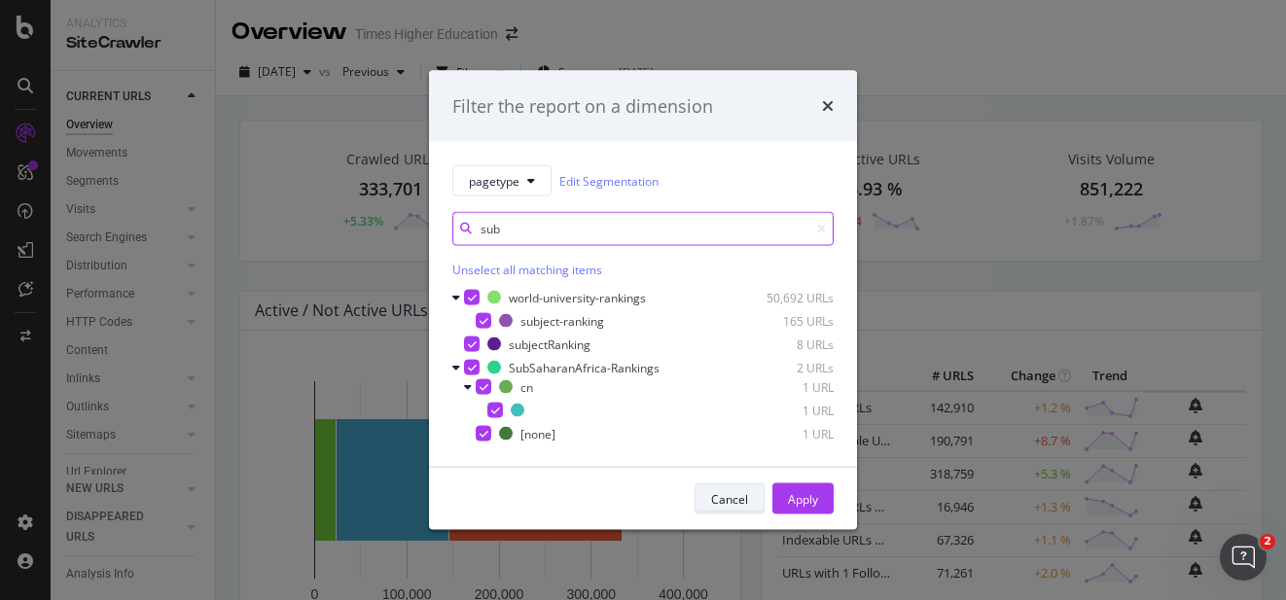
type input "sub"
click at [725, 498] on div "Cancel" at bounding box center [729, 498] width 37 height 17
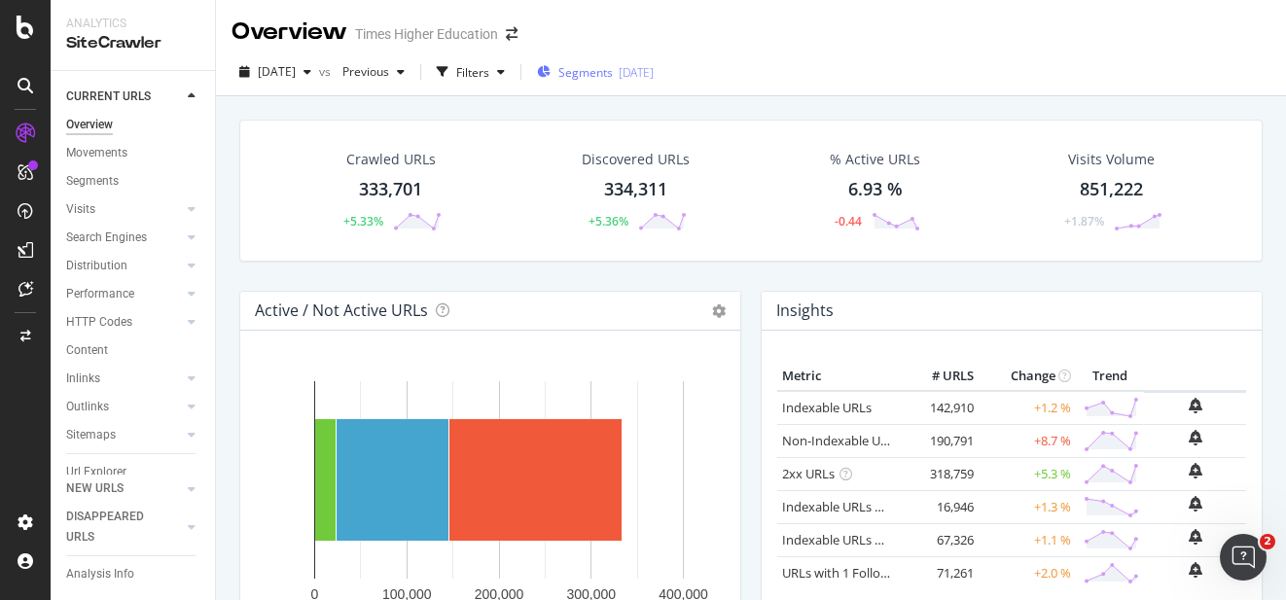
click at [613, 77] on span "Segments" at bounding box center [586, 72] width 54 height 17
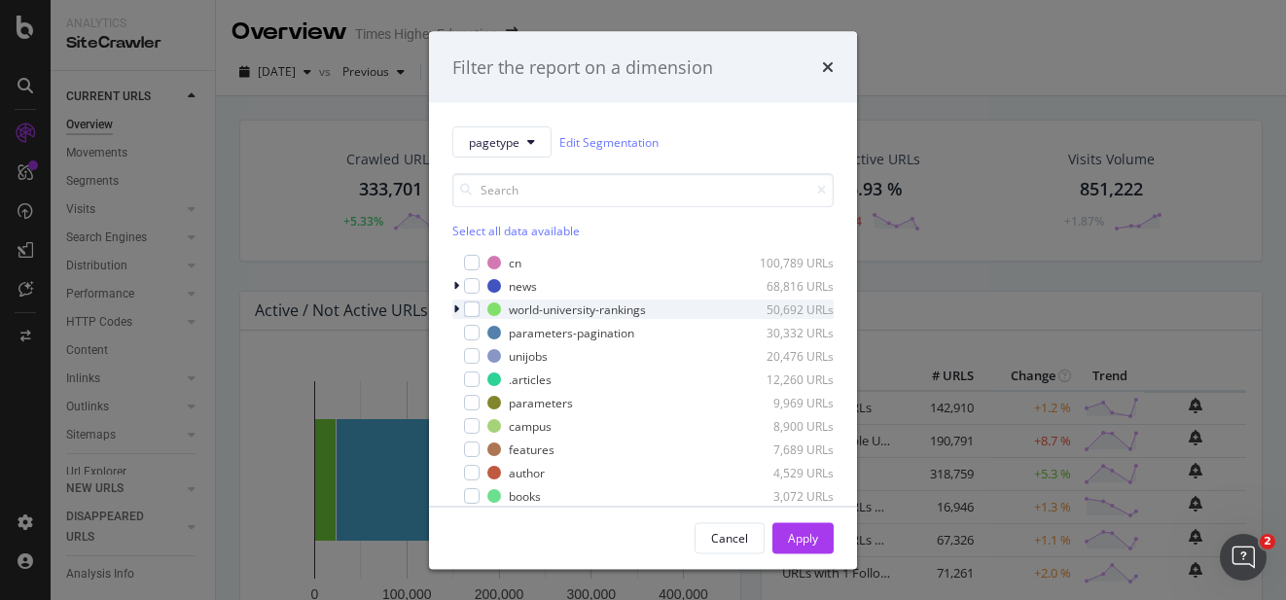
click at [457, 307] on icon "modal" at bounding box center [456, 310] width 6 height 12
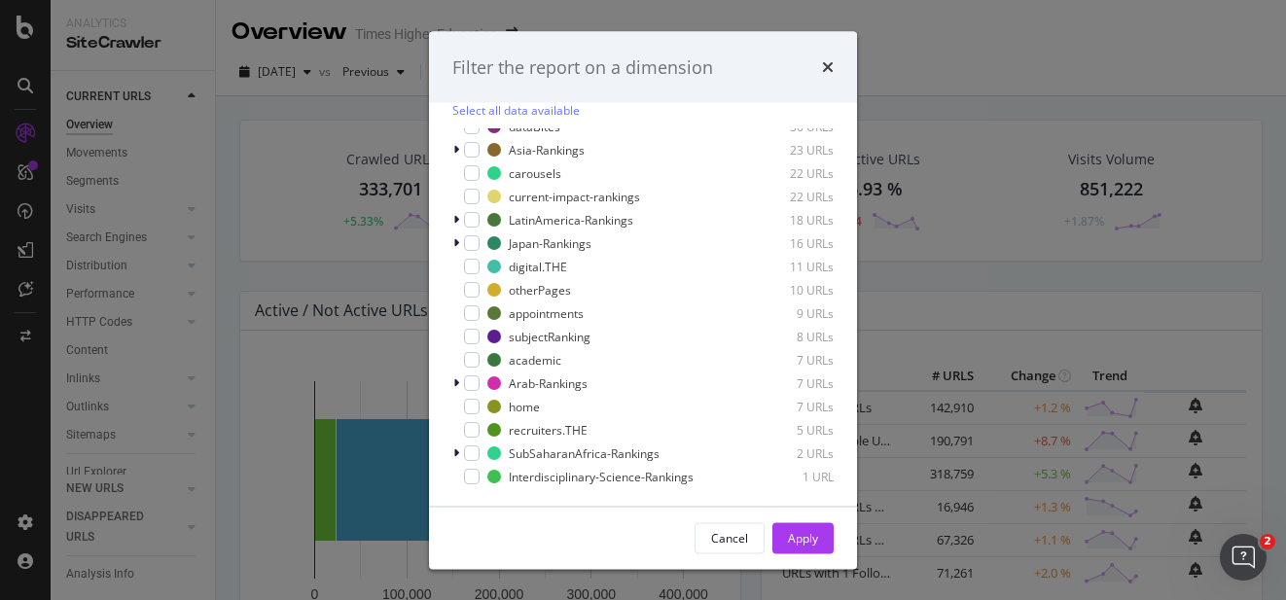
scroll to position [124, 0]
click at [958, 75] on div "Filter the report on a dimension pagetype Edit Segmentation Select all data ava…" at bounding box center [643, 300] width 1286 height 600
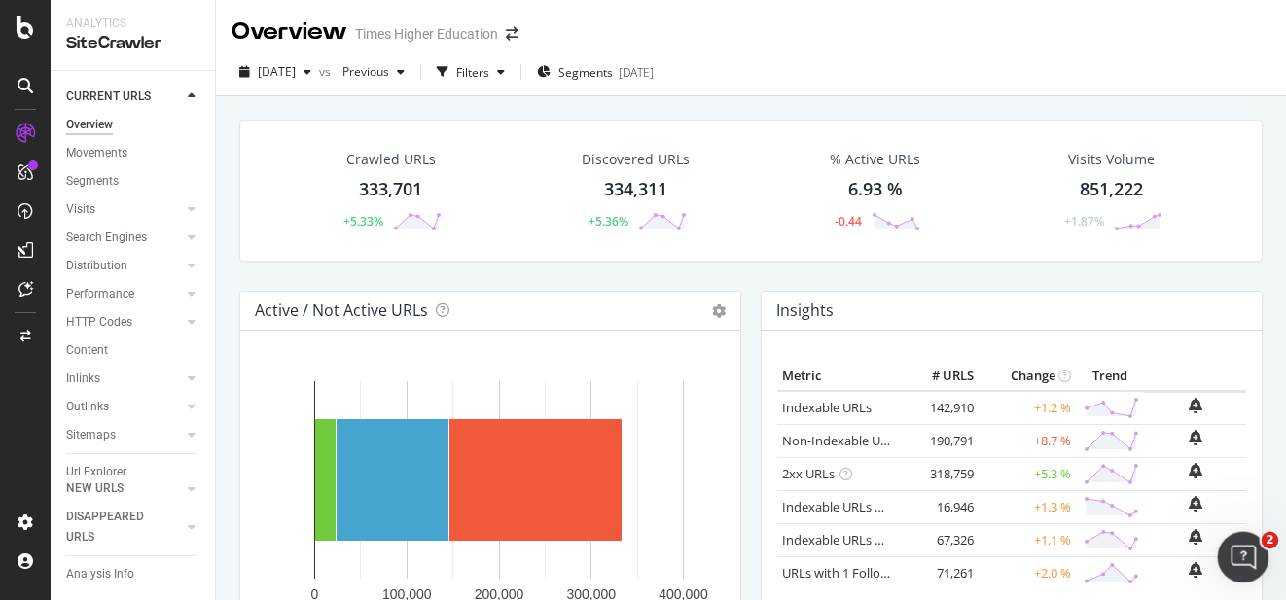
click at [1236, 540] on icon "Open Intercom Messenger" at bounding box center [1241, 555] width 32 height 32
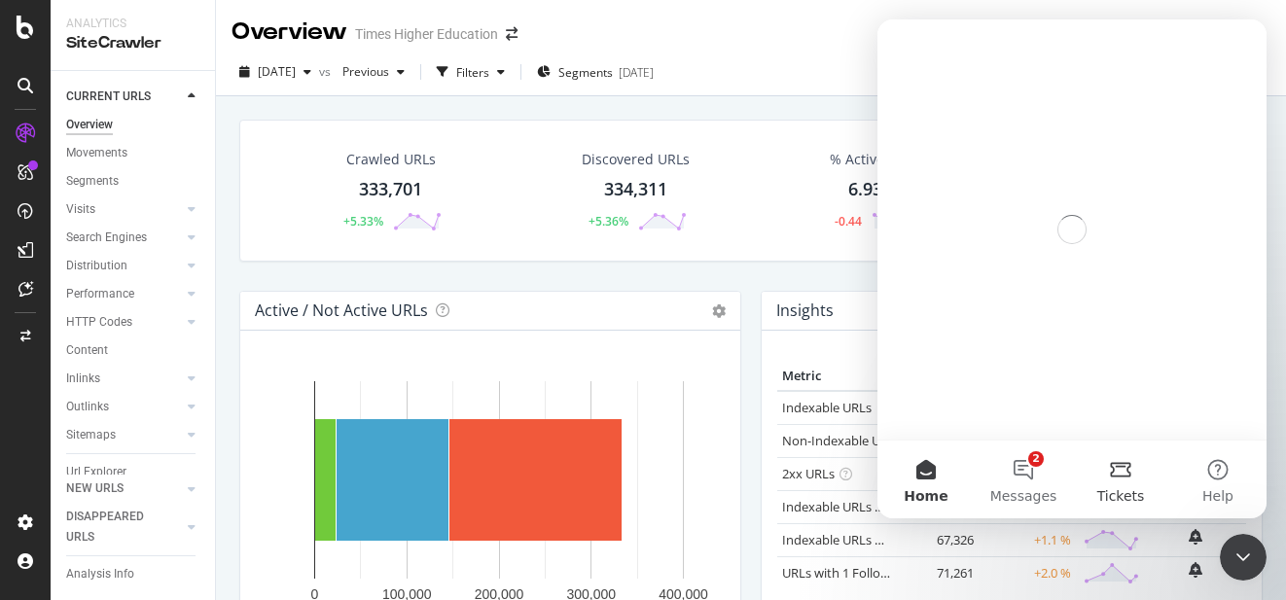
scroll to position [0, 0]
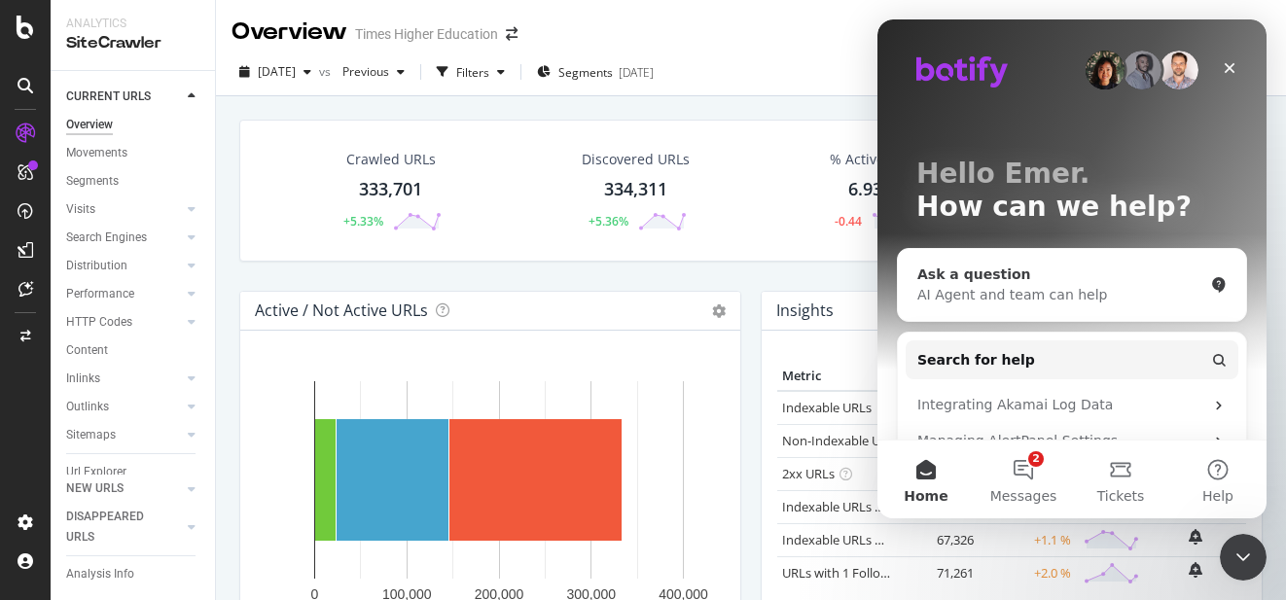
click at [1005, 288] on div "AI Agent and team can help" at bounding box center [1061, 295] width 286 height 20
click at [1004, 290] on div "AI Agent and team can help" at bounding box center [1061, 295] width 286 height 20
click at [1026, 296] on div "AI Agent and team can help" at bounding box center [1061, 295] width 286 height 20
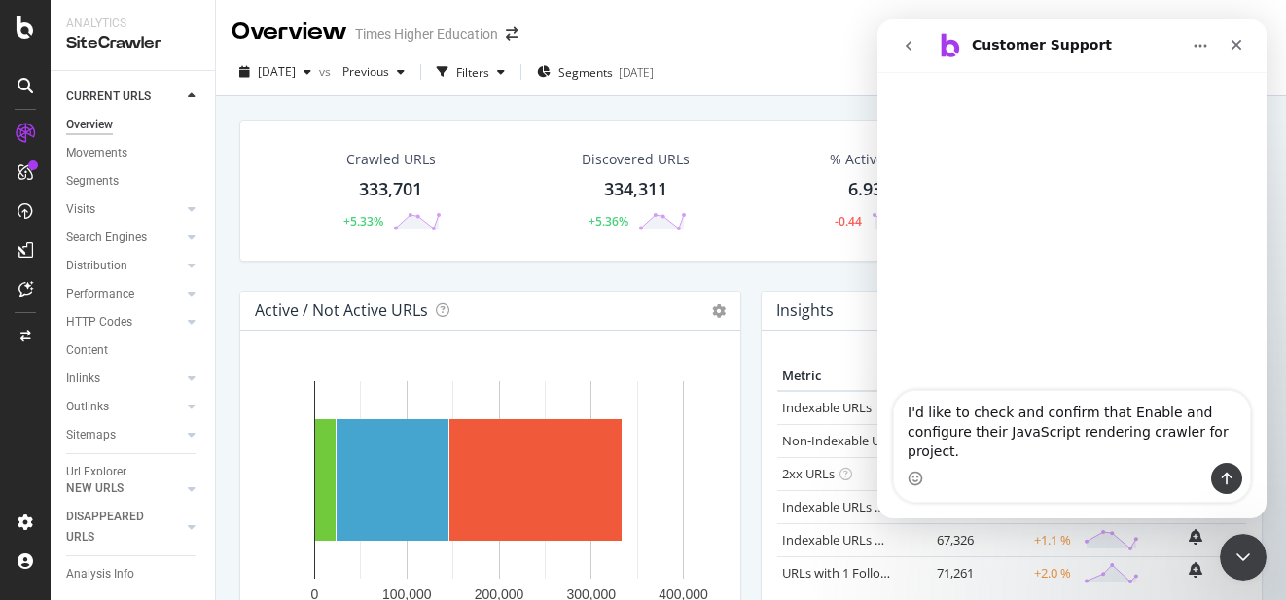
click at [1115, 410] on textarea "I'd like to check and confirm that Enable and configure their JavaScript render…" at bounding box center [1072, 427] width 356 height 72
click at [1230, 419] on textarea "I'd like to check and confirm our crawls have Enable and configure their JavaSc…" at bounding box center [1072, 427] width 356 height 72
click at [993, 433] on textarea "I'd like to check and confirm our crawls have Enabled and configure their JavaS…" at bounding box center [1072, 427] width 356 height 72
click at [1034, 433] on textarea "I'd like to check and confirm our crawls have Enabled and configured their Java…" at bounding box center [1072, 427] width 356 height 72
type textarea "I'd like to check and confirm our crawls have Enabled and configured Botify's J…"
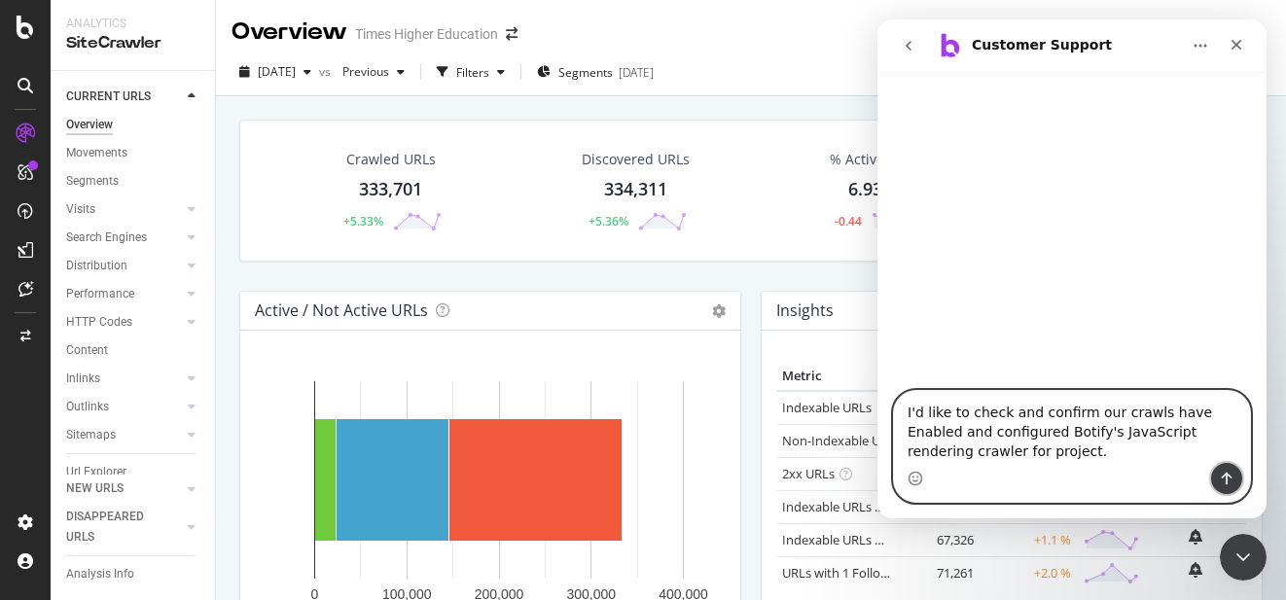
click at [1228, 481] on icon "Send a message…" at bounding box center [1227, 479] width 16 height 16
